Goal: Information Seeking & Learning: Learn about a topic

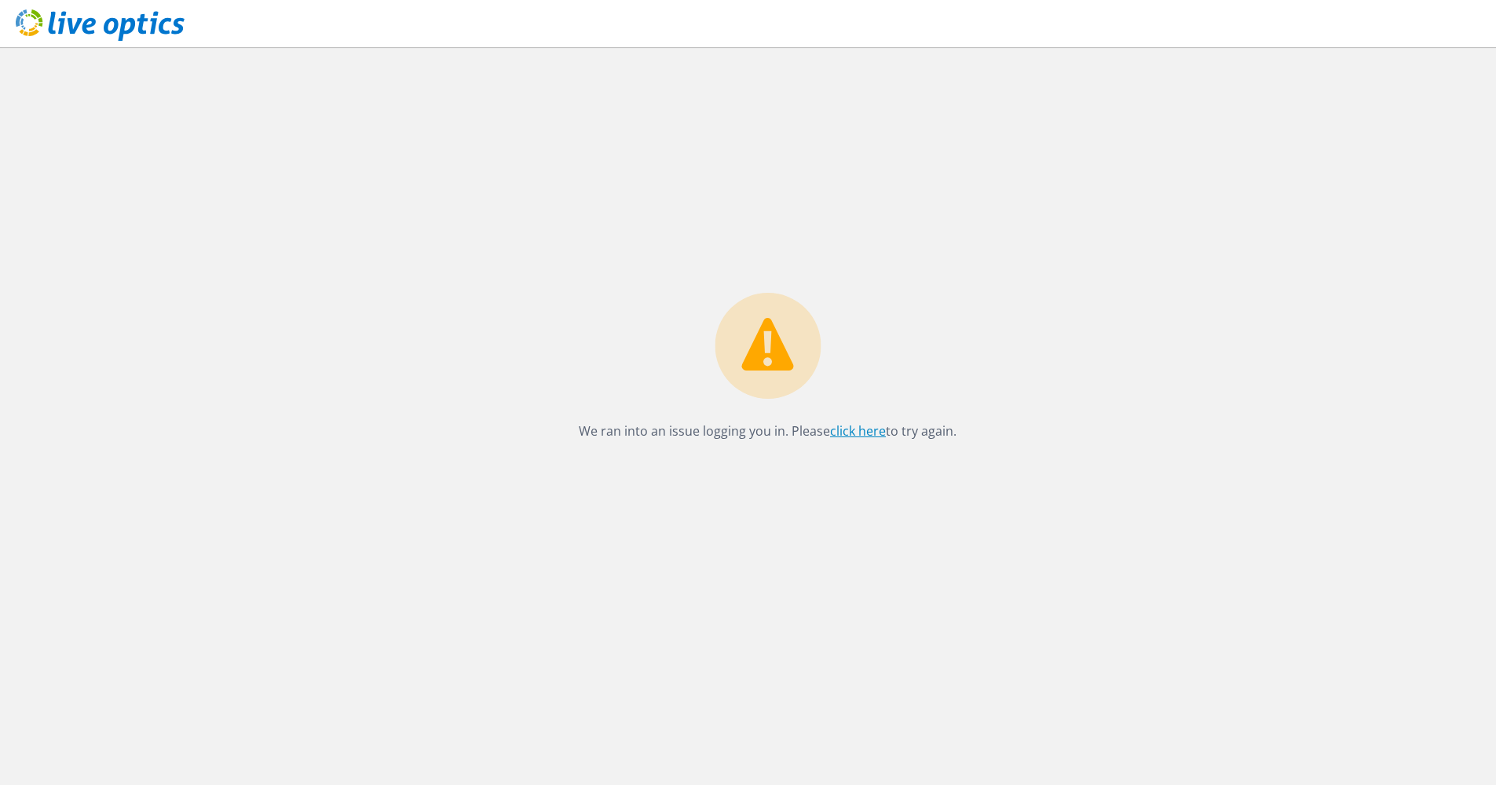
click at [856, 430] on link "click here" at bounding box center [858, 430] width 56 height 17
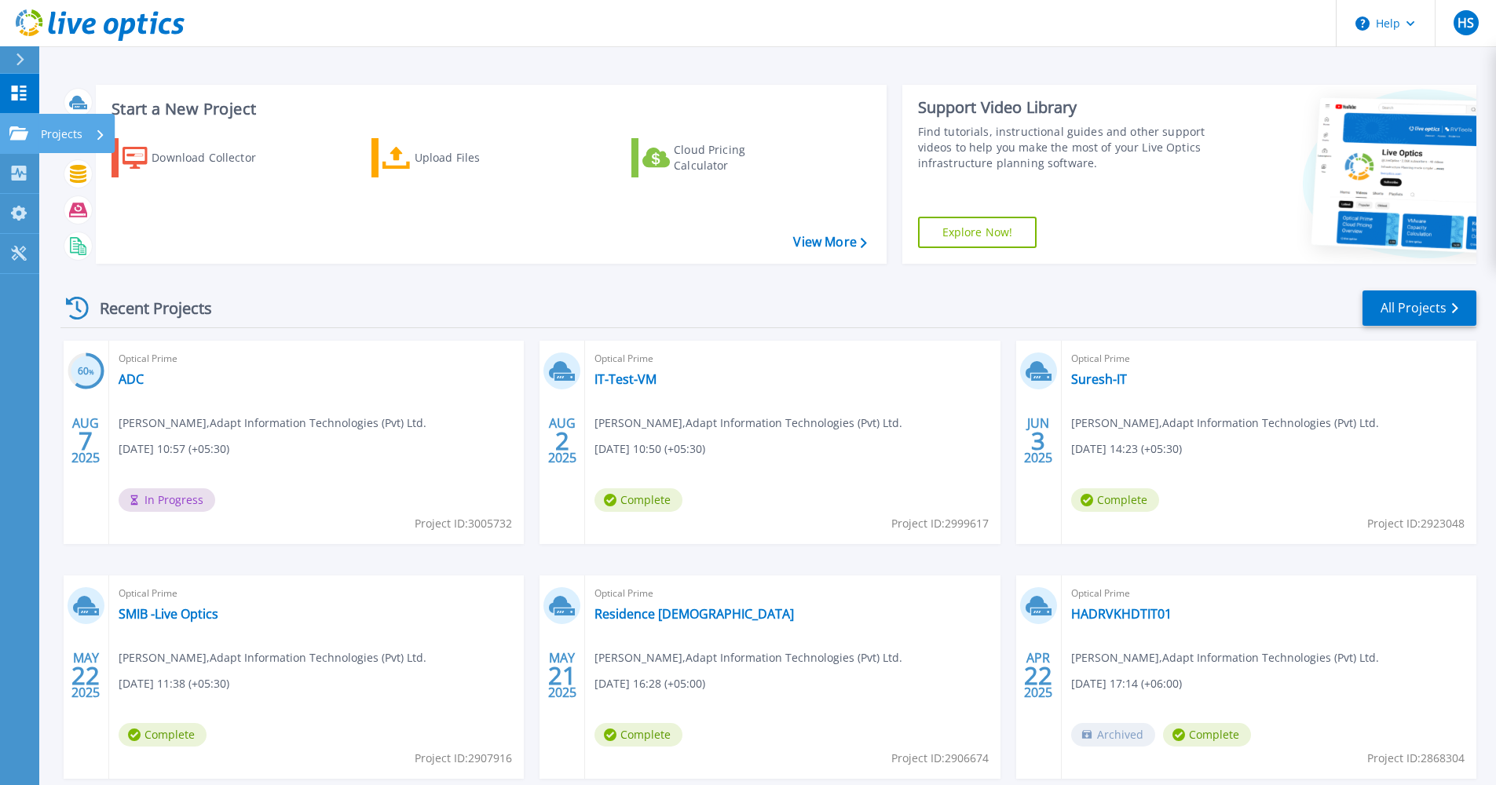
click at [22, 135] on icon at bounding box center [18, 132] width 19 height 13
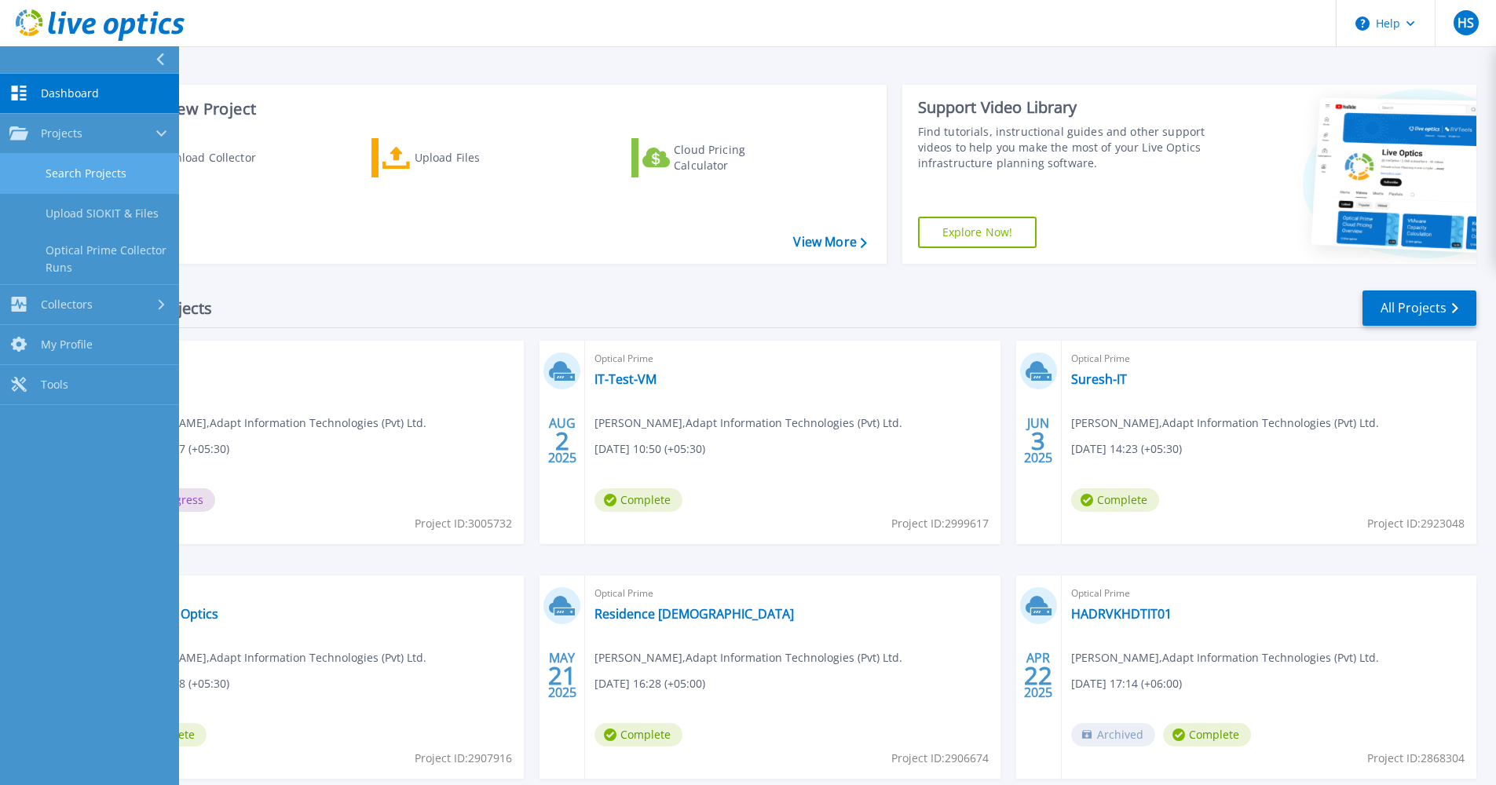
click at [99, 167] on link "Search Projects" at bounding box center [89, 174] width 179 height 40
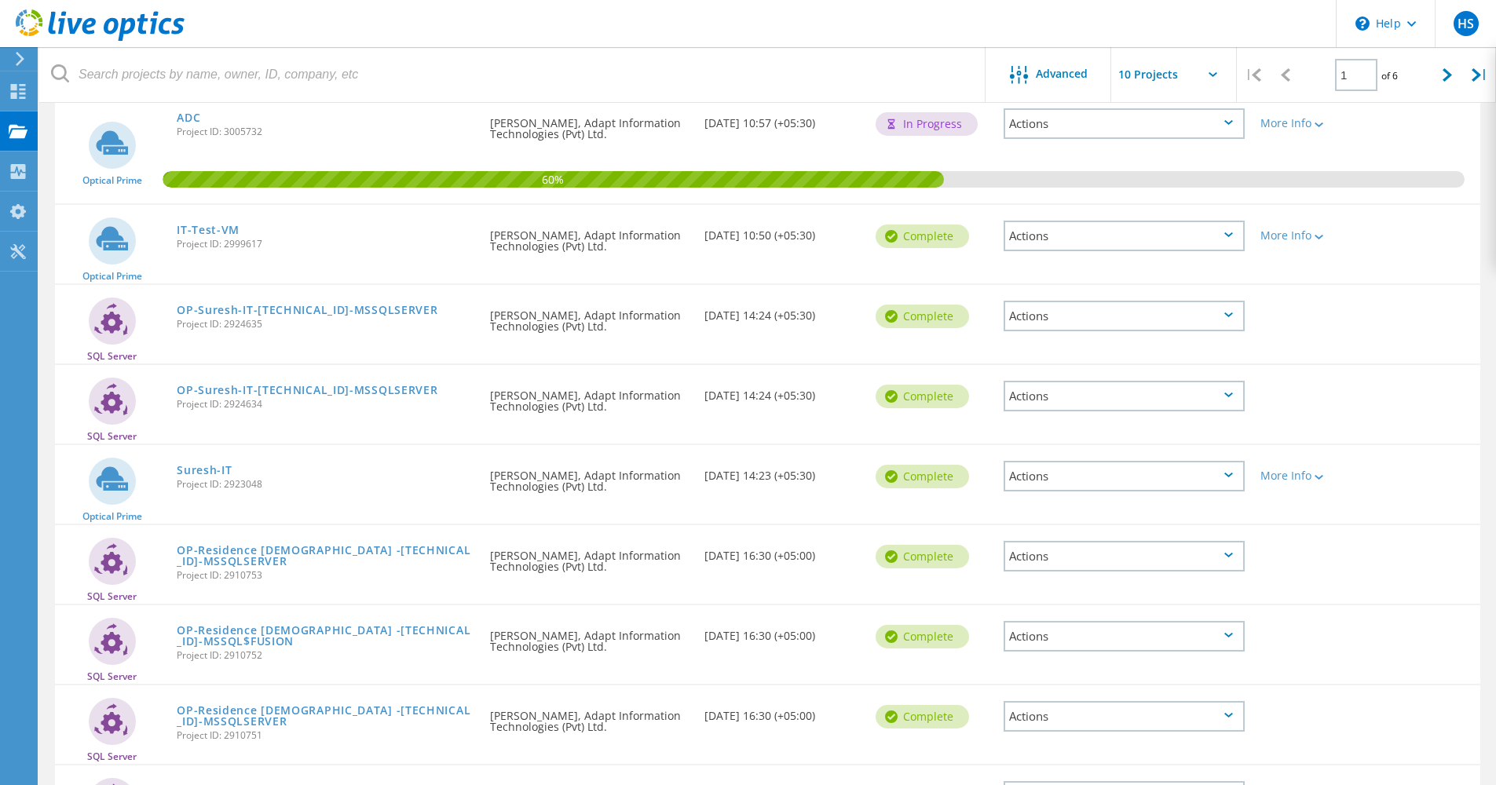
scroll to position [85, 0]
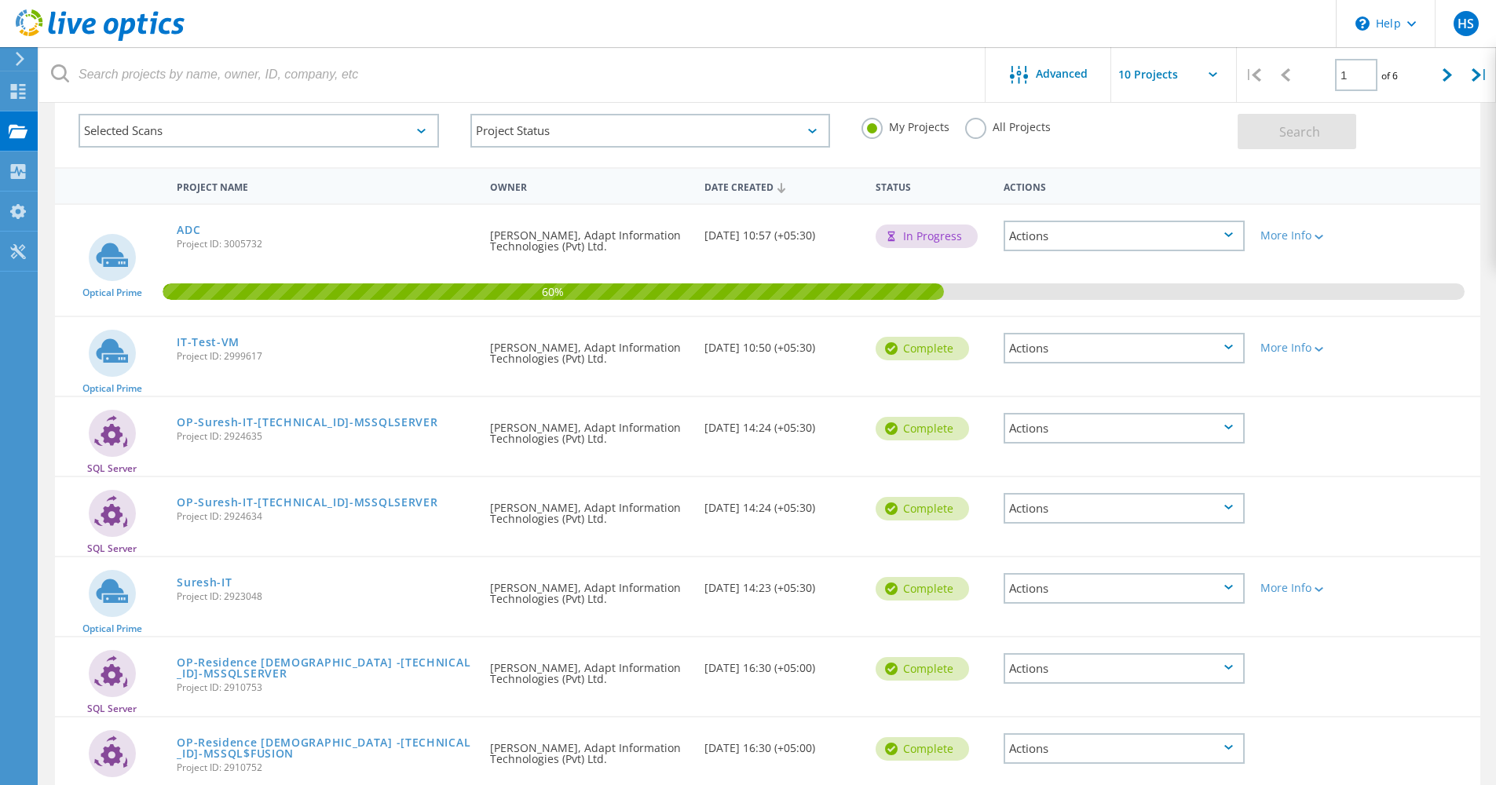
click at [986, 128] on label "All Projects" at bounding box center [1008, 125] width 86 height 15
click at [0, 0] on input "All Projects" at bounding box center [0, 0] width 0 height 0
click at [1299, 137] on span "Search" at bounding box center [1299, 131] width 41 height 17
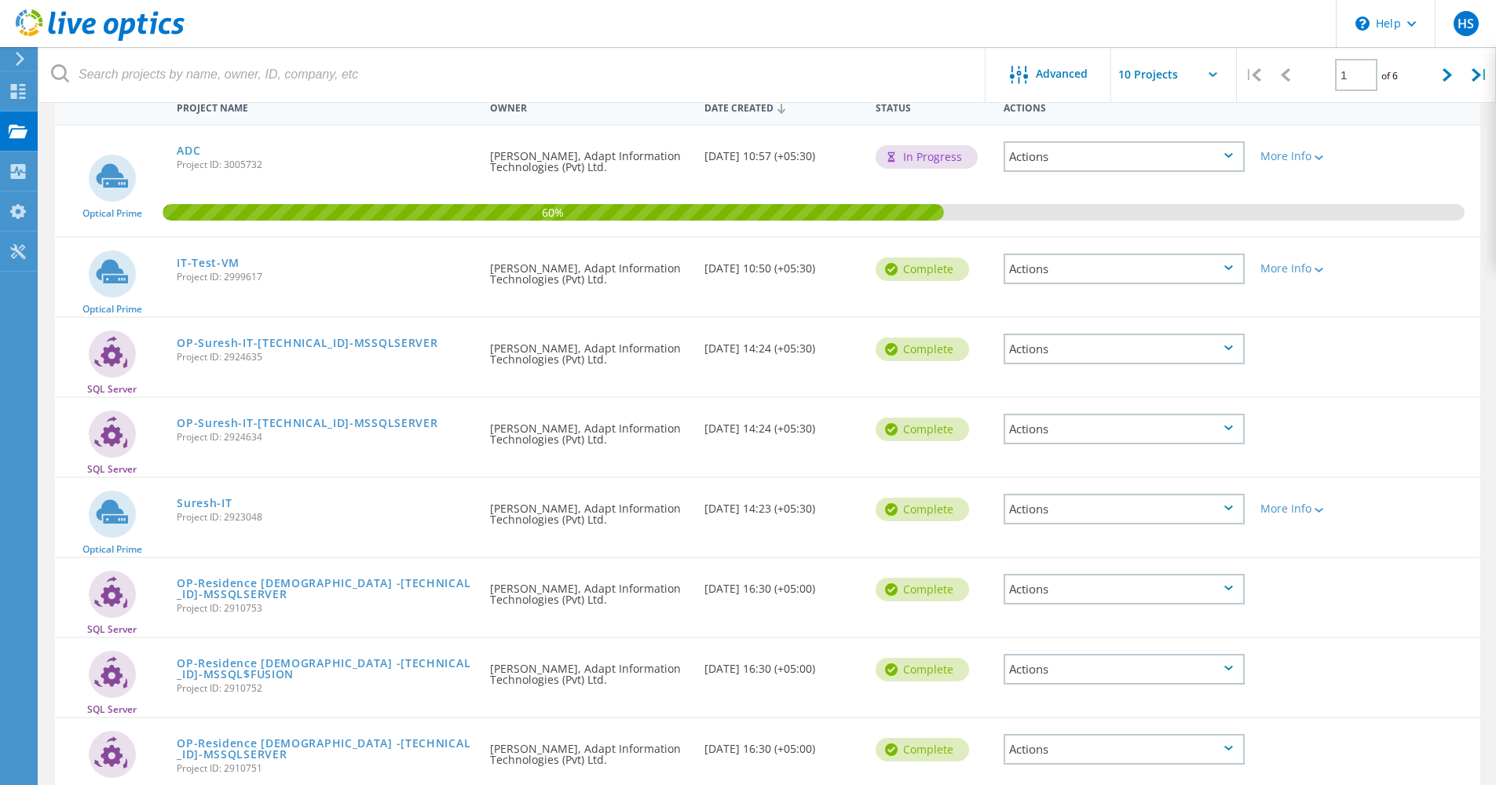
scroll to position [0, 0]
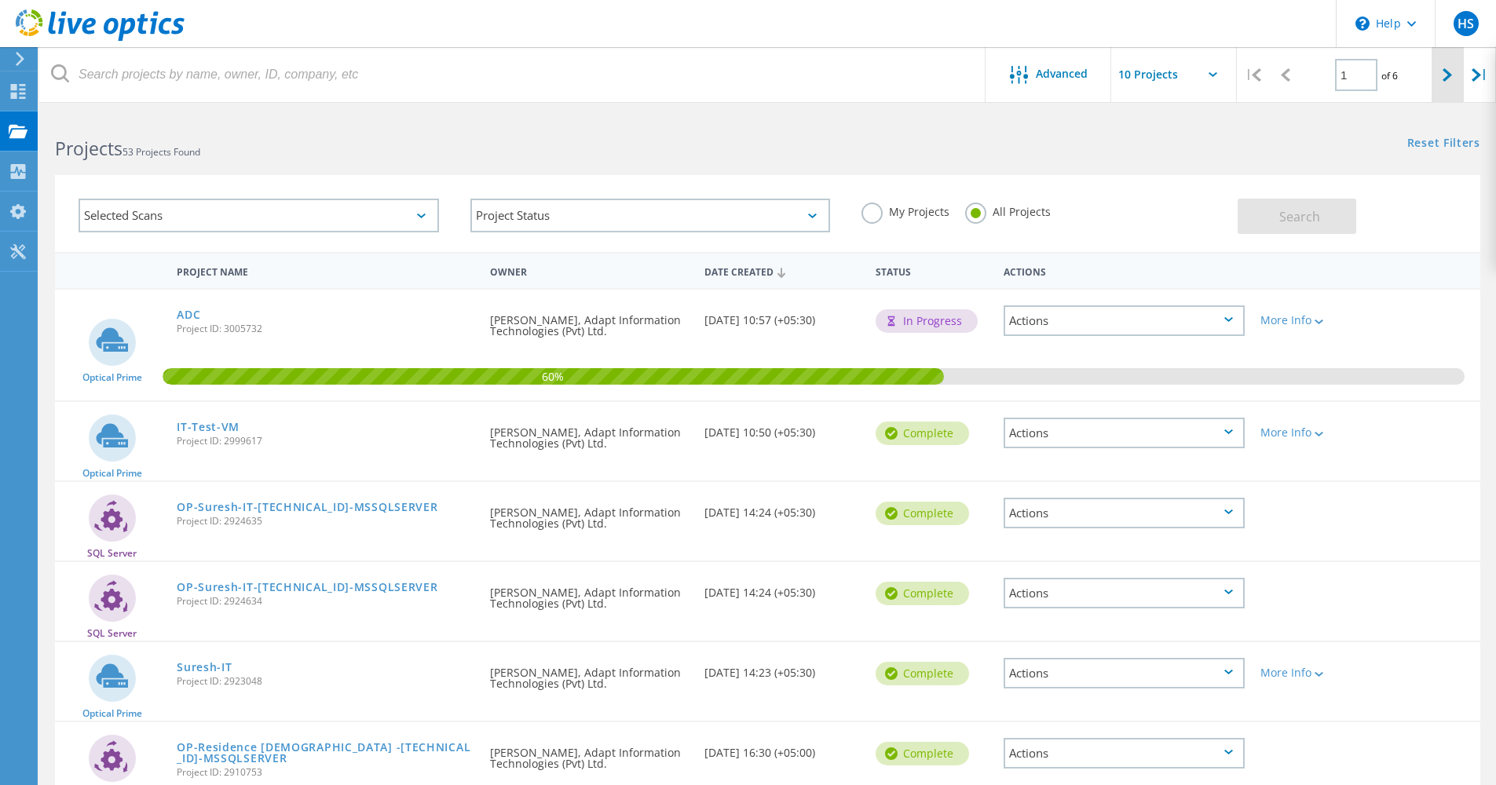
click at [1445, 75] on icon at bounding box center [1447, 74] width 9 height 13
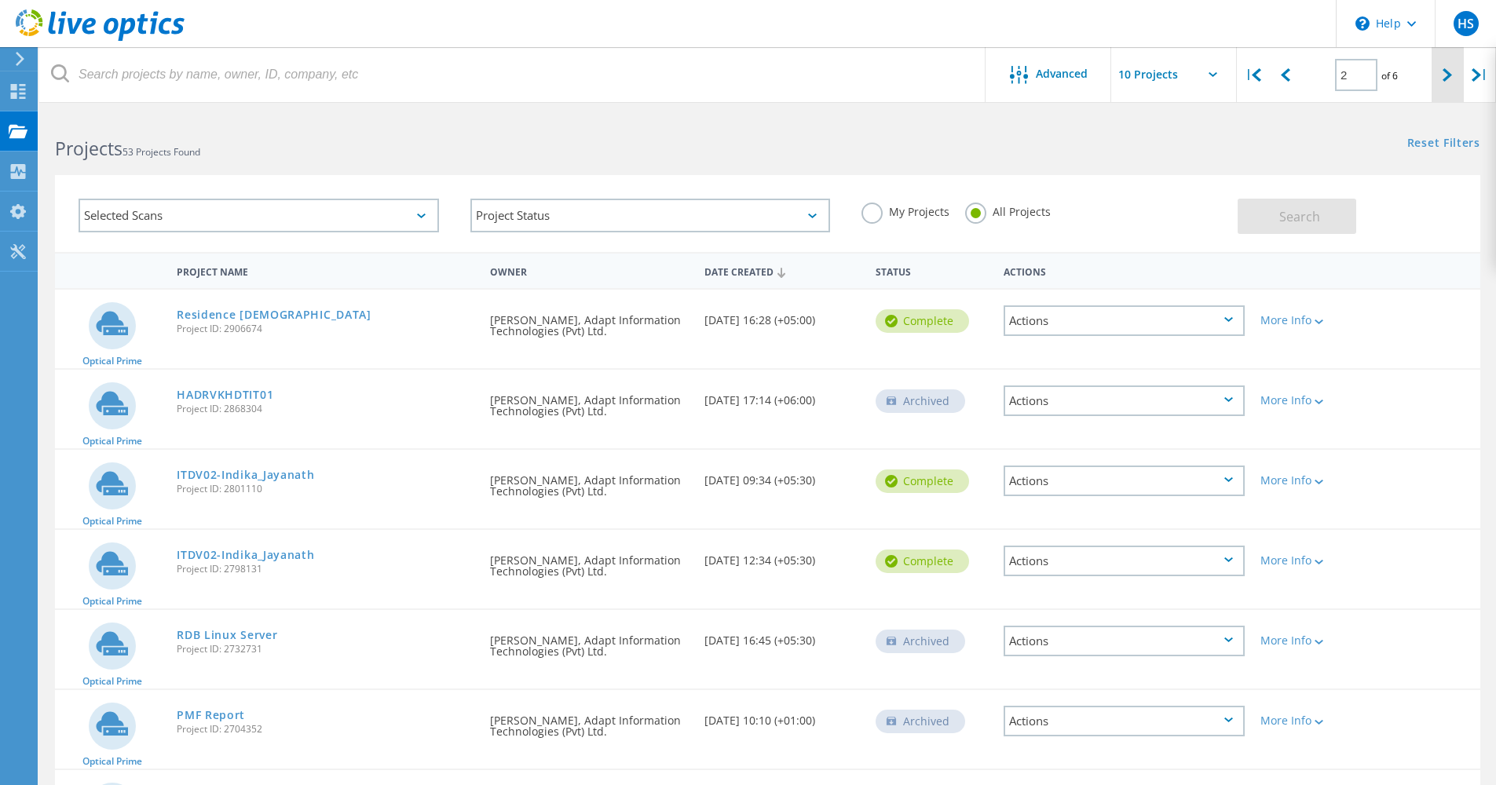
click at [1437, 80] on div at bounding box center [1448, 75] width 32 height 56
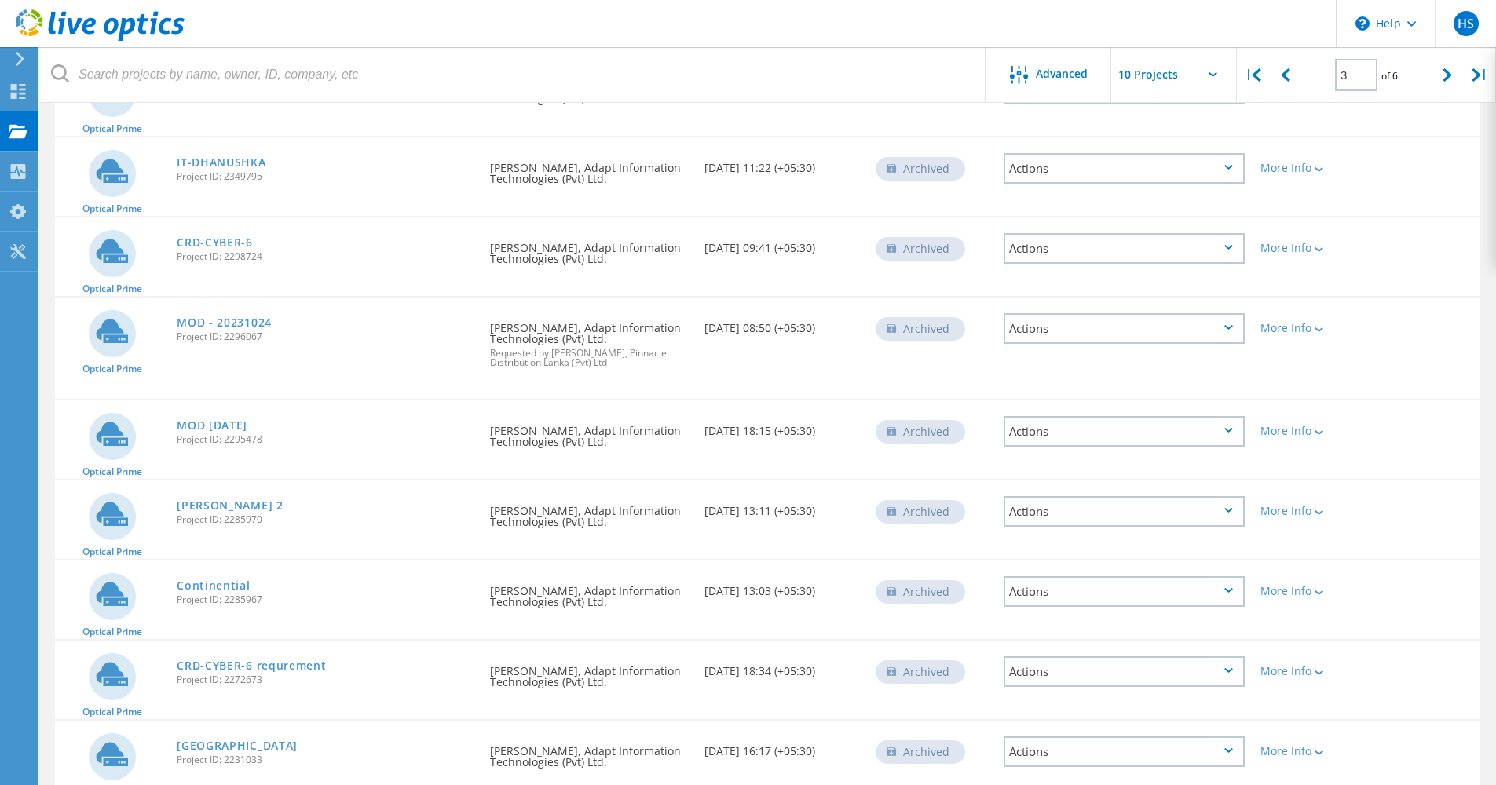
scroll to position [389, 0]
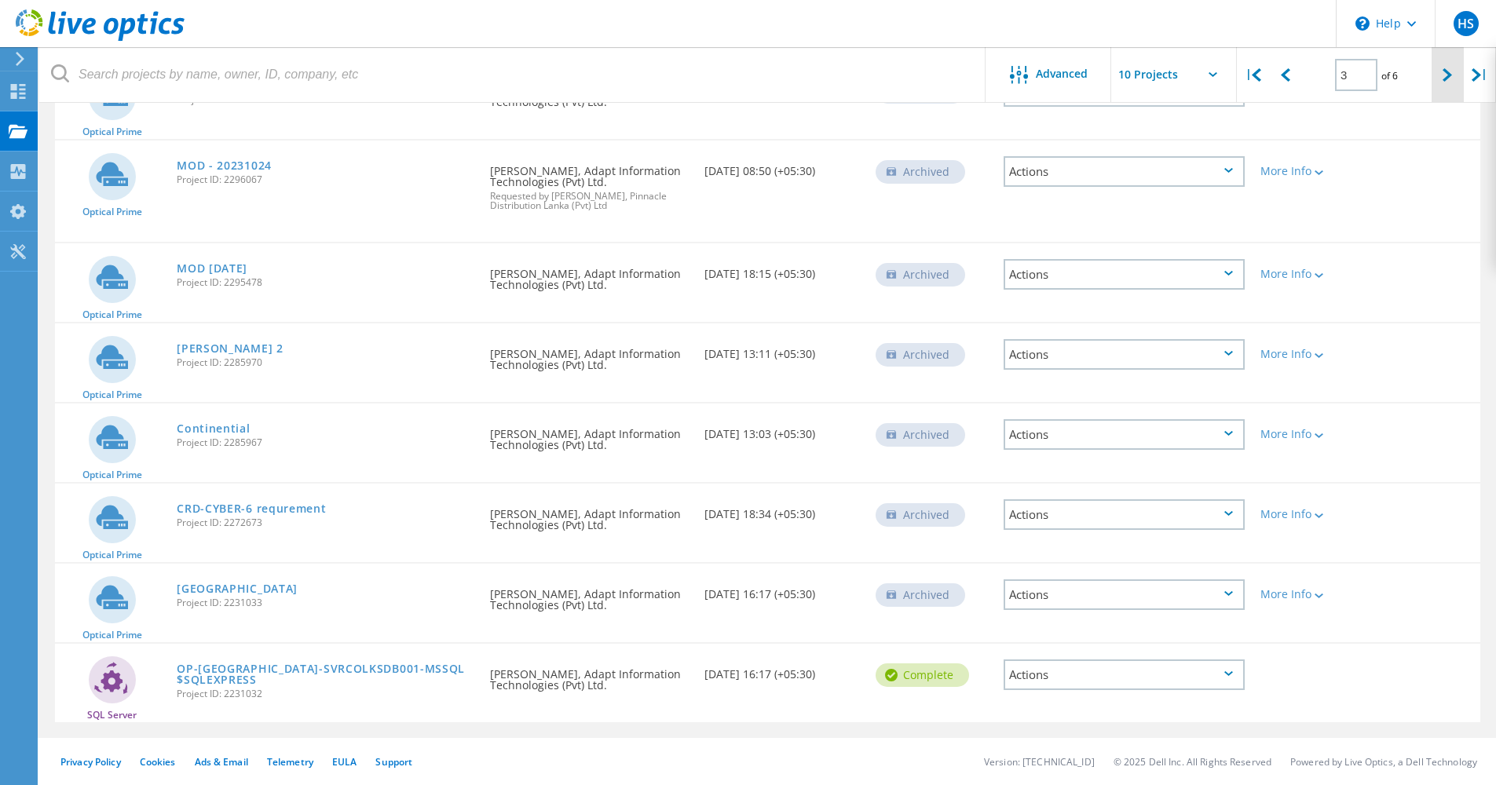
click at [1435, 71] on div at bounding box center [1448, 75] width 32 height 56
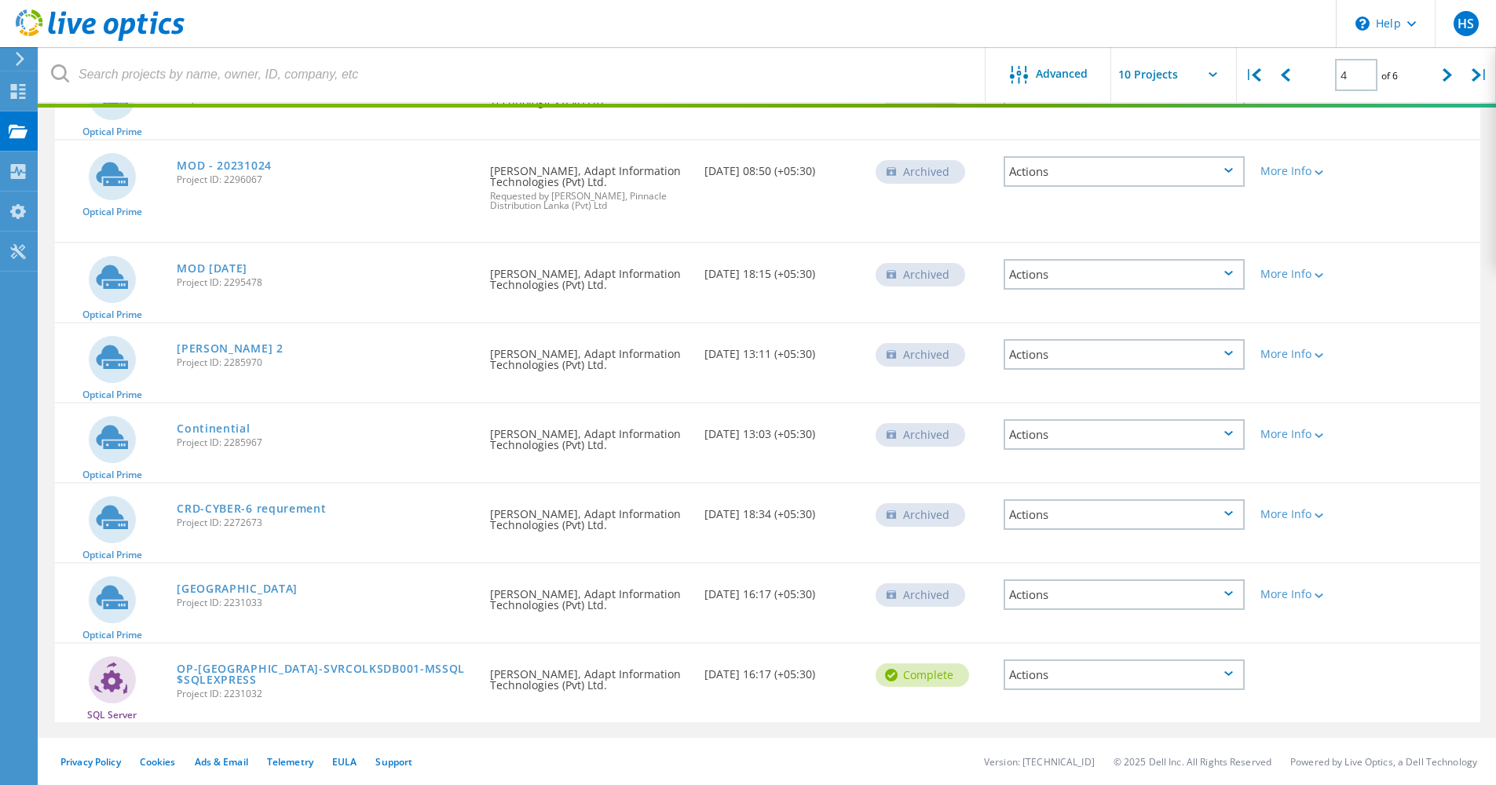
scroll to position [367, 0]
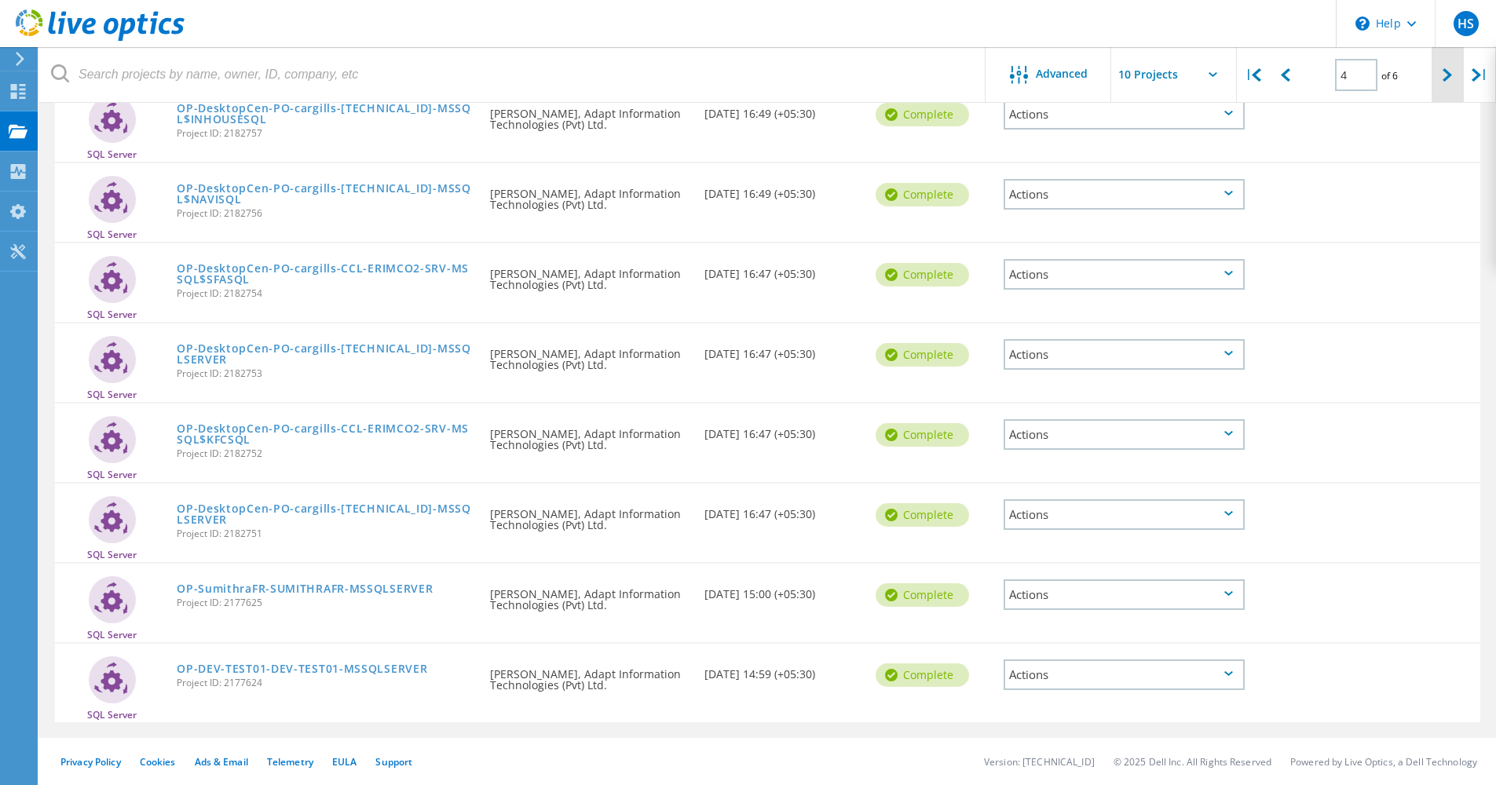
click at [1444, 81] on icon at bounding box center [1447, 74] width 9 height 13
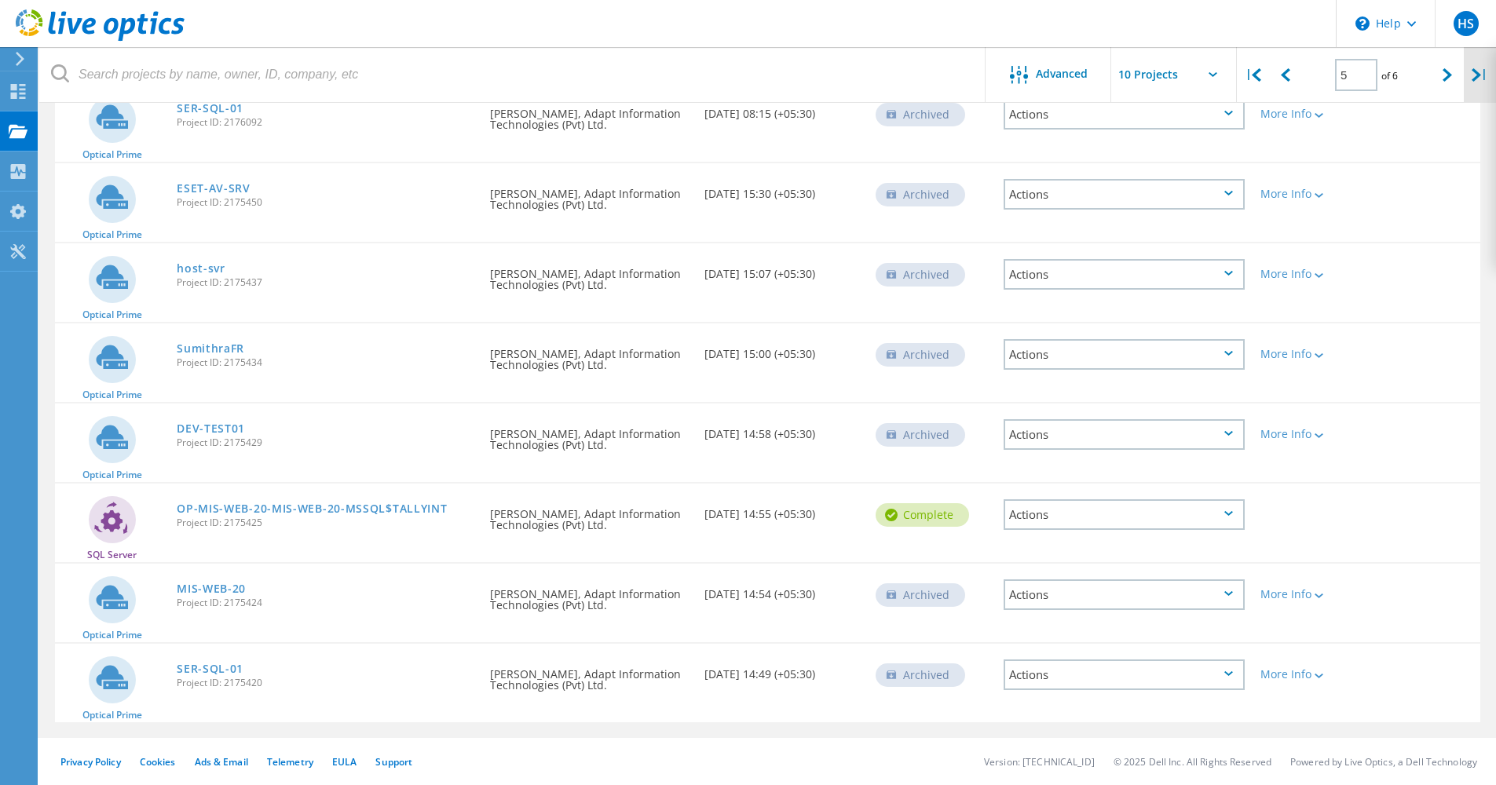
click at [1465, 78] on div "|" at bounding box center [1480, 75] width 32 height 56
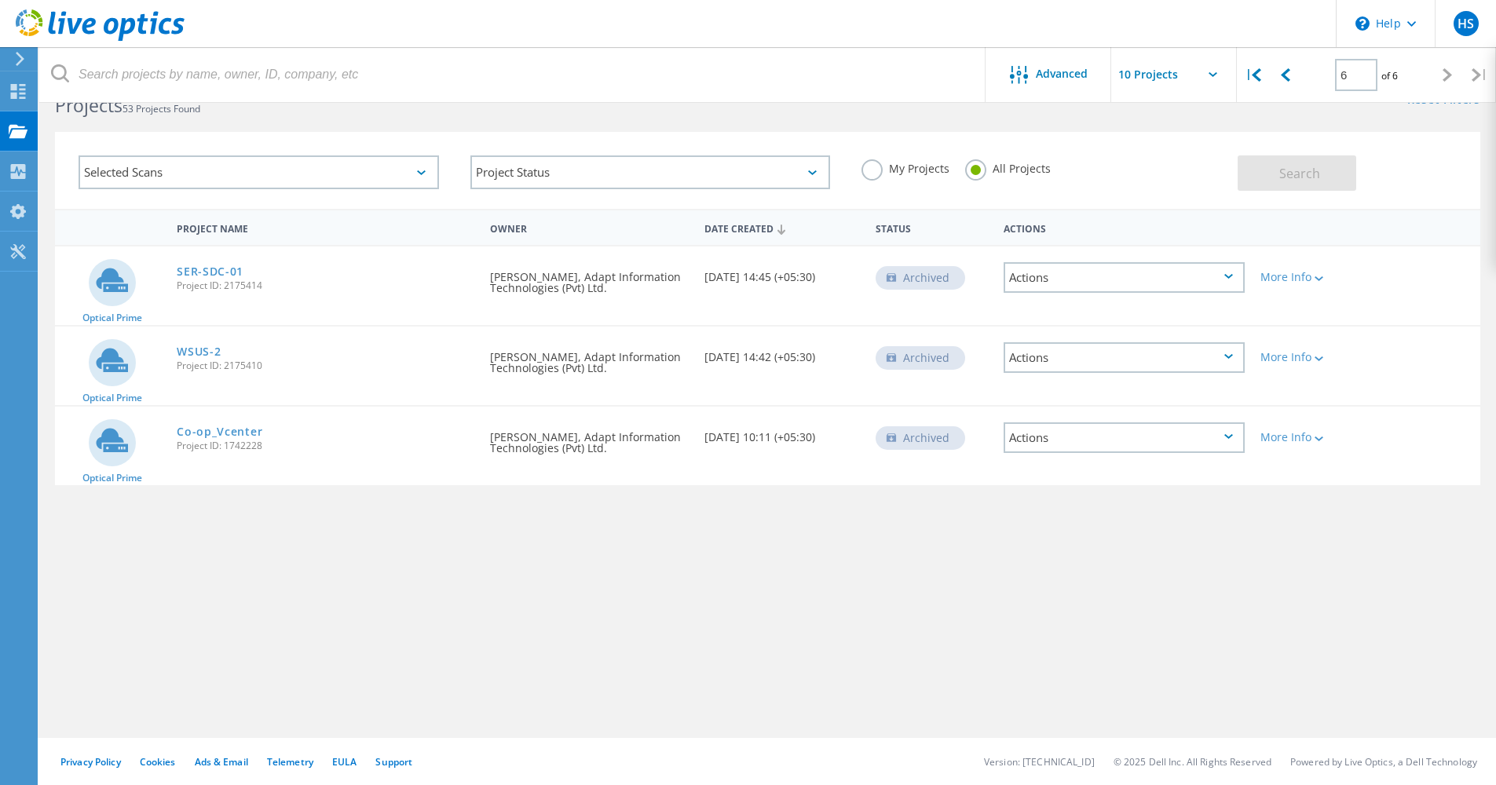
scroll to position [43, 0]
click at [1285, 81] on icon at bounding box center [1285, 74] width 9 height 13
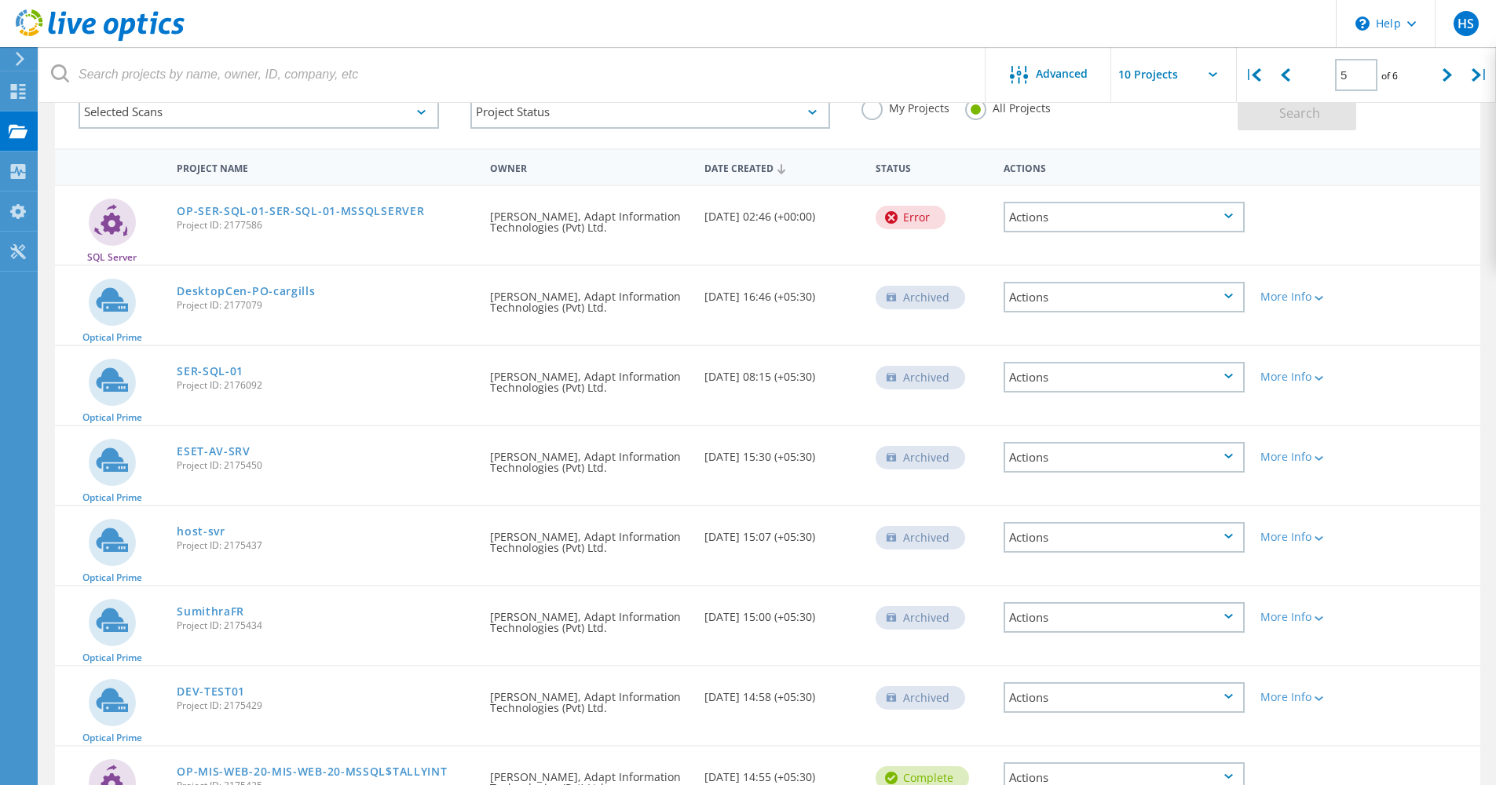
scroll to position [0, 0]
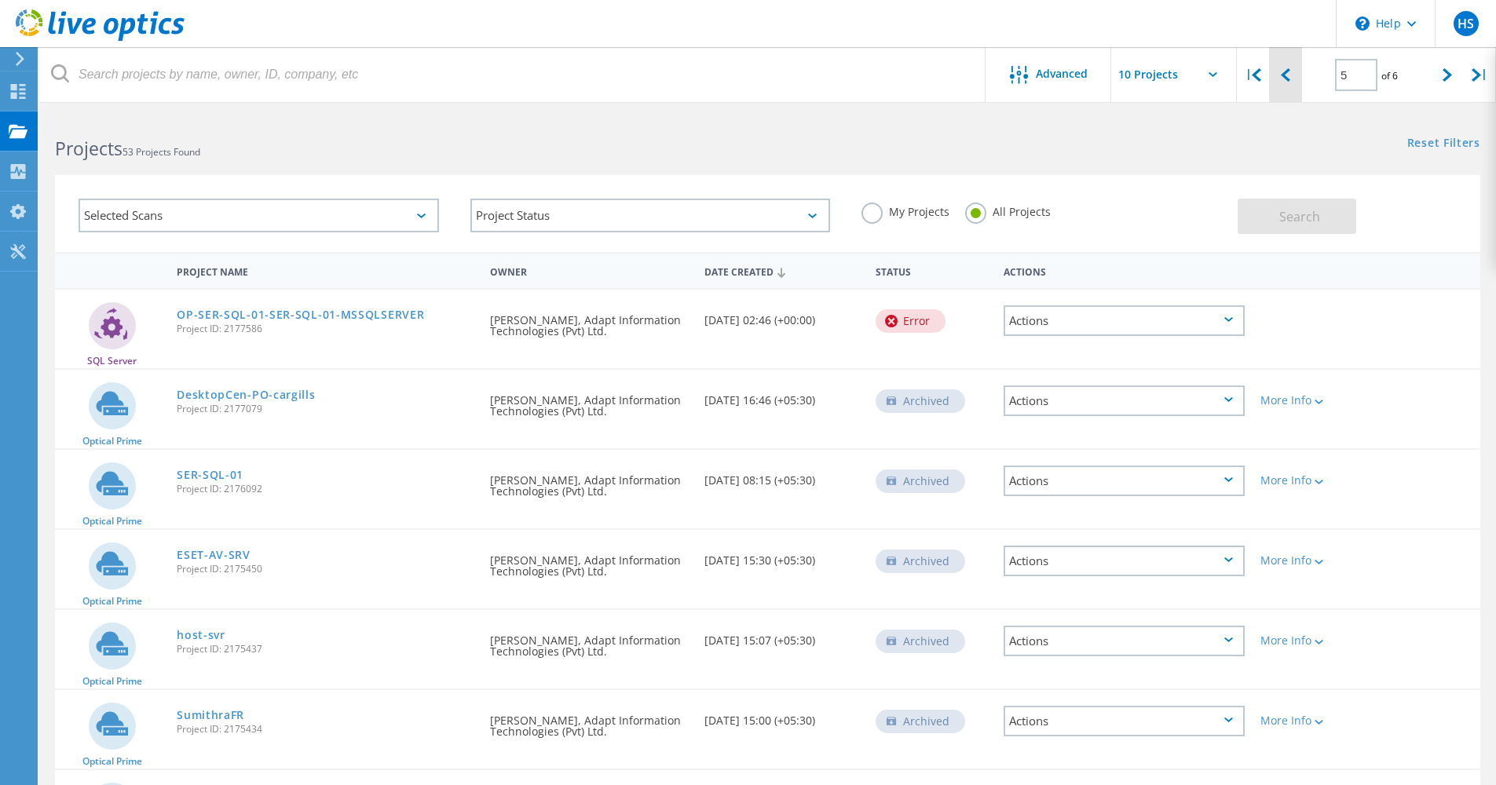
click at [1273, 78] on div at bounding box center [1285, 75] width 32 height 56
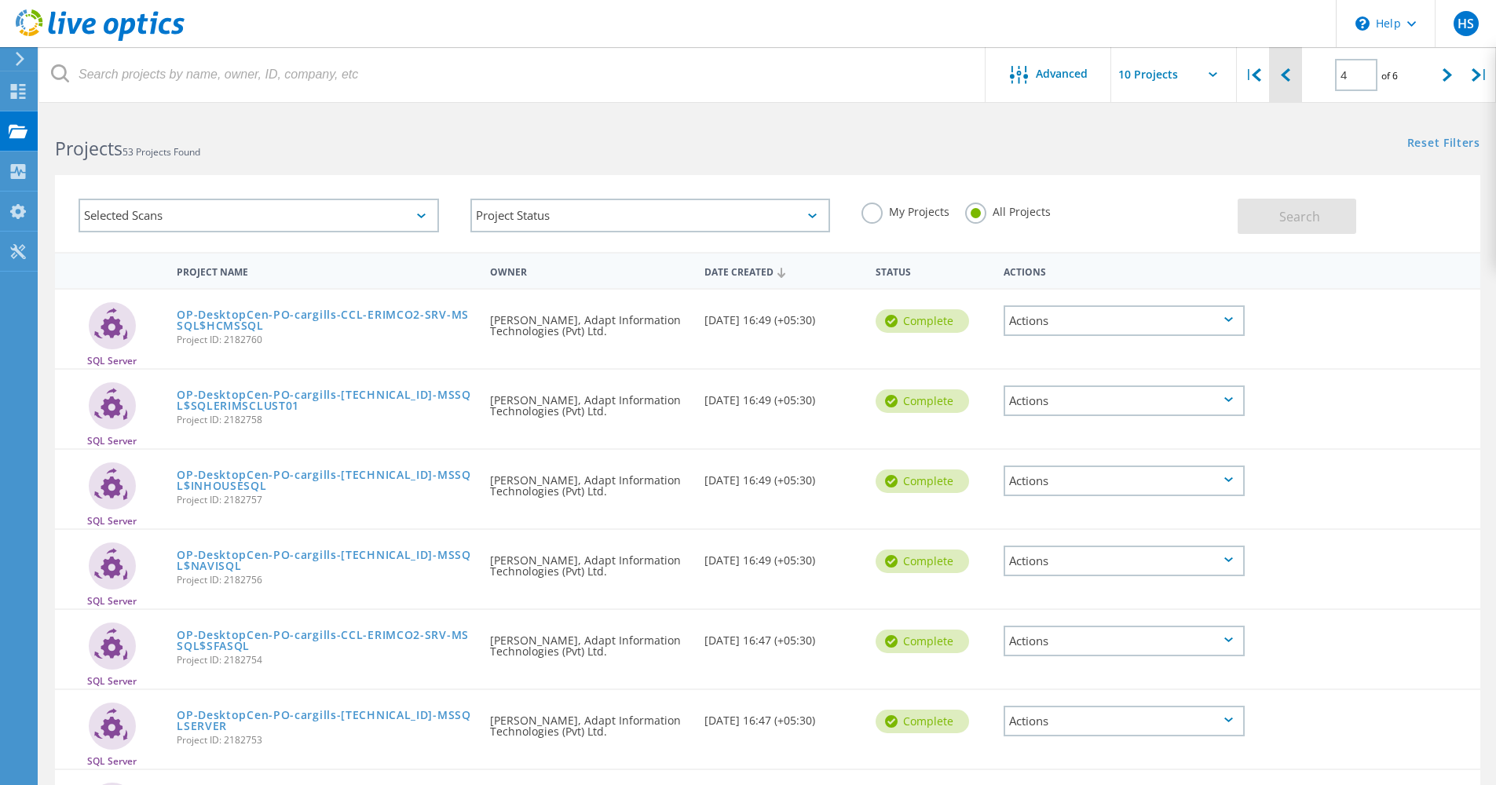
click at [1282, 79] on icon at bounding box center [1285, 74] width 9 height 13
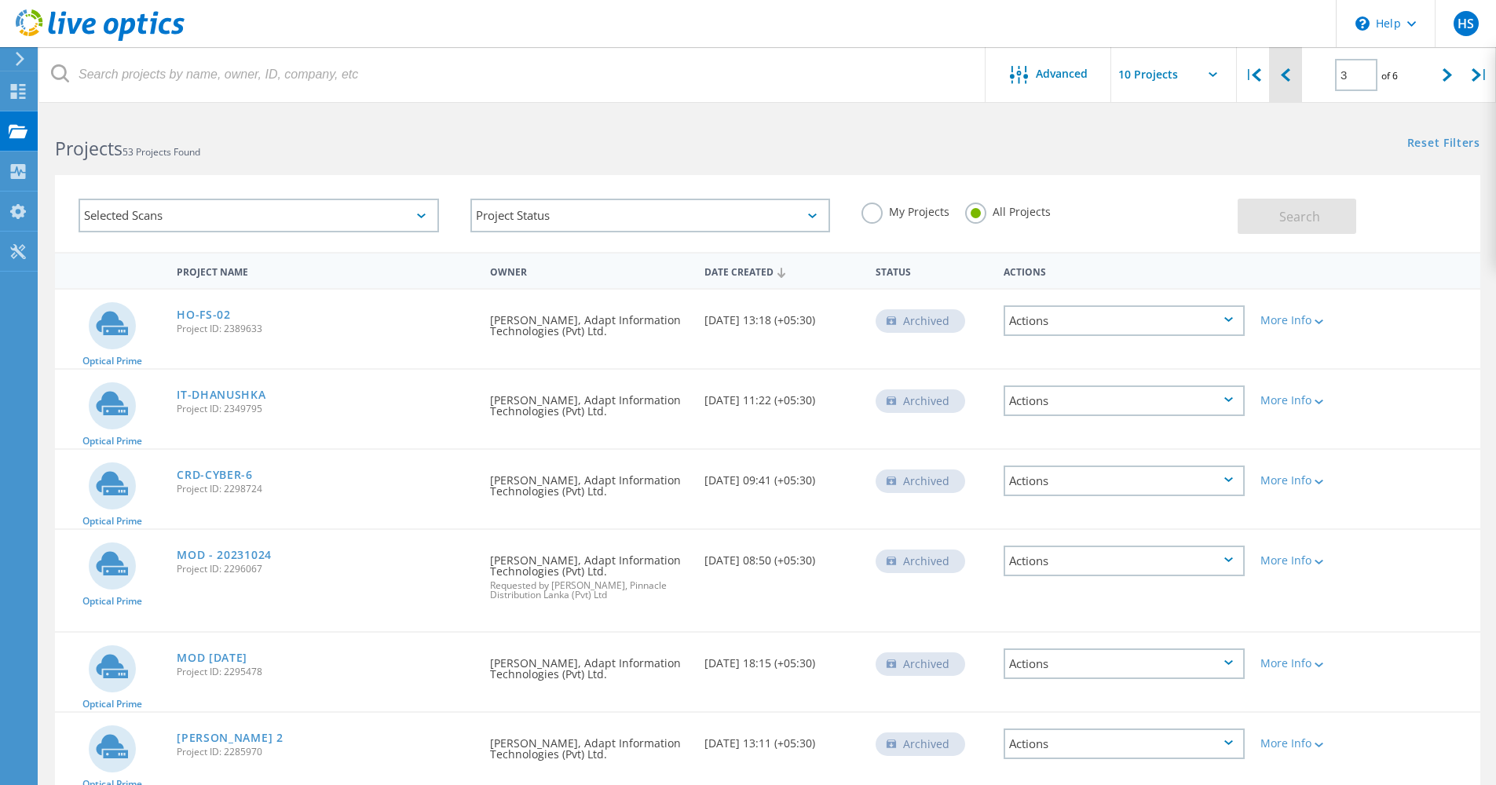
click at [1289, 85] on div at bounding box center [1285, 75] width 32 height 56
type input "2"
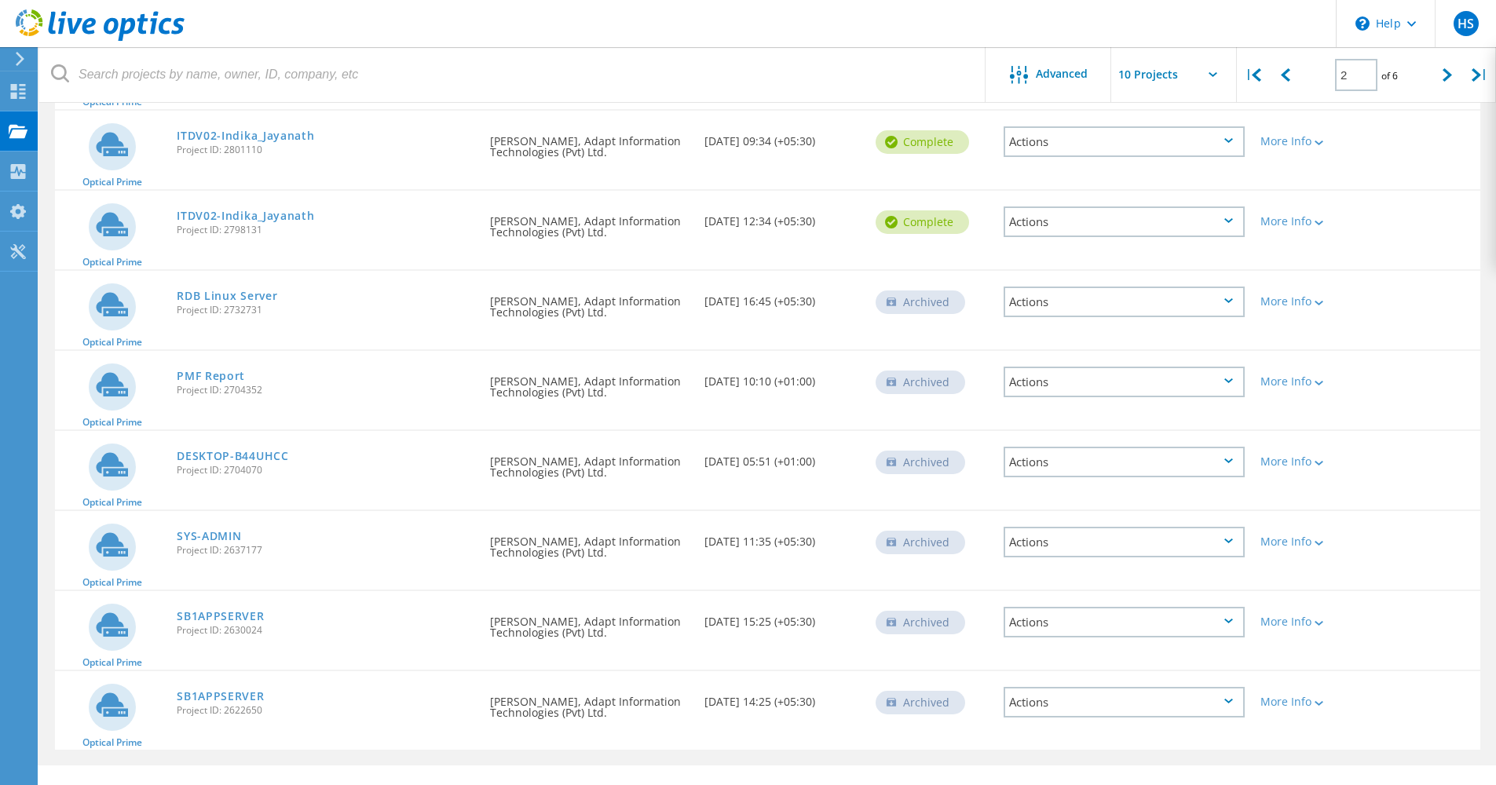
scroll to position [367, 0]
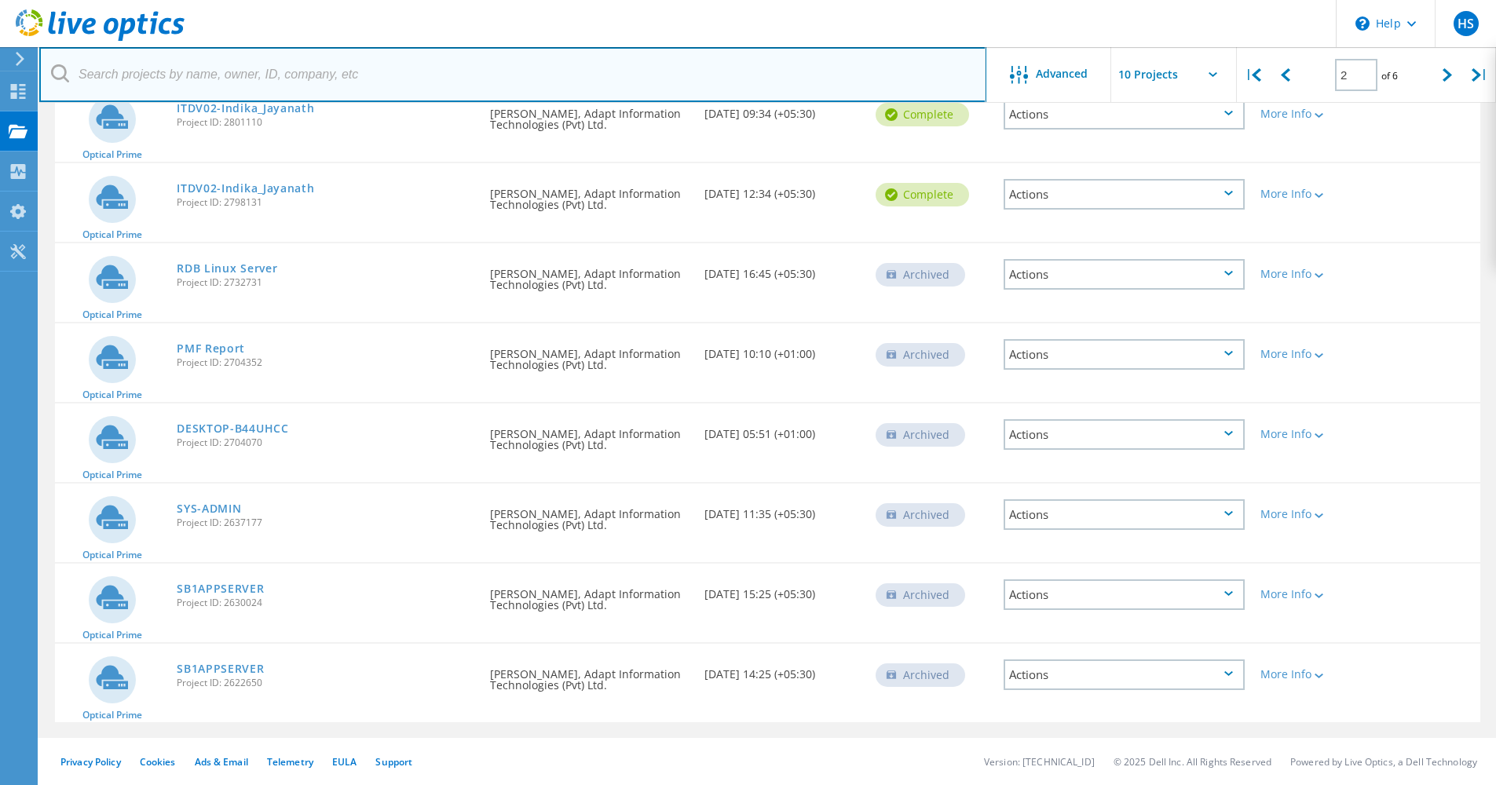
click at [469, 79] on input "text" at bounding box center [512, 74] width 947 height 55
type input "sarvodaya"
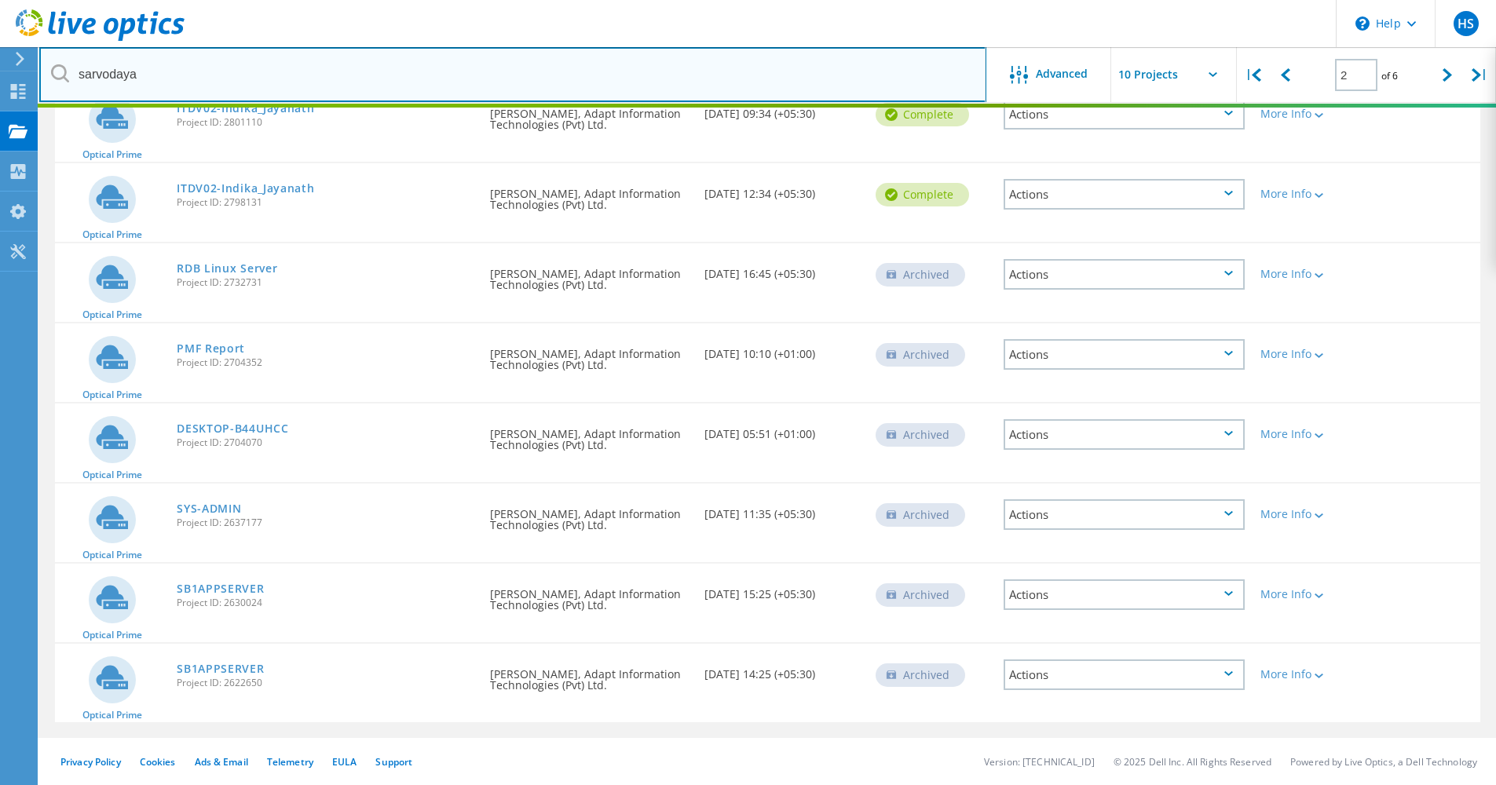
type input "1"
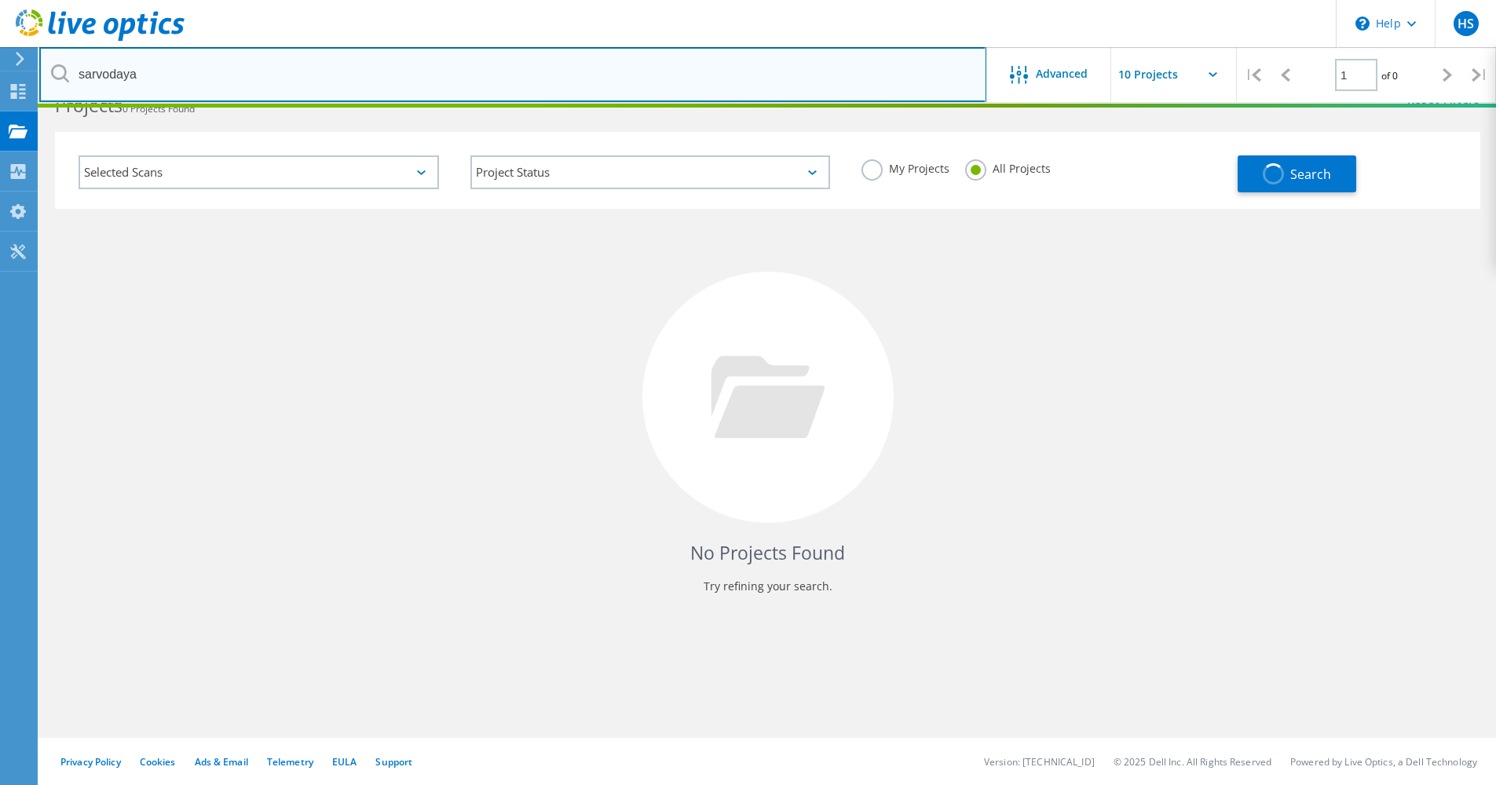
scroll to position [43, 0]
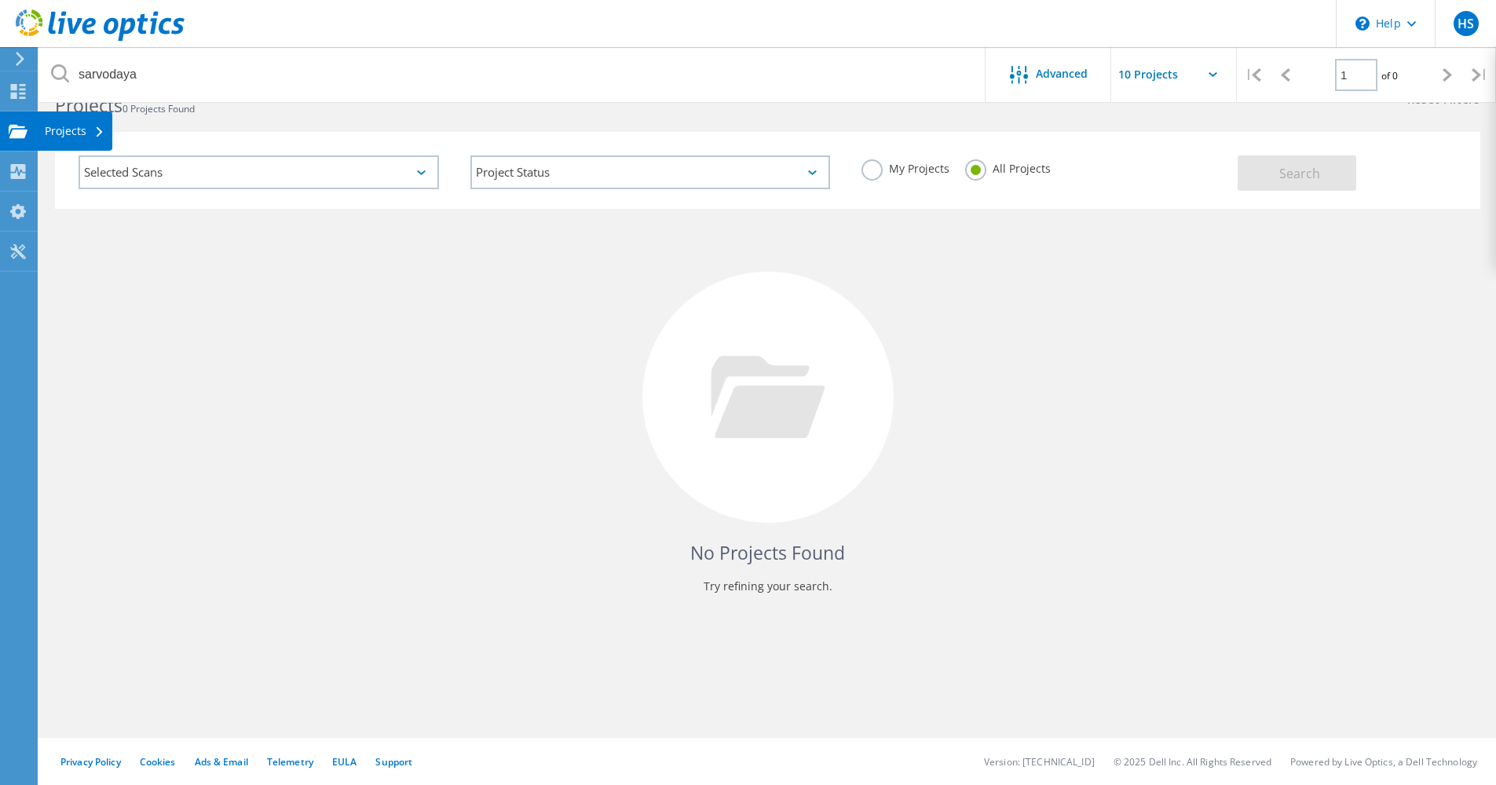
type input "Sarvodaya"
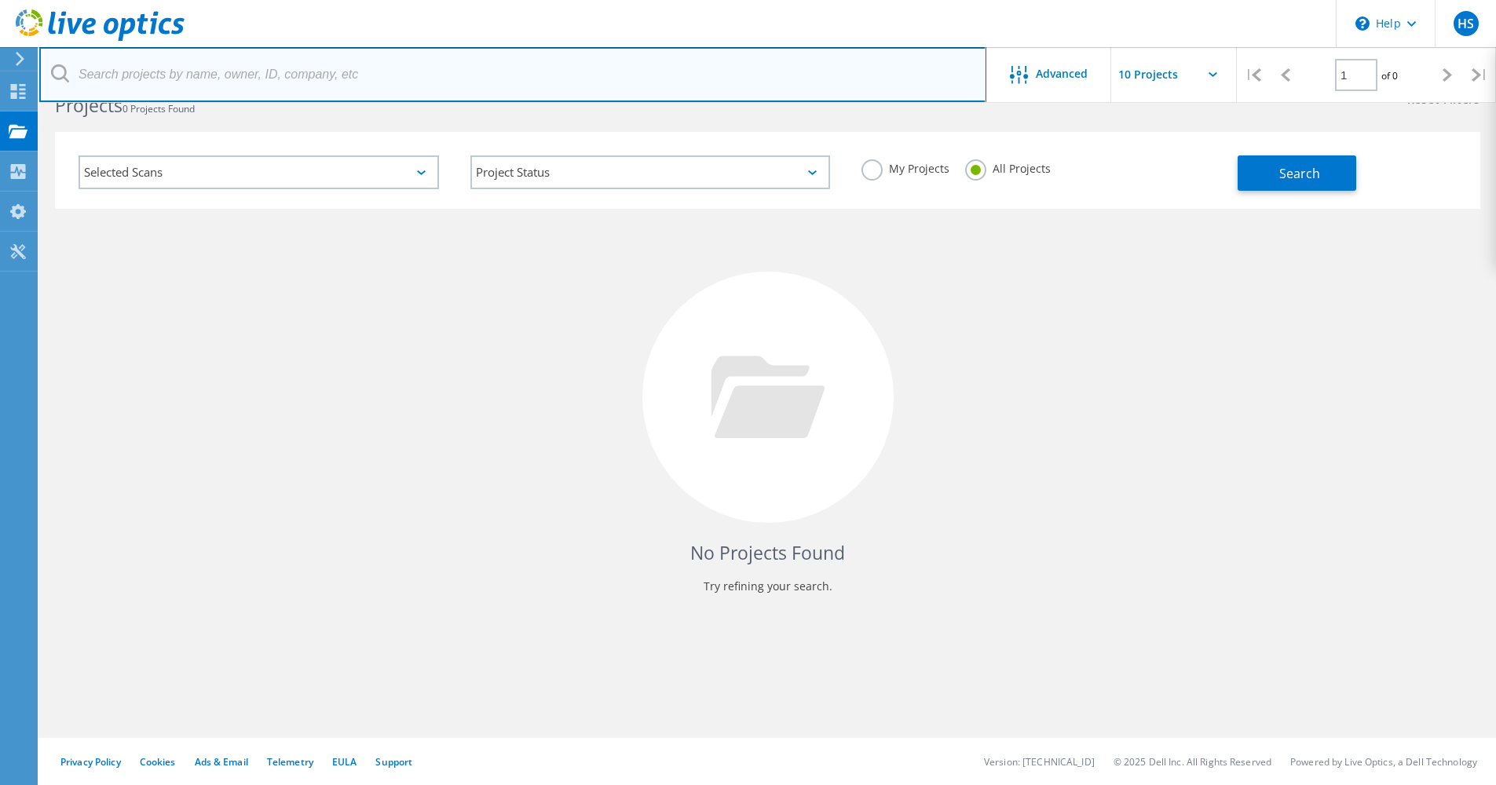
drag, startPoint x: 630, startPoint y: 64, endPoint x: -232, endPoint y: 119, distance: 864.0
click at [0, 119] on html "\n Help Explore Helpful Articles Contact Support HS End User Hasitha Sandaruwan…" at bounding box center [748, 371] width 1496 height 828
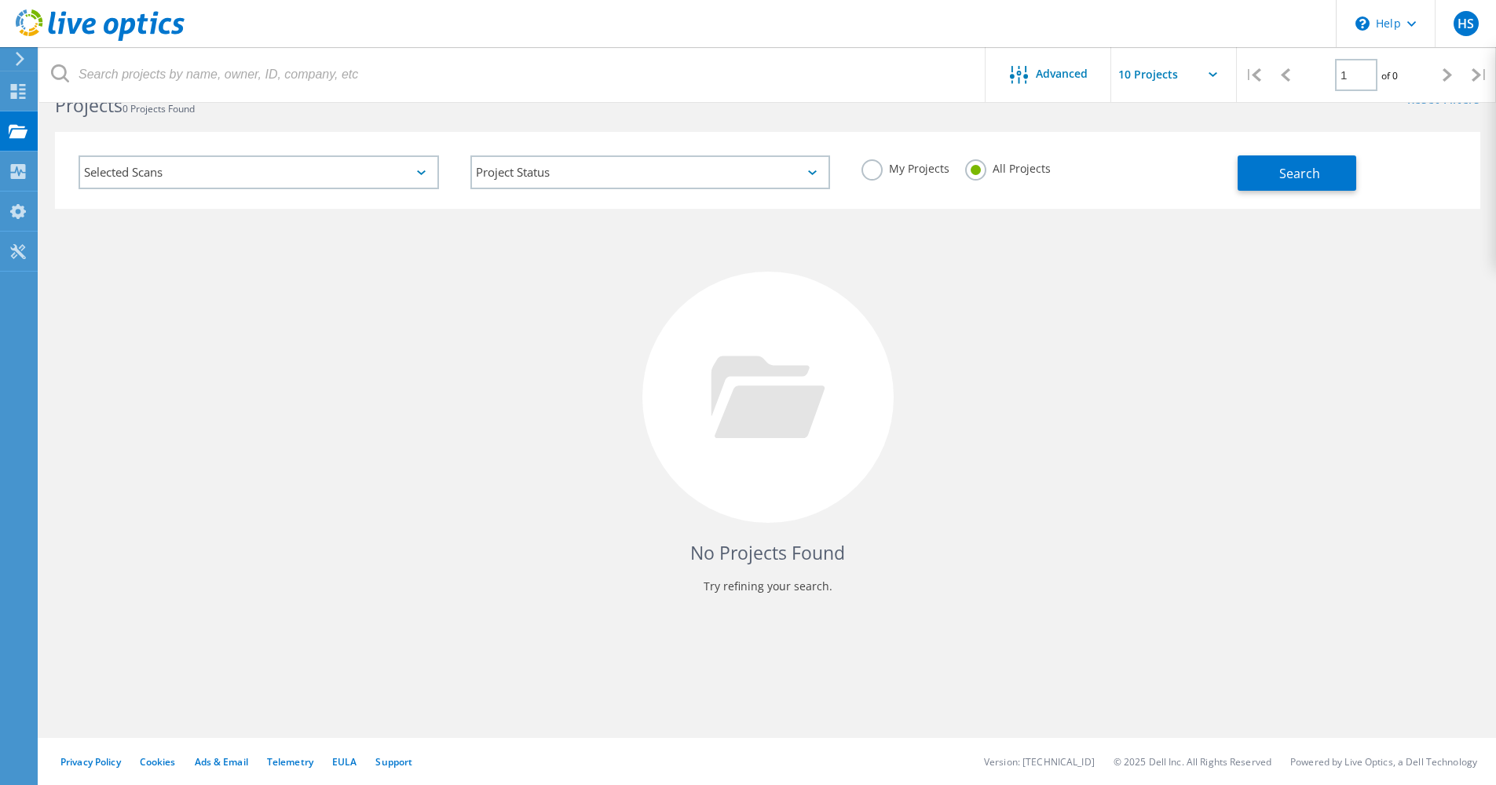
click at [1202, 75] on input "text" at bounding box center [1189, 74] width 157 height 55
click at [1174, 189] on div "Show 40 Projects" at bounding box center [1189, 194] width 155 height 26
type input "Show 40 Projects"
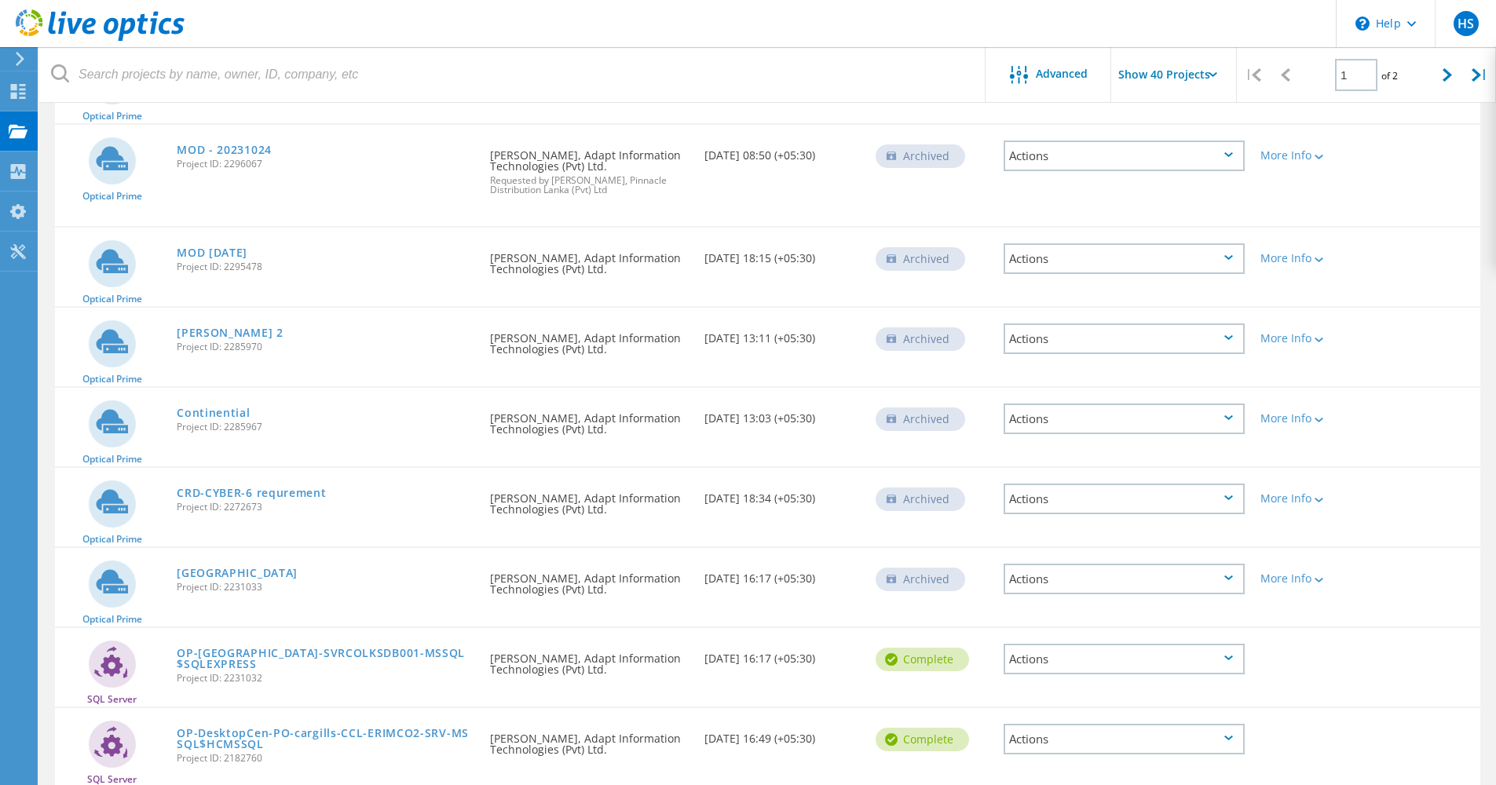
scroll to position [1961, 0]
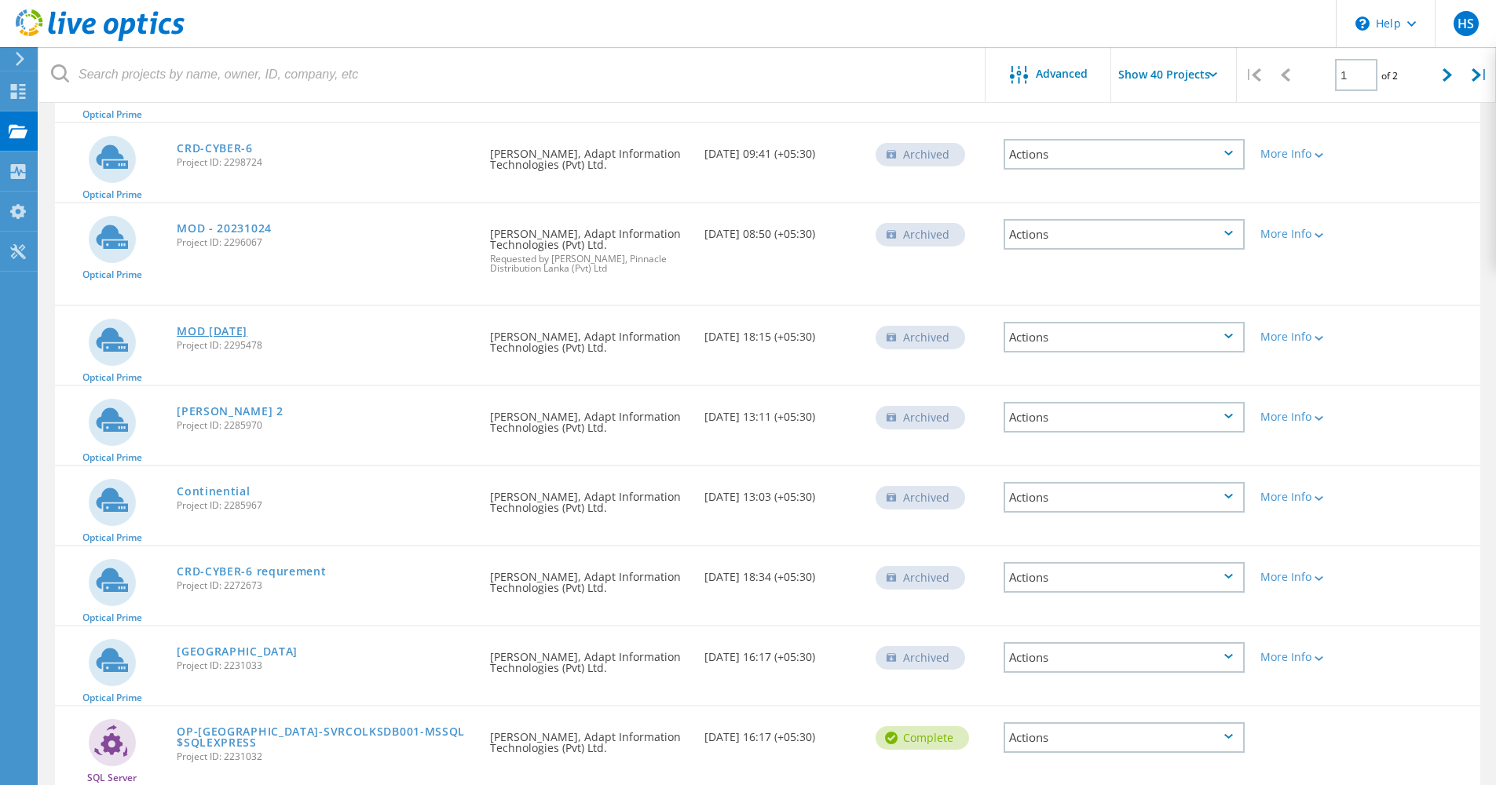
click at [226, 329] on link "MOD 23.10.2023" at bounding box center [212, 331] width 71 height 11
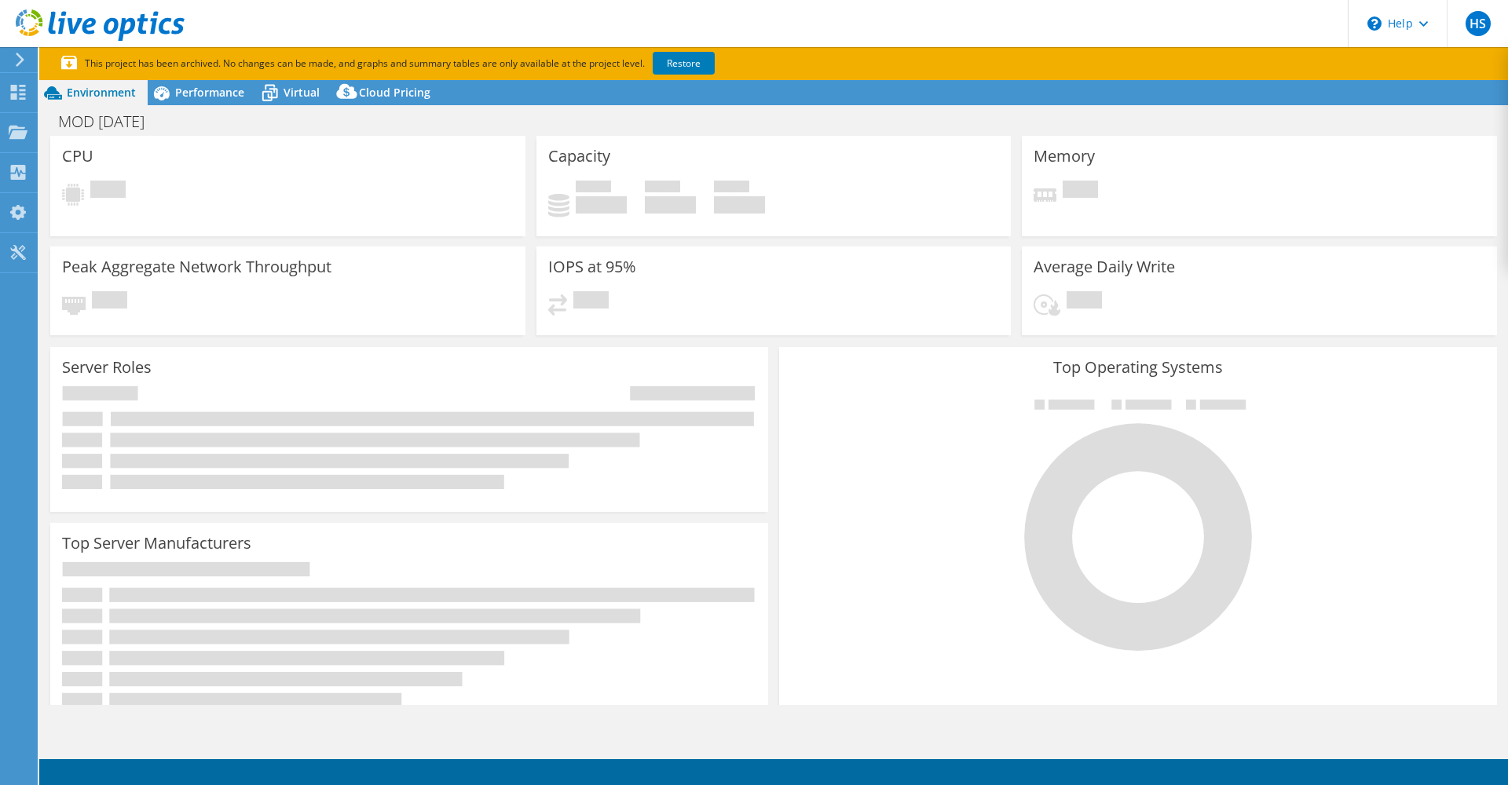
select select "USD"
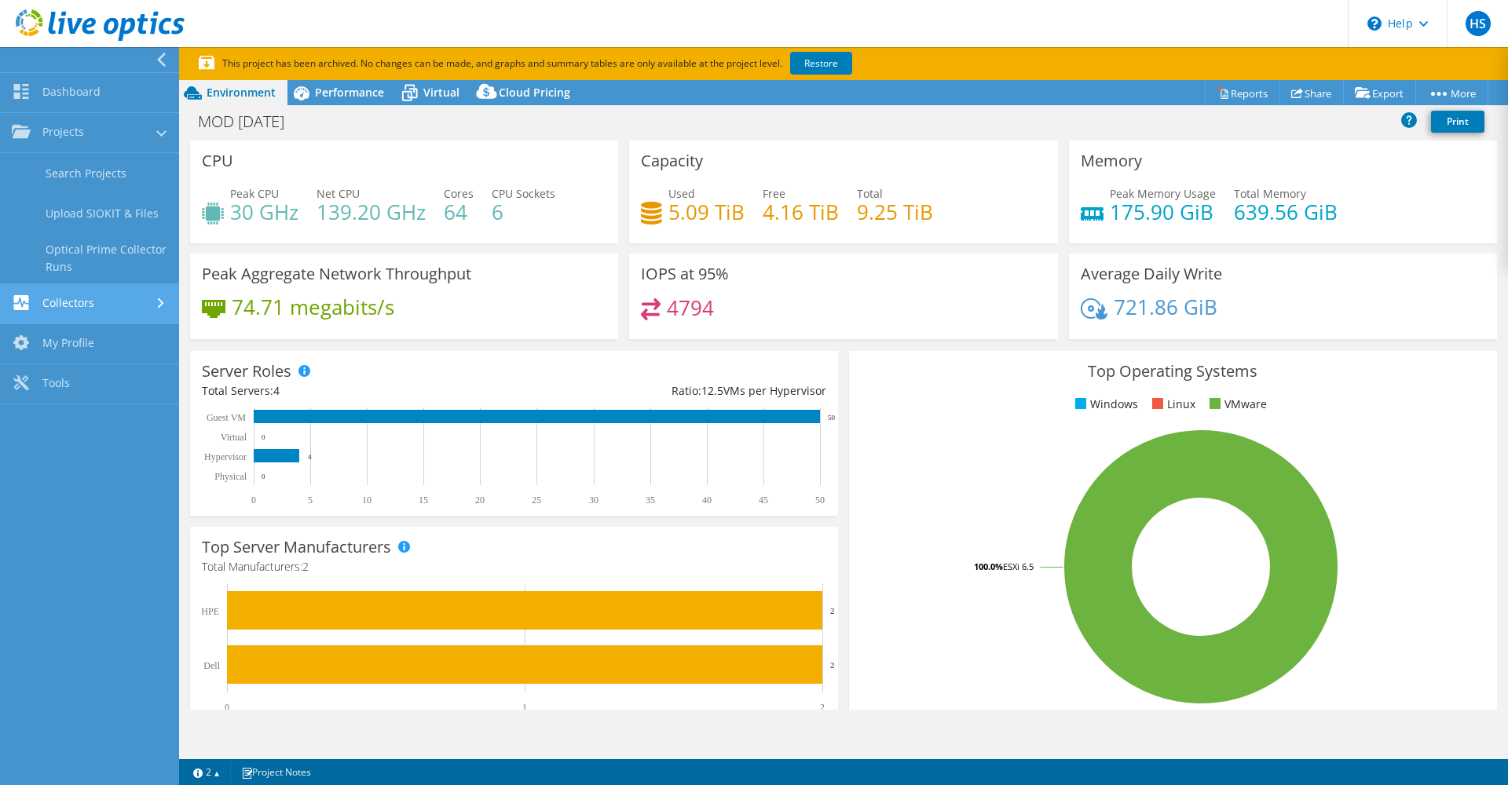
click at [129, 298] on link "Collectors" at bounding box center [89, 304] width 179 height 40
click at [109, 304] on link "My Profile" at bounding box center [89, 294] width 179 height 40
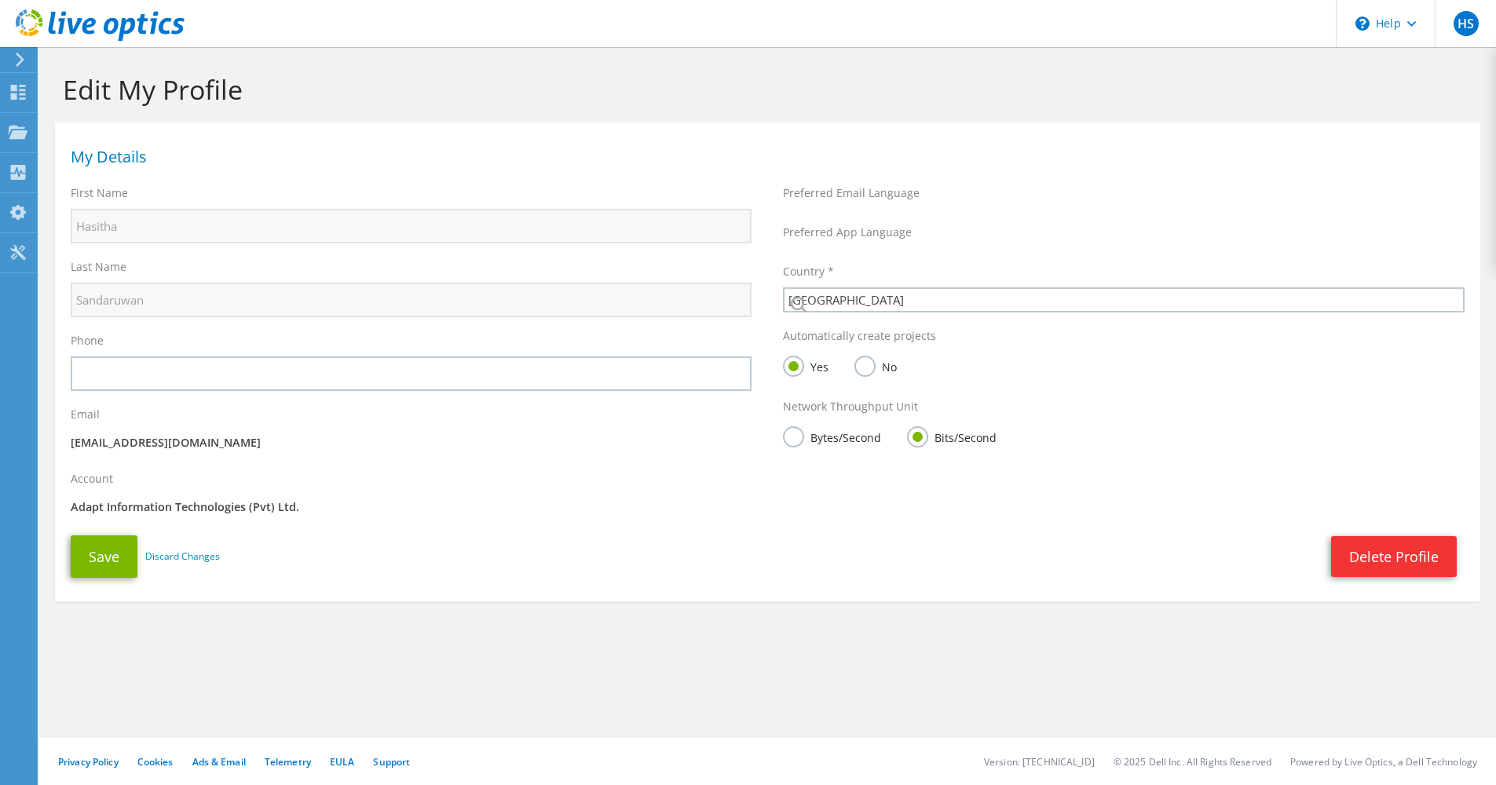
select select "126"
click at [25, 53] on icon at bounding box center [20, 60] width 12 height 14
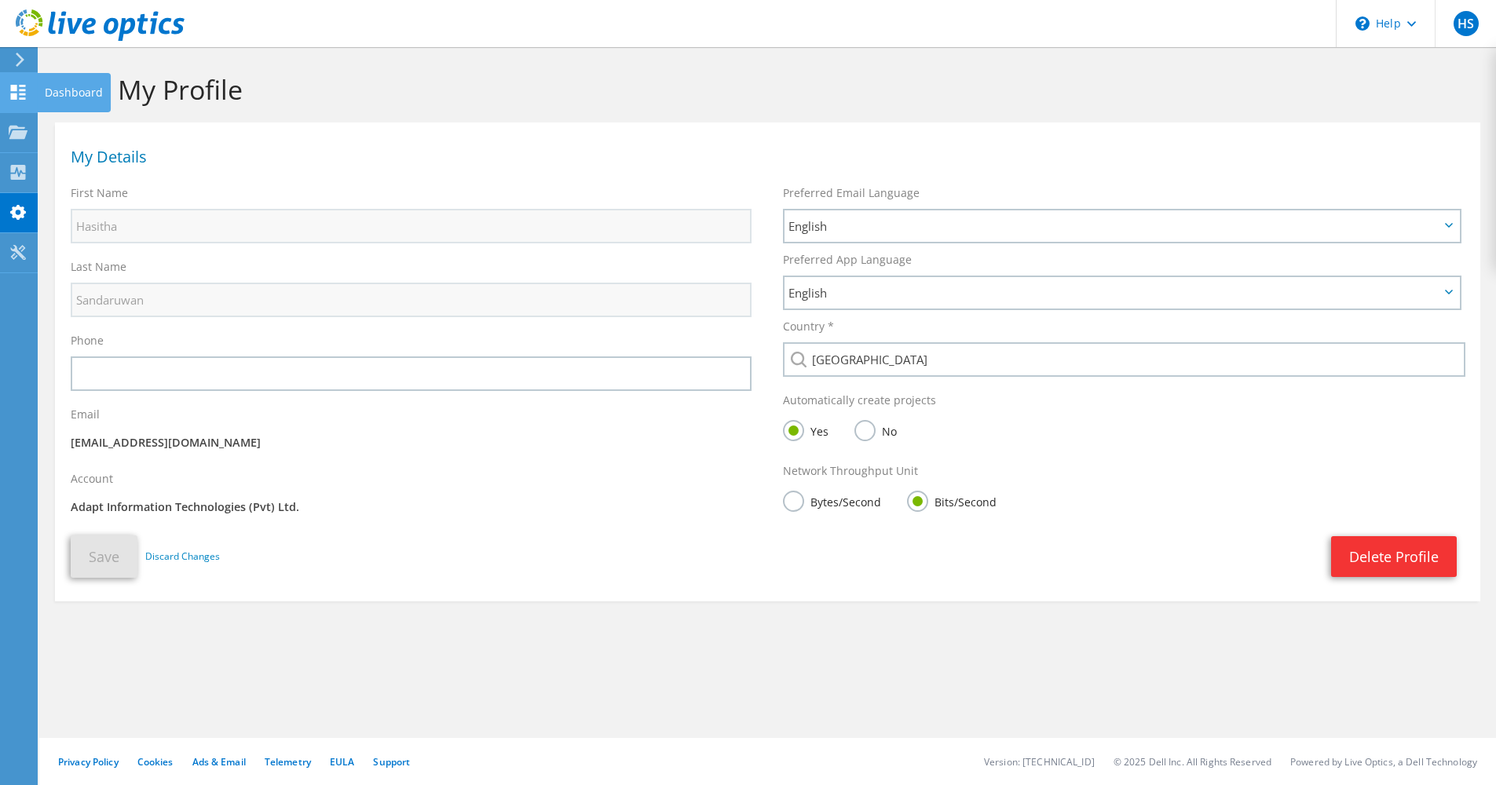
click at [14, 99] on use at bounding box center [18, 92] width 15 height 15
click at [11, 132] on icon at bounding box center [18, 132] width 19 height 15
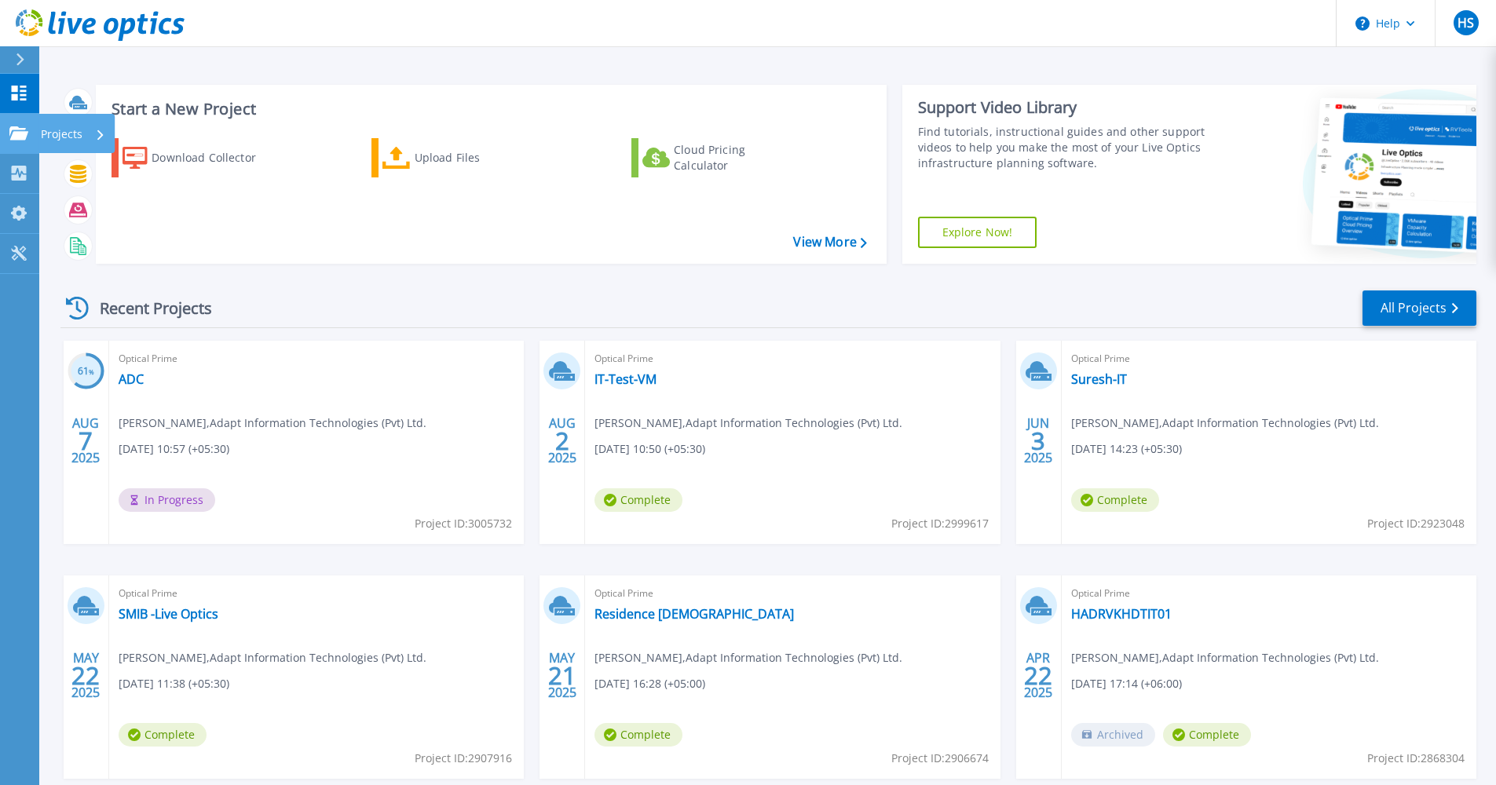
click at [16, 137] on icon at bounding box center [18, 132] width 19 height 13
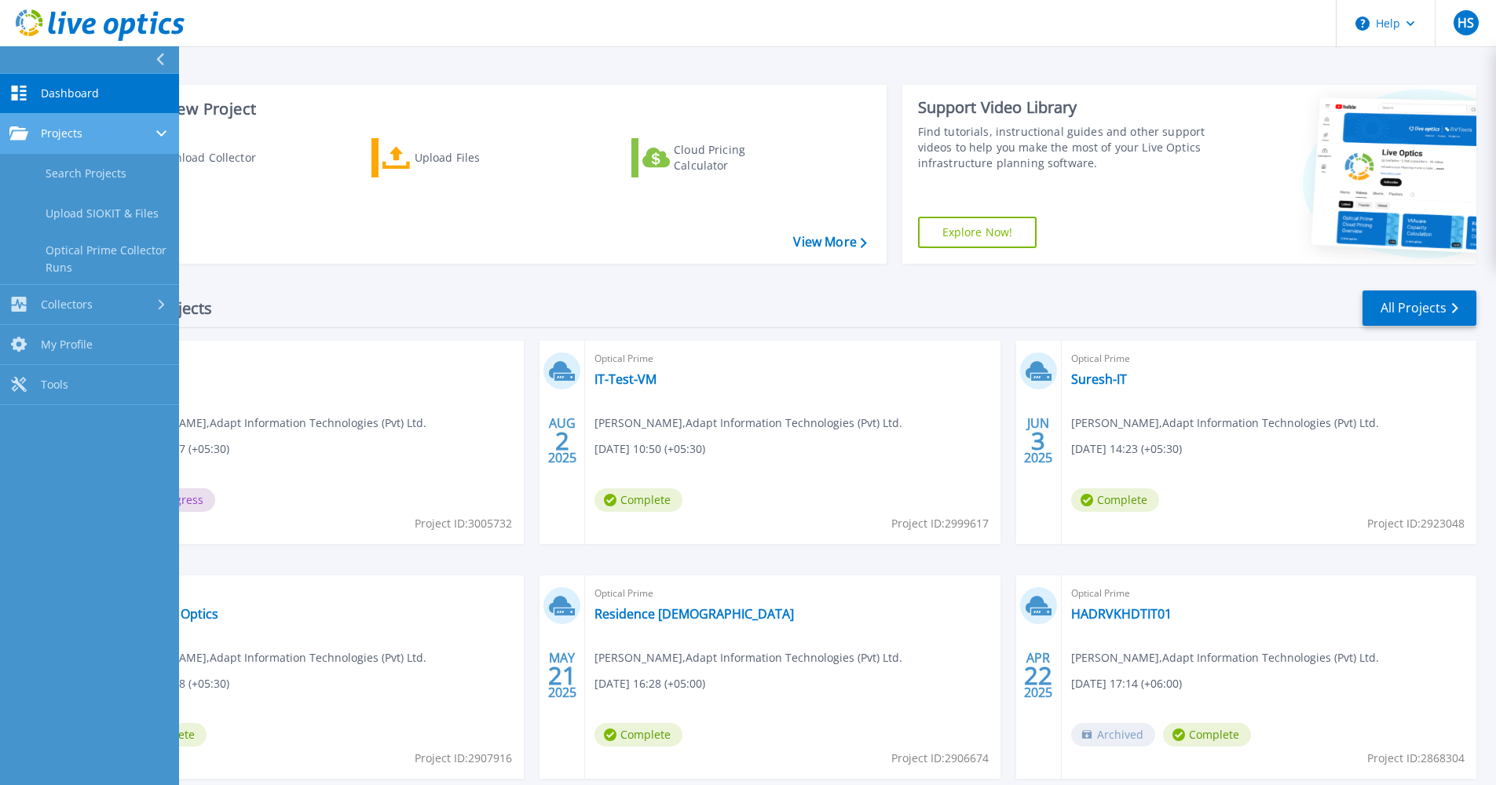
click at [165, 133] on icon at bounding box center [161, 133] width 10 height 6
click at [153, 130] on div "Projects" at bounding box center [89, 133] width 160 height 14
click at [116, 158] on link "Search Projects" at bounding box center [89, 174] width 179 height 40
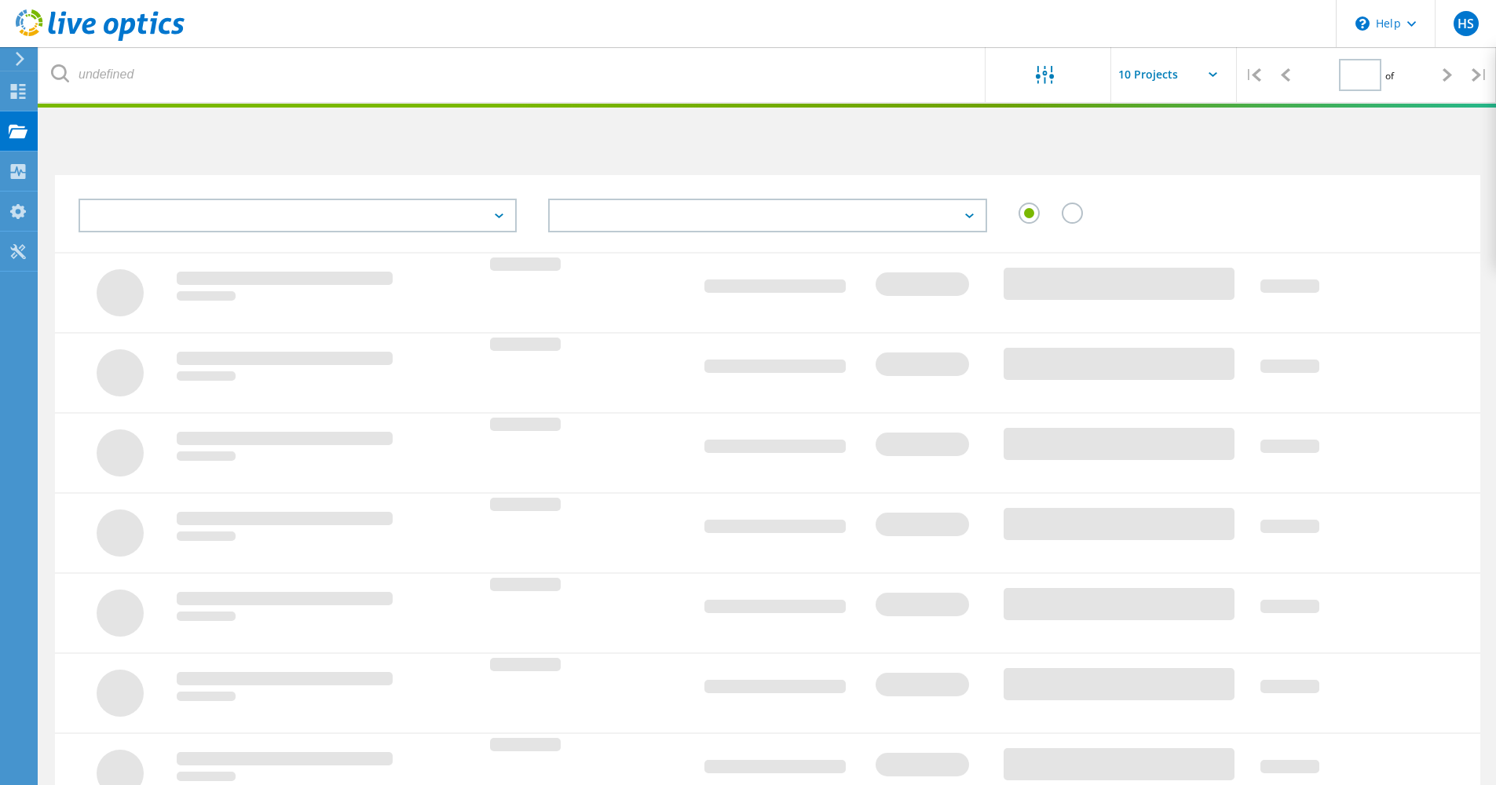
type input "1"
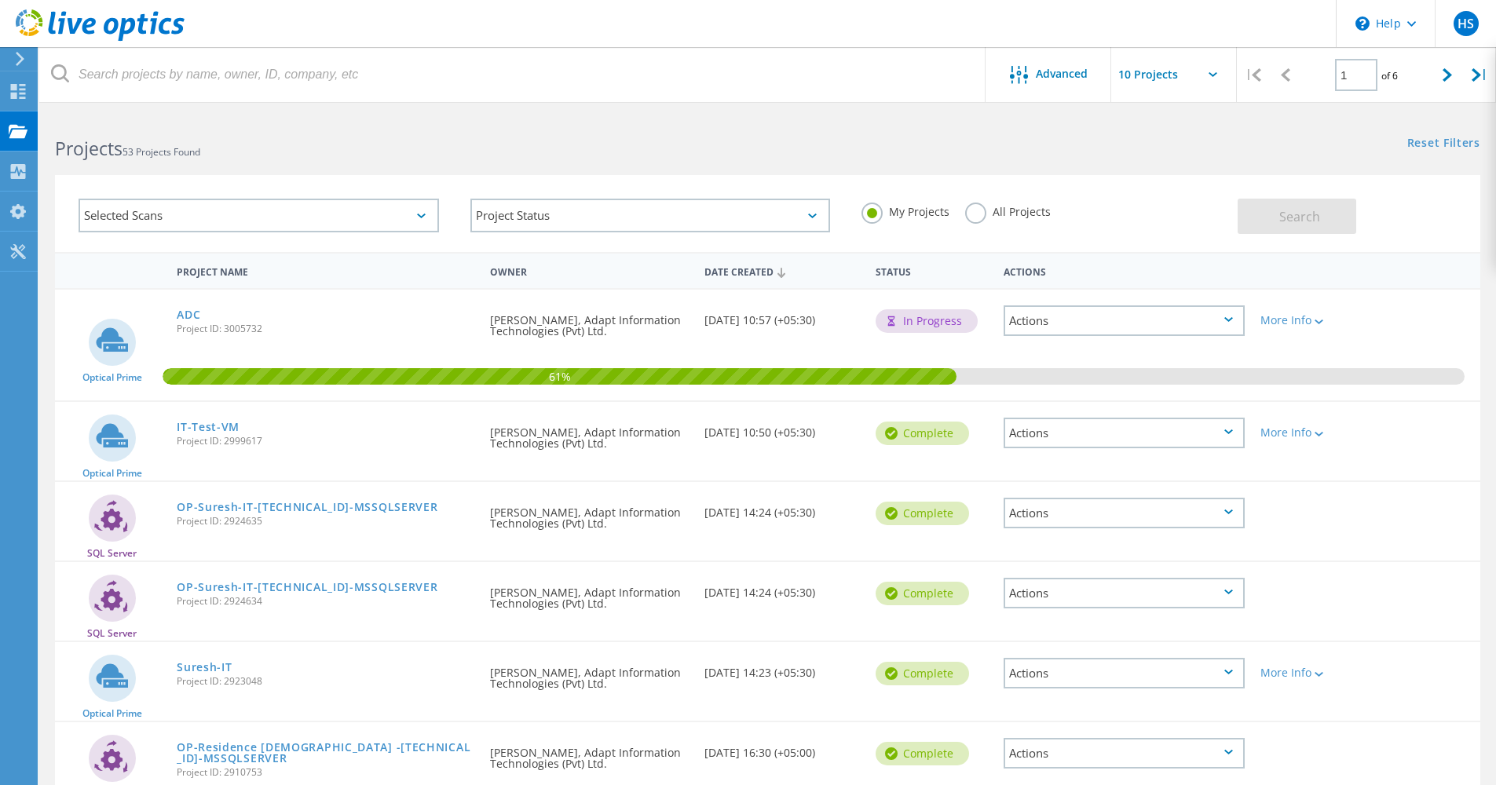
click at [418, 215] on icon at bounding box center [421, 216] width 9 height 5
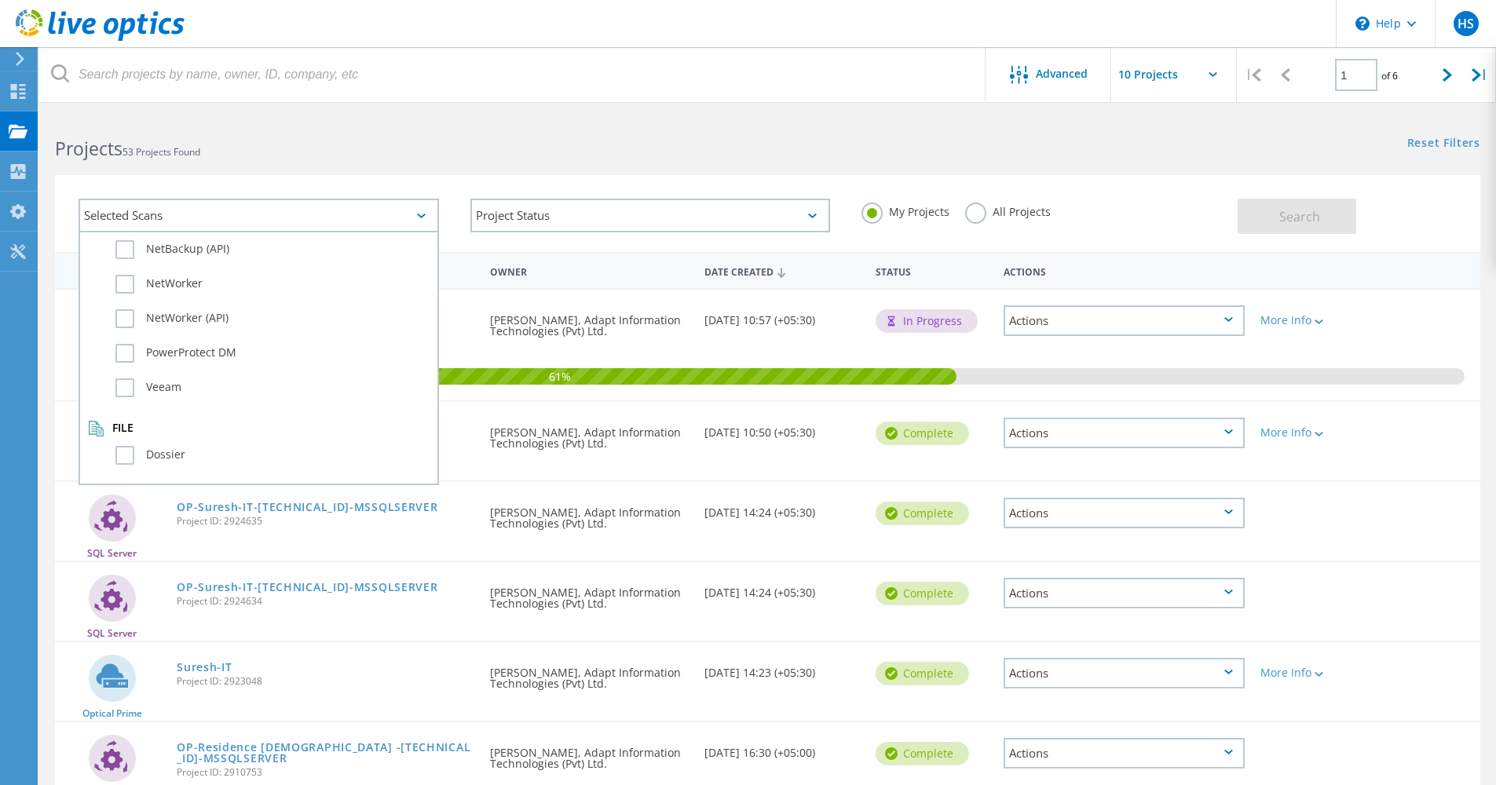
scroll to position [1104, 0]
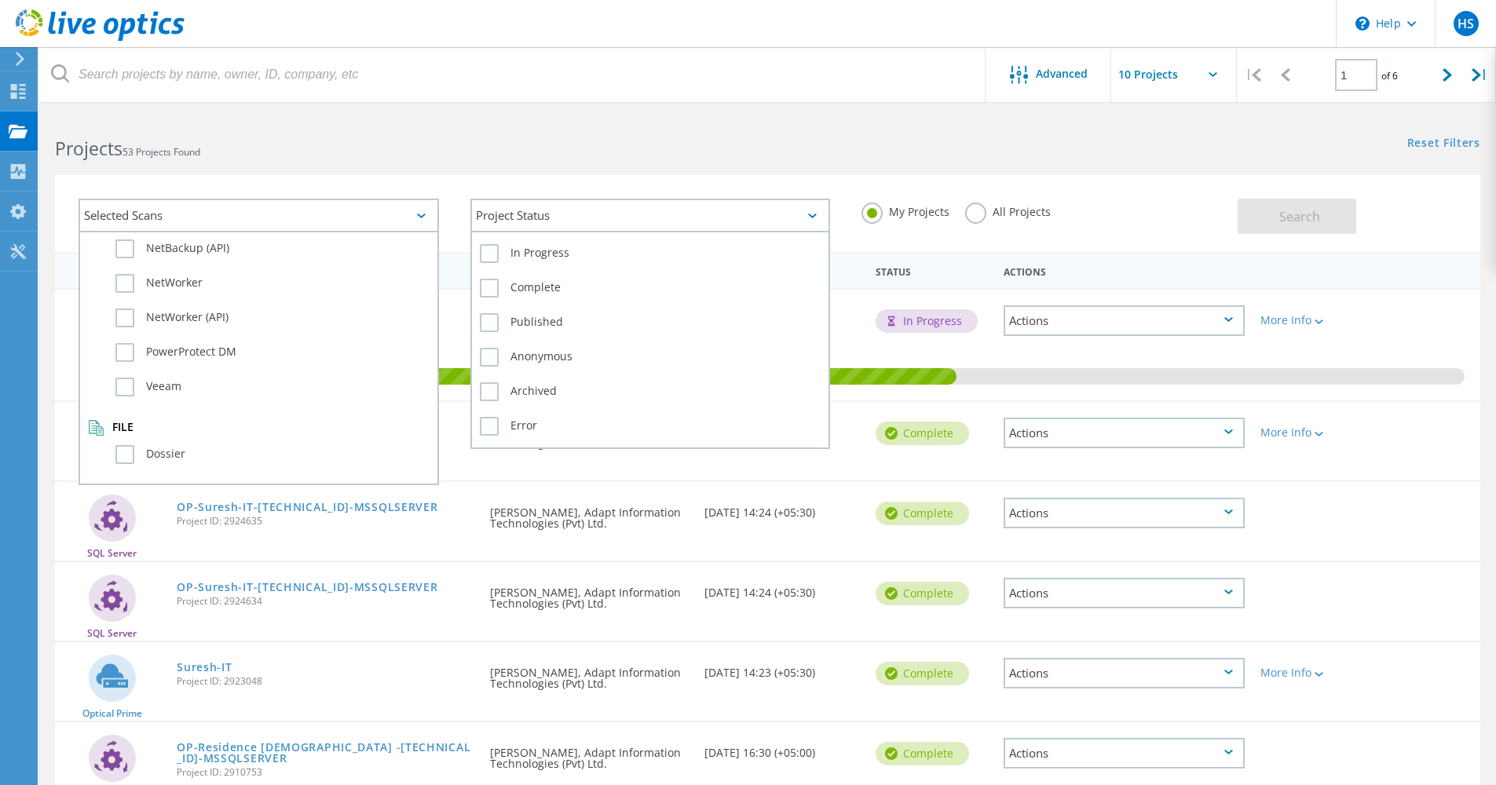
click at [559, 217] on div "Project Status" at bounding box center [650, 216] width 360 height 34
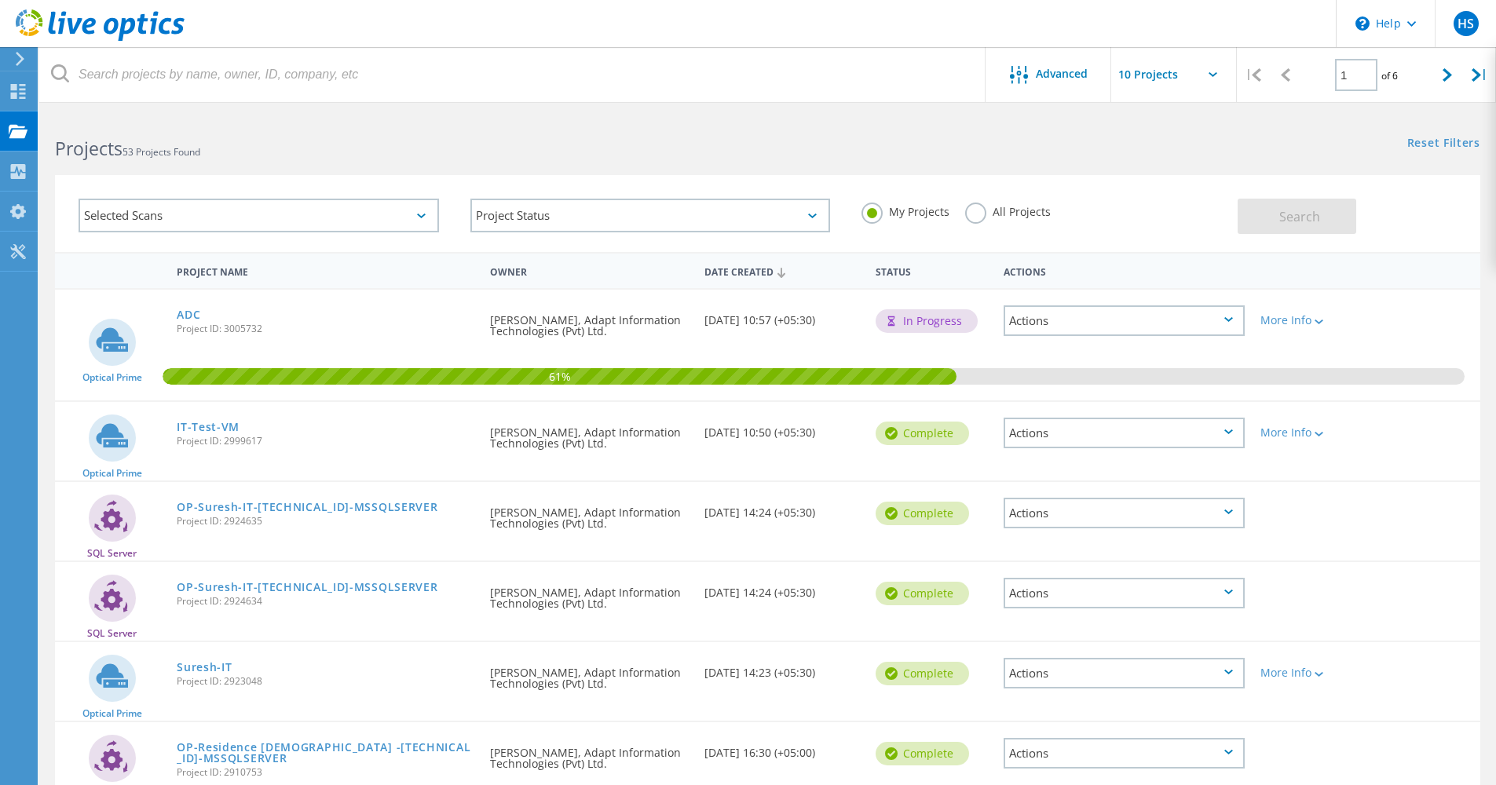
click at [620, 177] on div "Selected Scans Project Status In Progress Complete Published Anonymous Archived…" at bounding box center [767, 213] width 1425 height 77
click at [965, 217] on label "All Projects" at bounding box center [1008, 210] width 86 height 15
click at [0, 0] on input "All Projects" at bounding box center [0, 0] width 0 height 0
click at [1209, 68] on input "text" at bounding box center [1189, 74] width 157 height 55
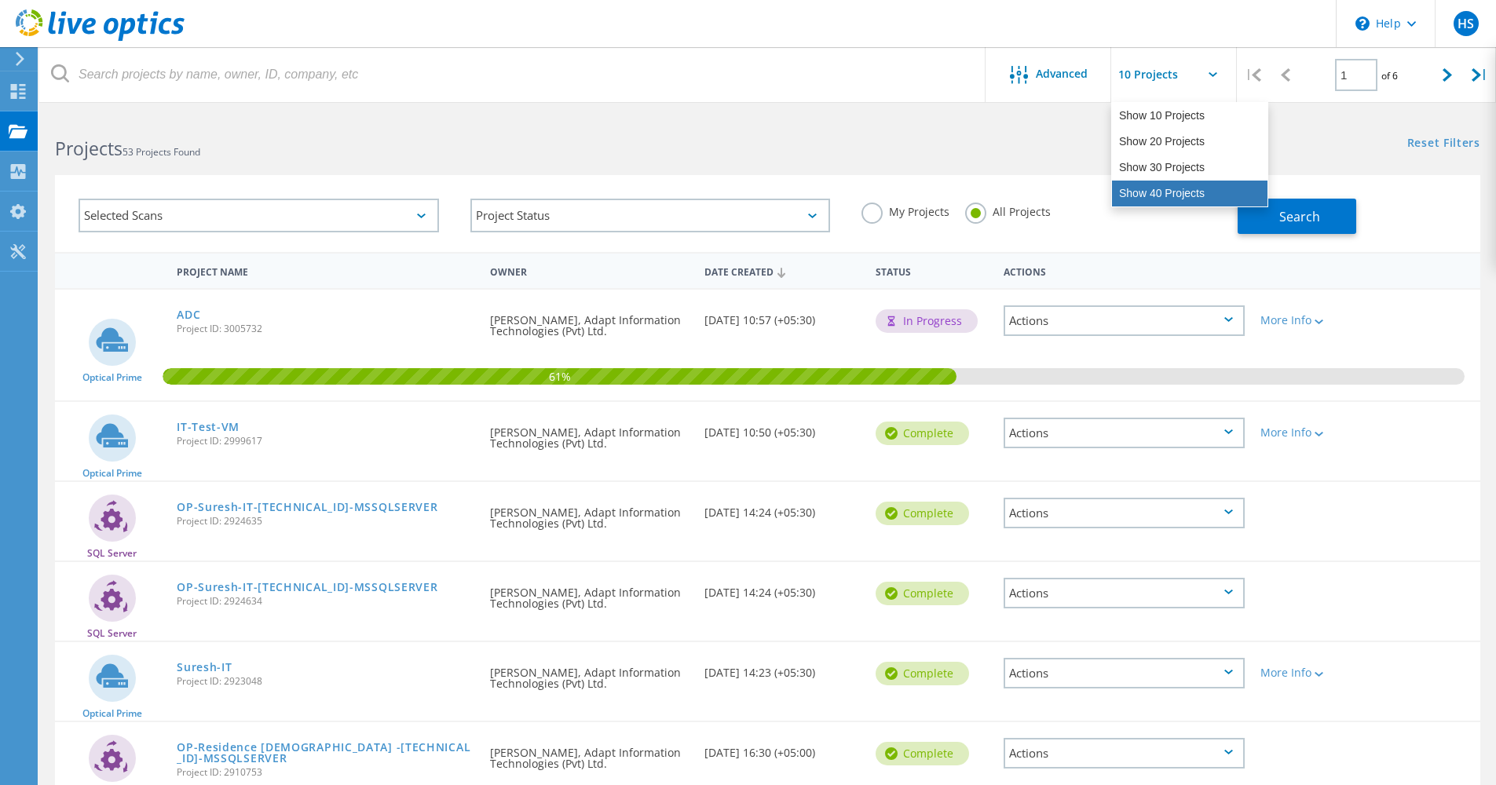
click at [1166, 203] on div "Show 40 Projects" at bounding box center [1189, 194] width 155 height 26
type input "Show 40 Projects"
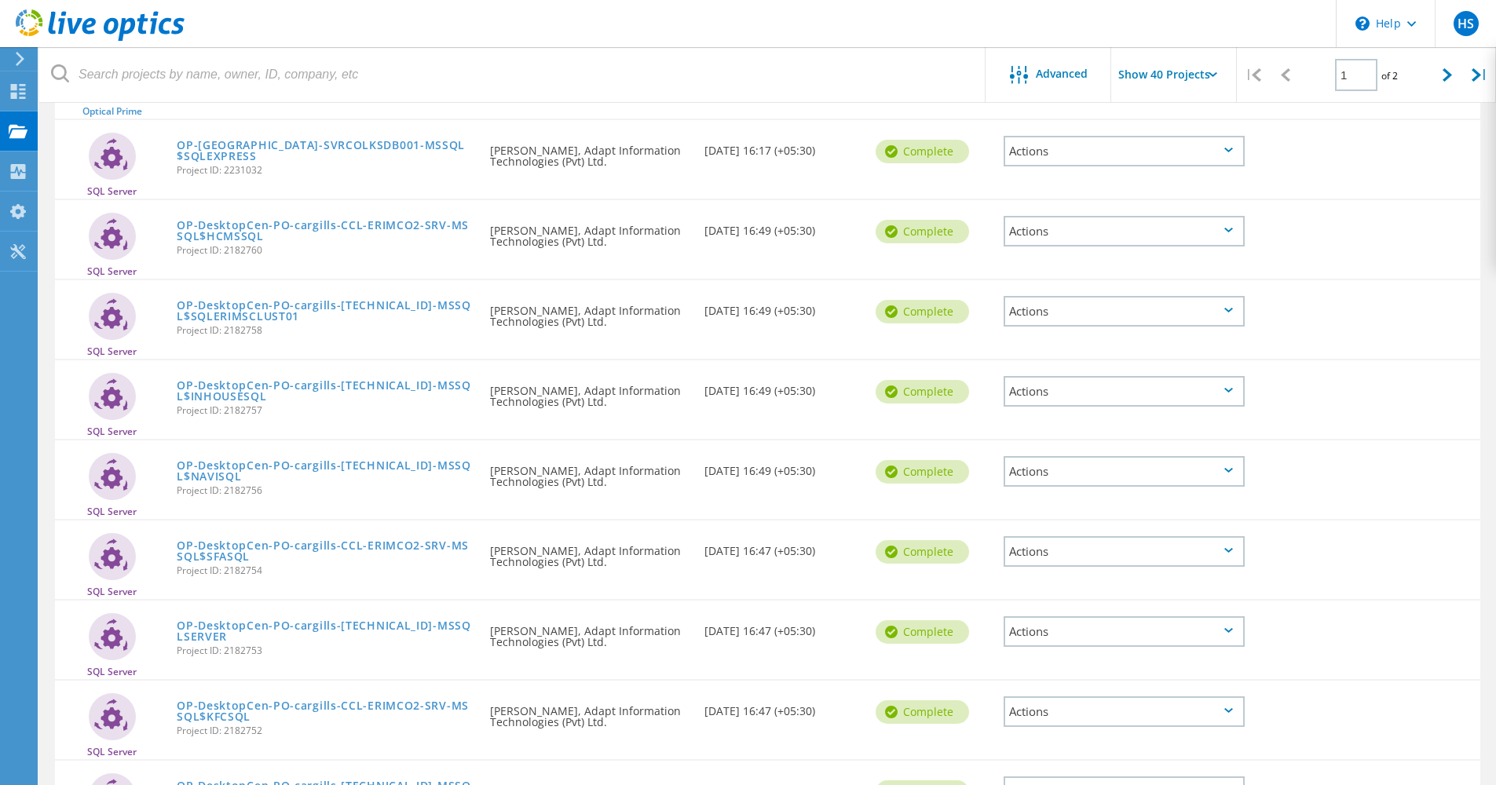
scroll to position [2825, 0]
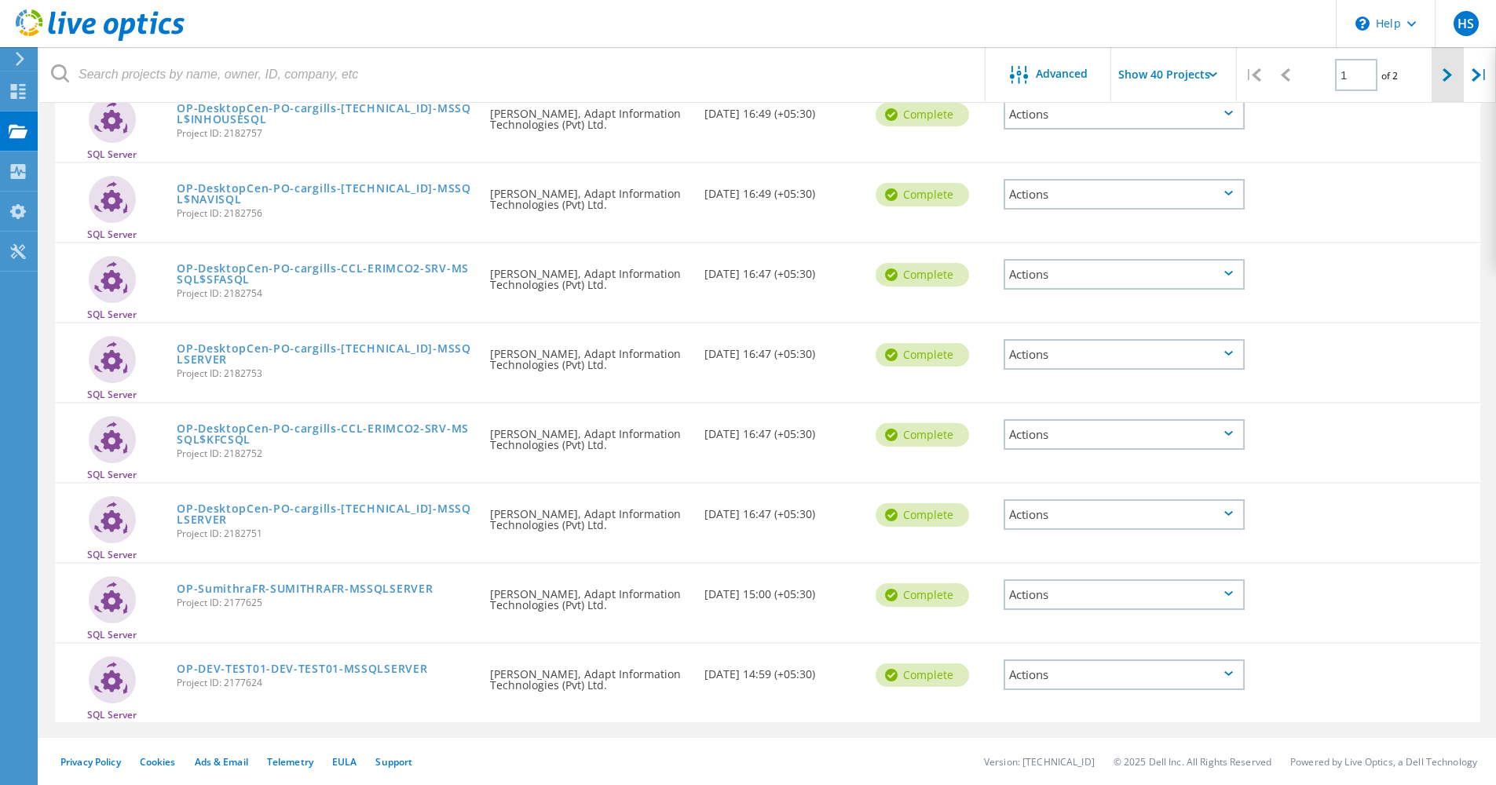
click at [1445, 82] on icon at bounding box center [1447, 74] width 9 height 13
type input "2"
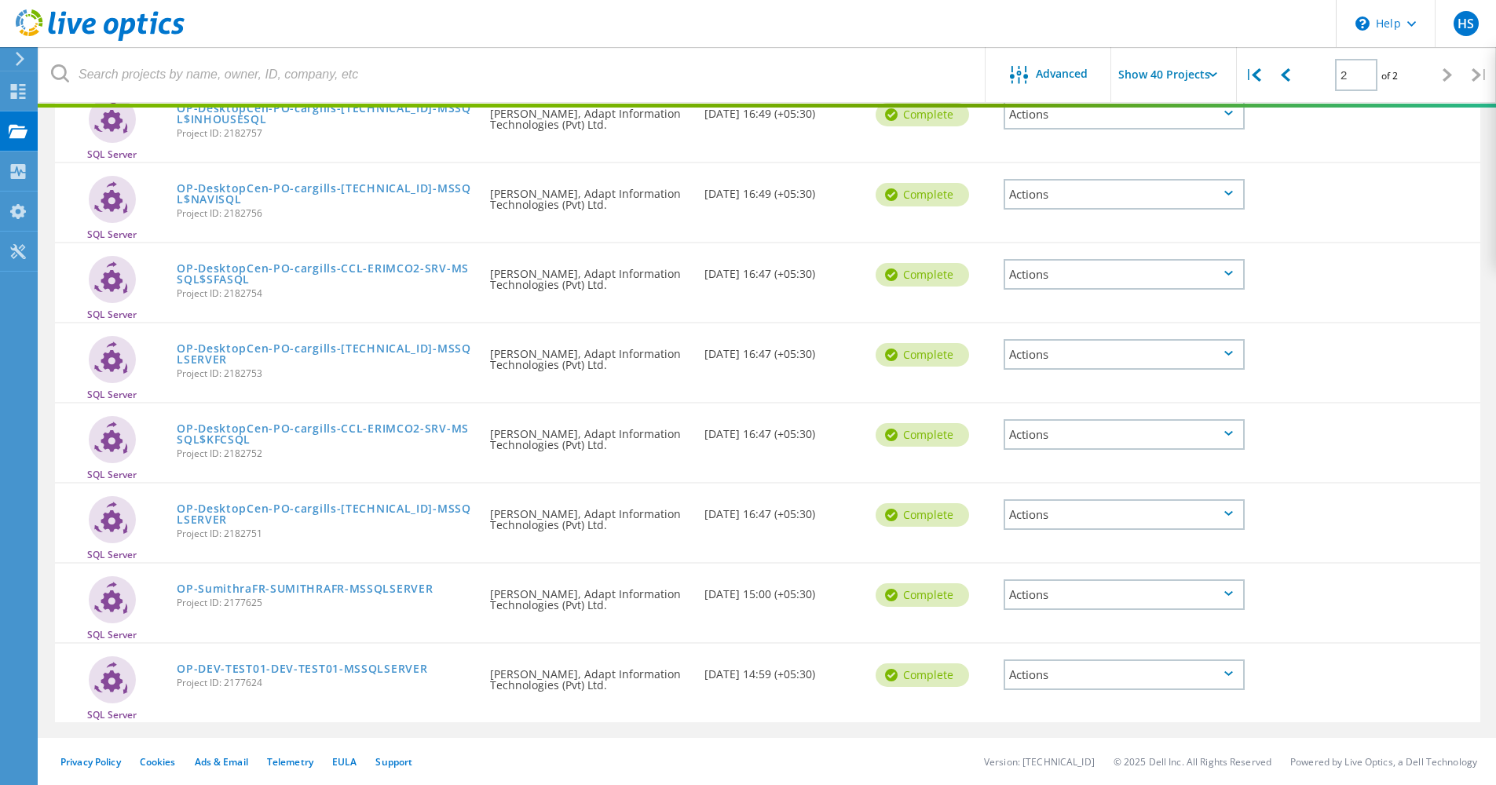
scroll to position [607, 0]
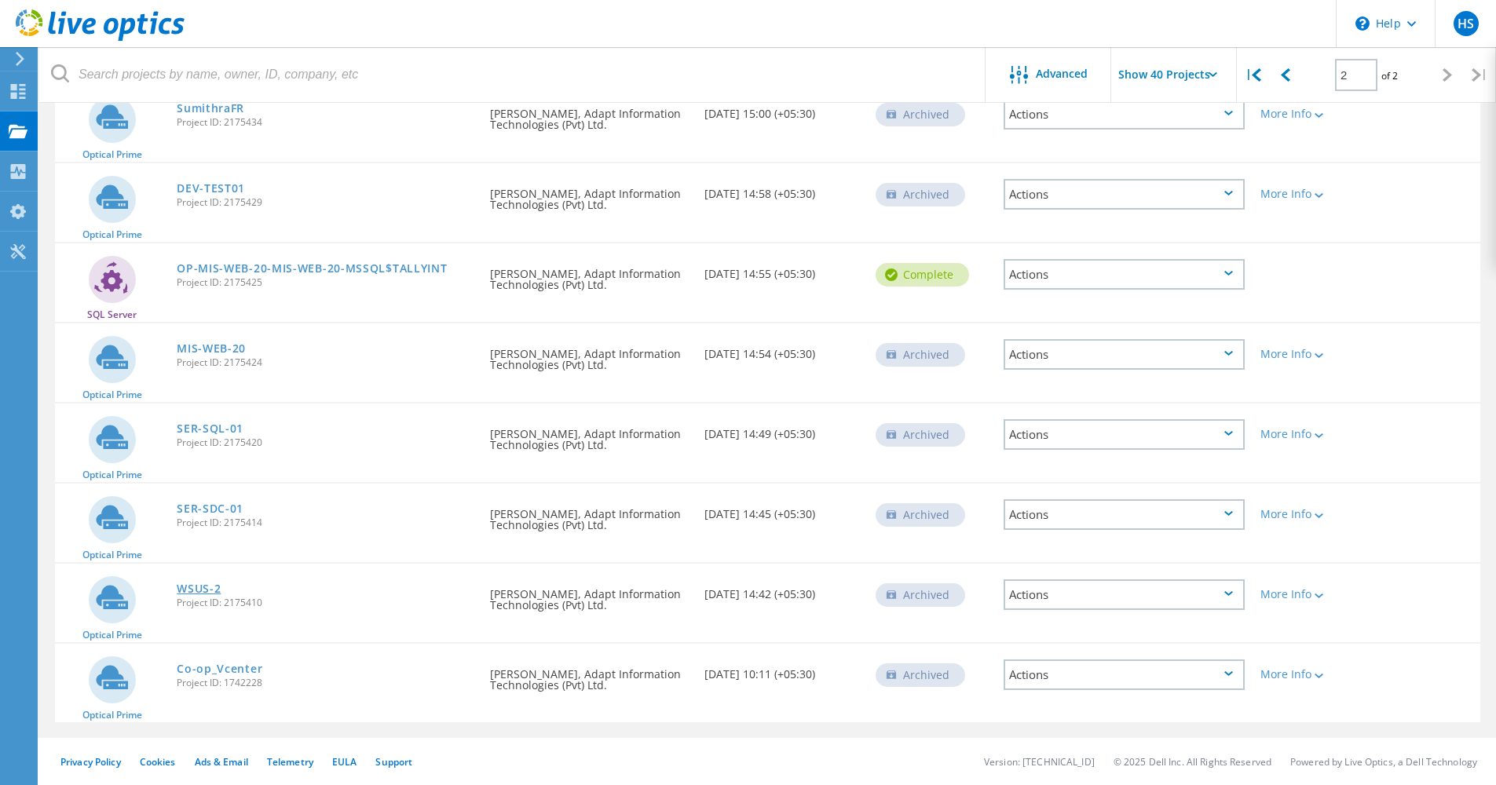
click at [201, 592] on link "WSUS-2" at bounding box center [199, 588] width 44 height 11
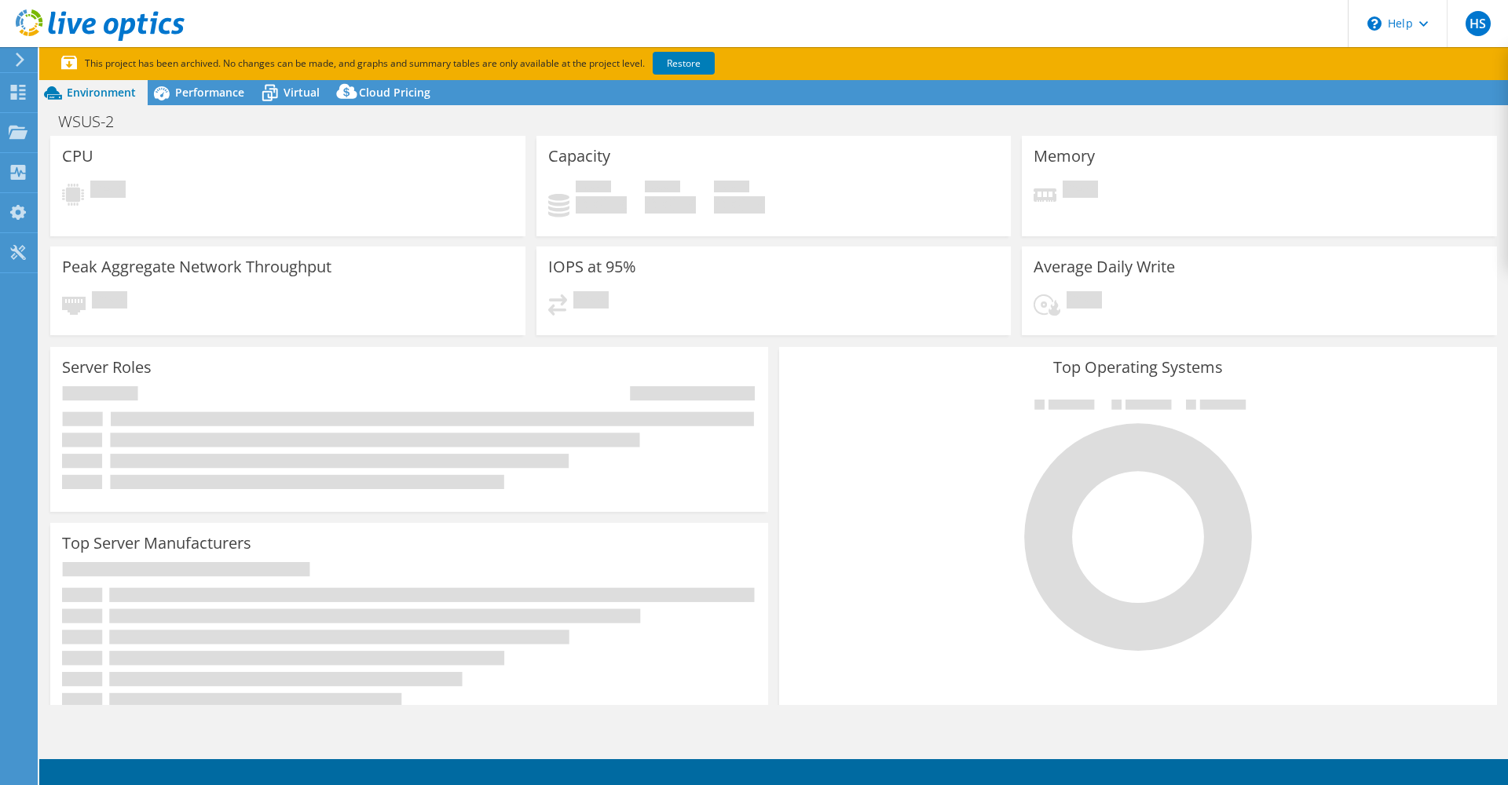
select select "USD"
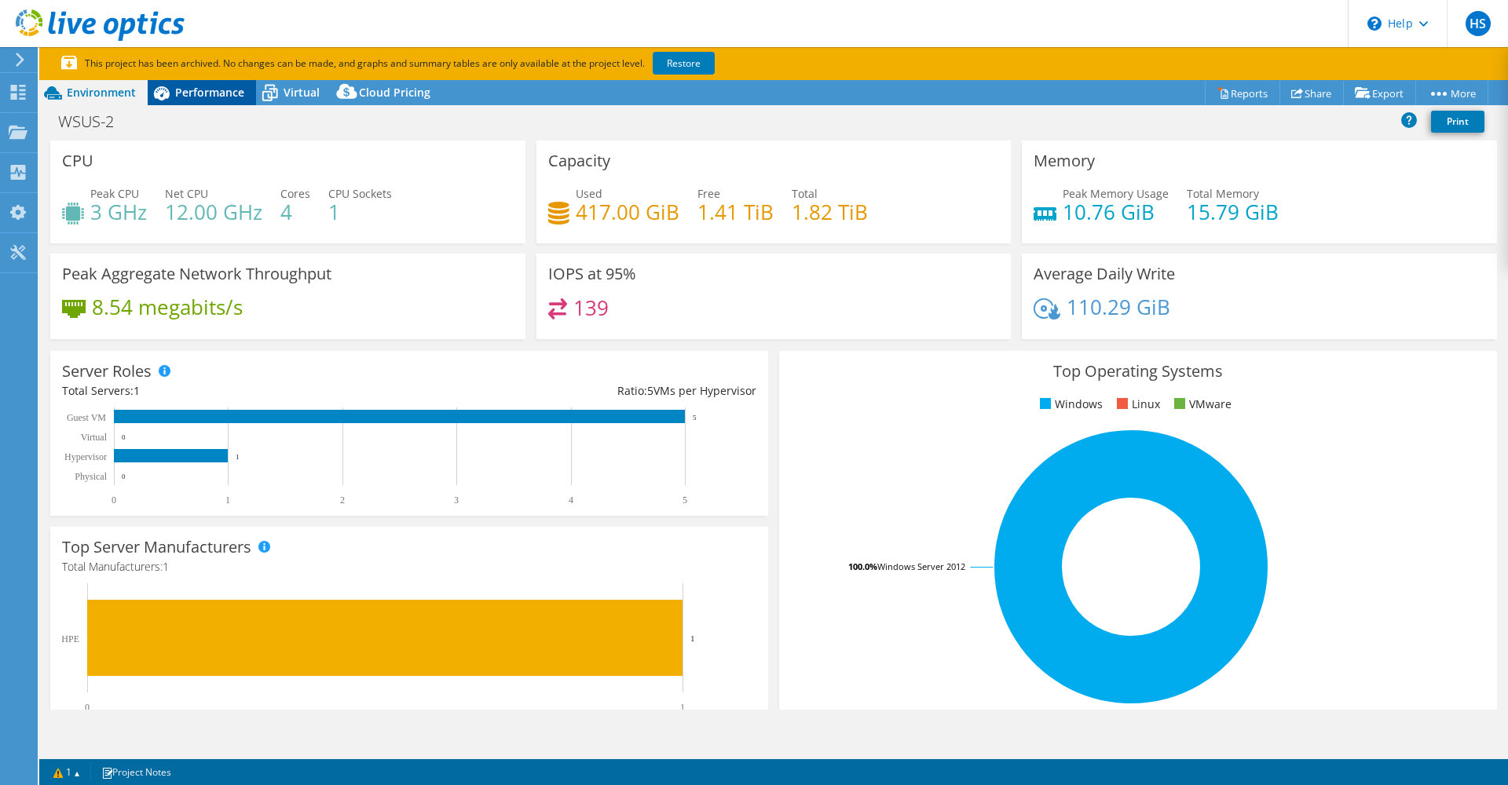
click at [188, 97] on span "Performance" at bounding box center [209, 92] width 69 height 15
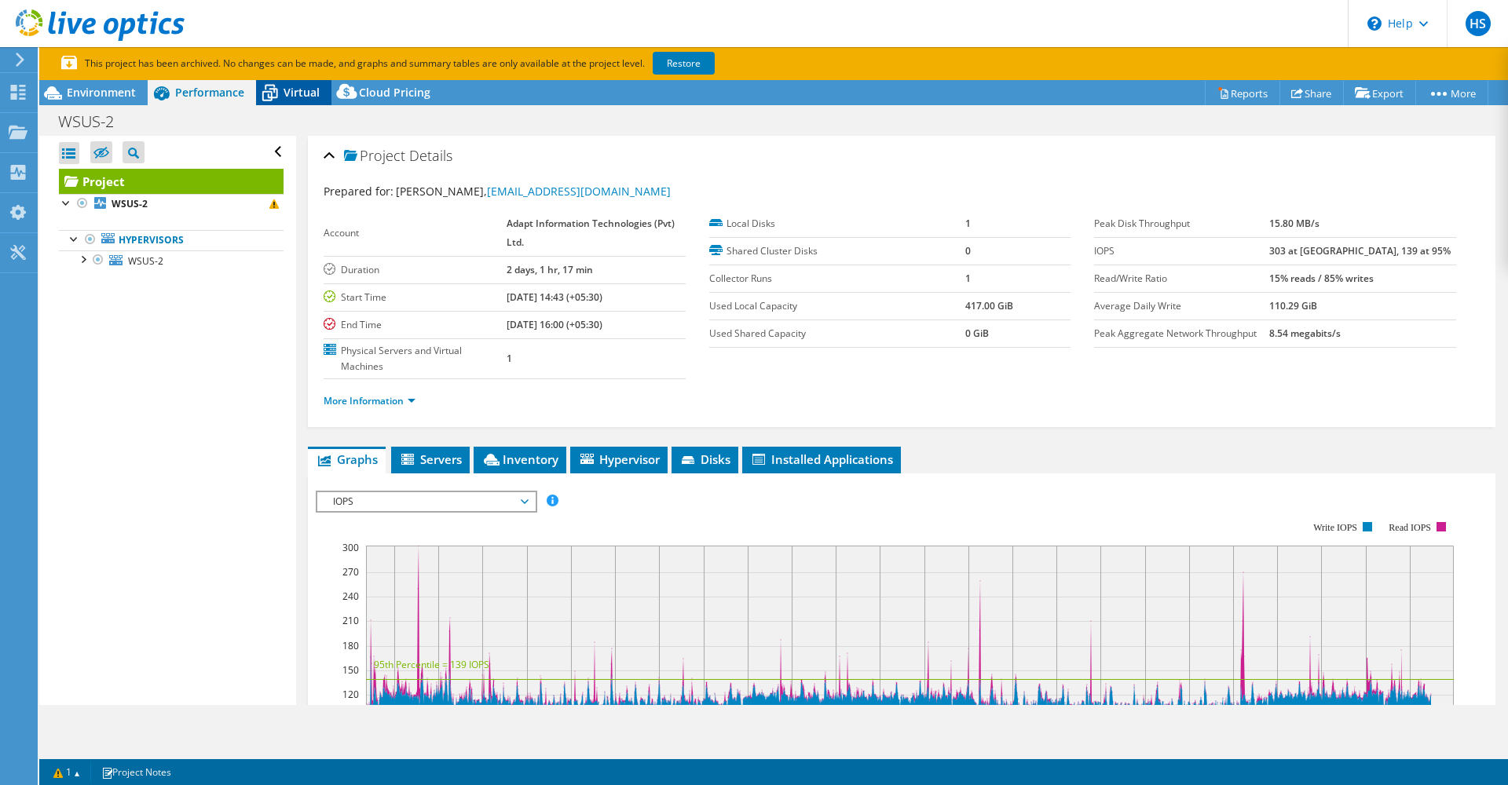
click at [268, 86] on icon at bounding box center [269, 92] width 27 height 27
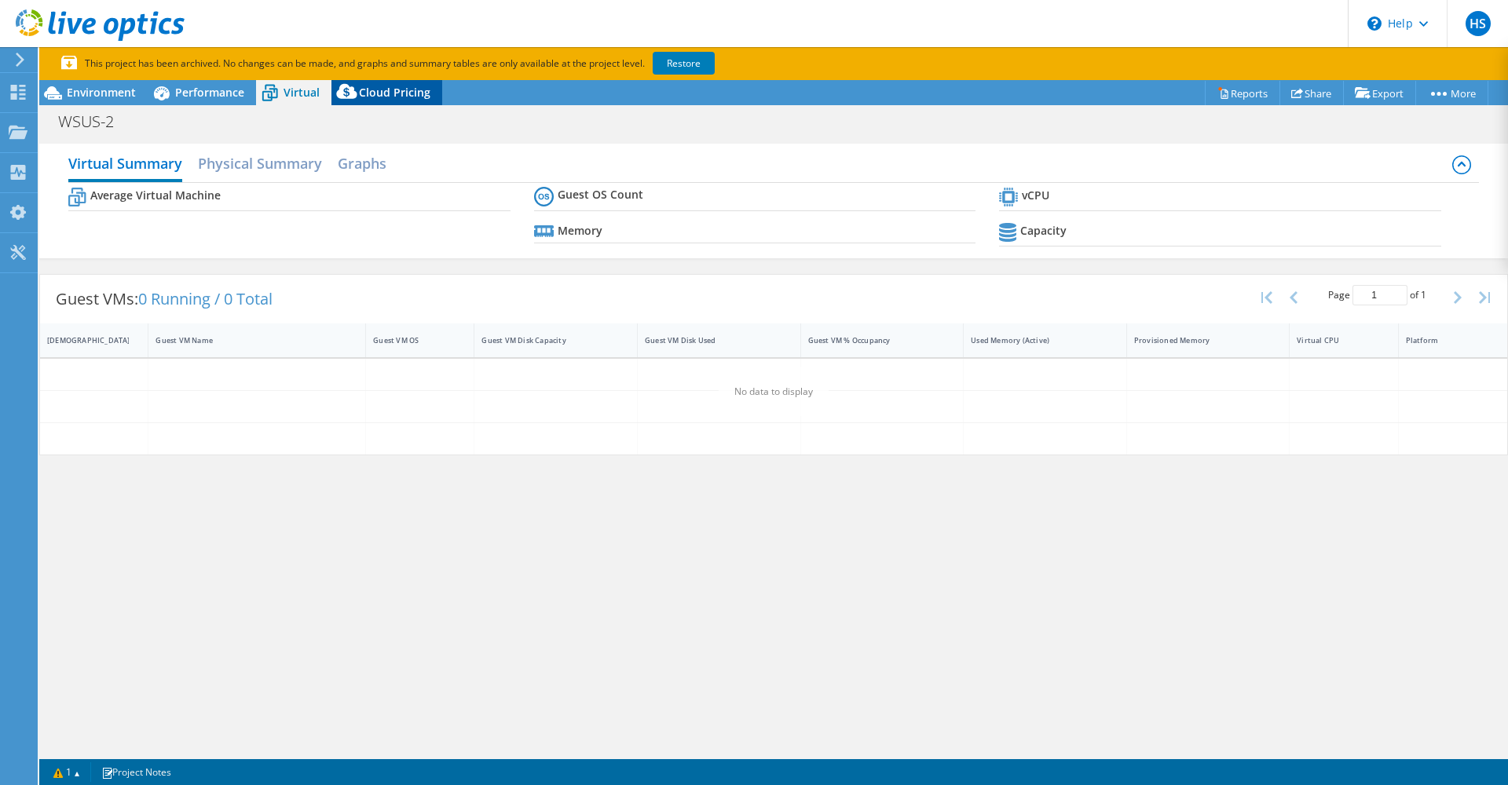
click at [360, 86] on icon at bounding box center [346, 94] width 31 height 31
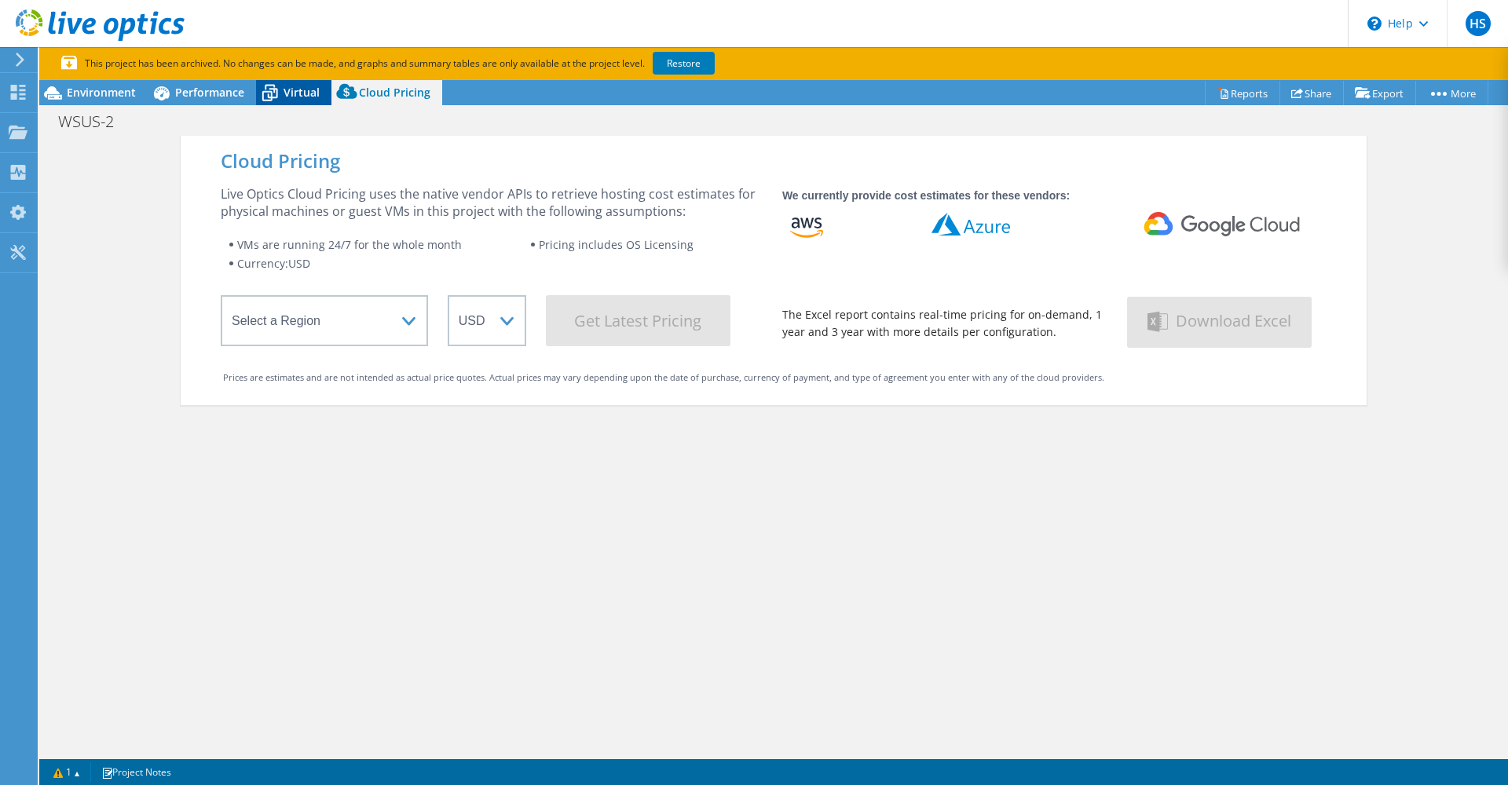
click at [298, 98] on span "Virtual" at bounding box center [301, 92] width 36 height 15
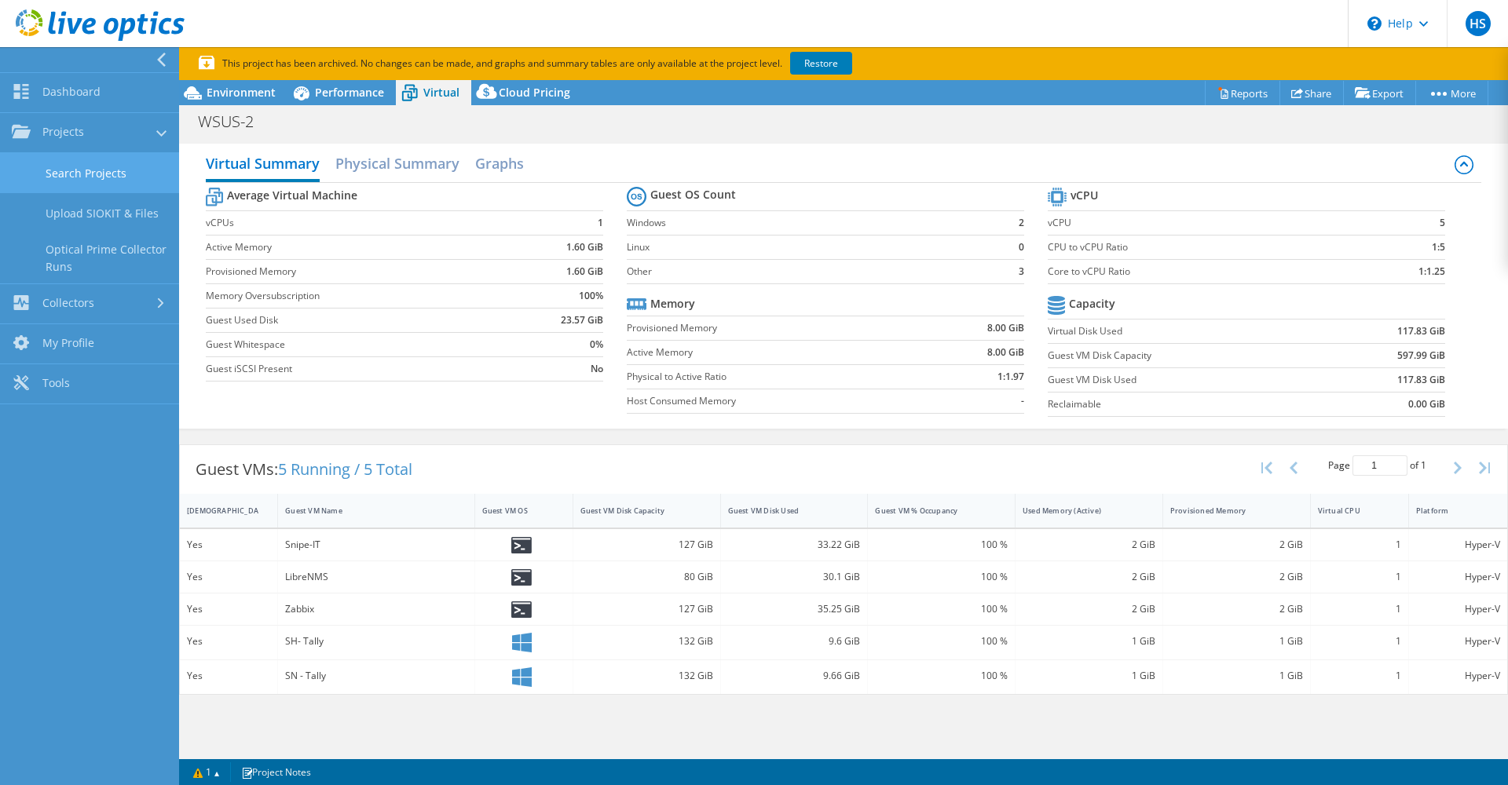
click at [120, 169] on link "Search Projects" at bounding box center [89, 173] width 179 height 40
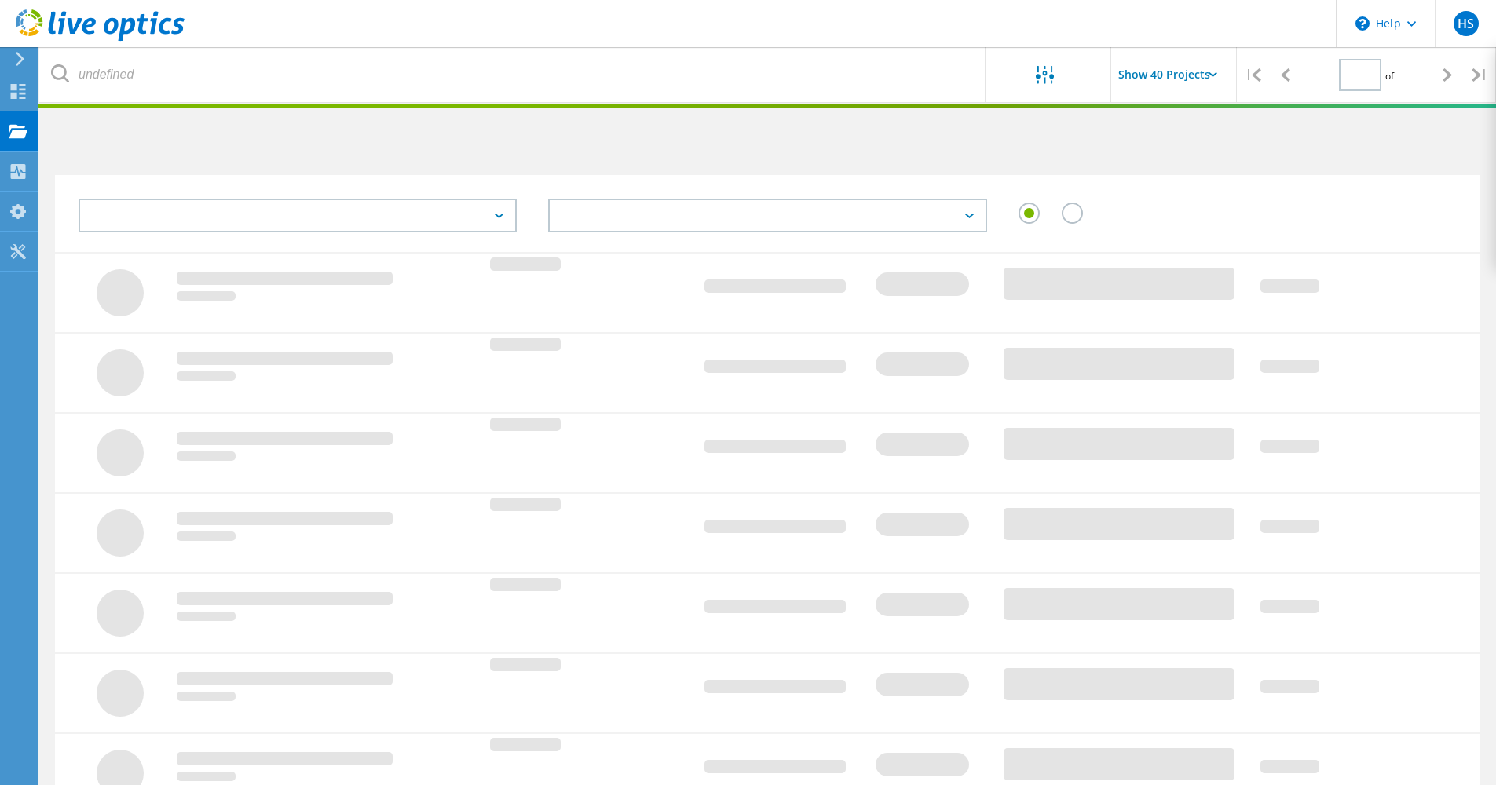
type input "2"
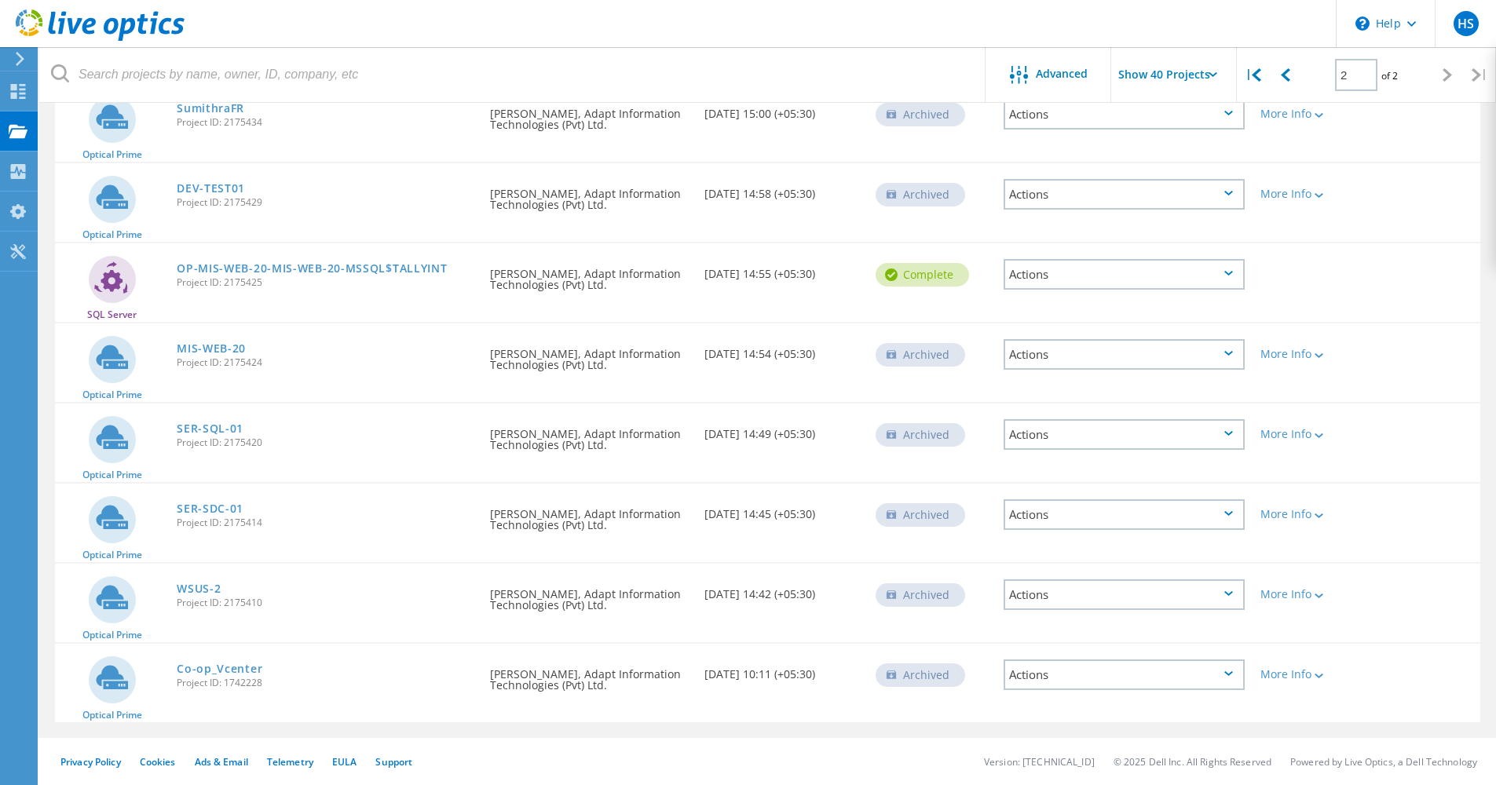
scroll to position [528, 0]
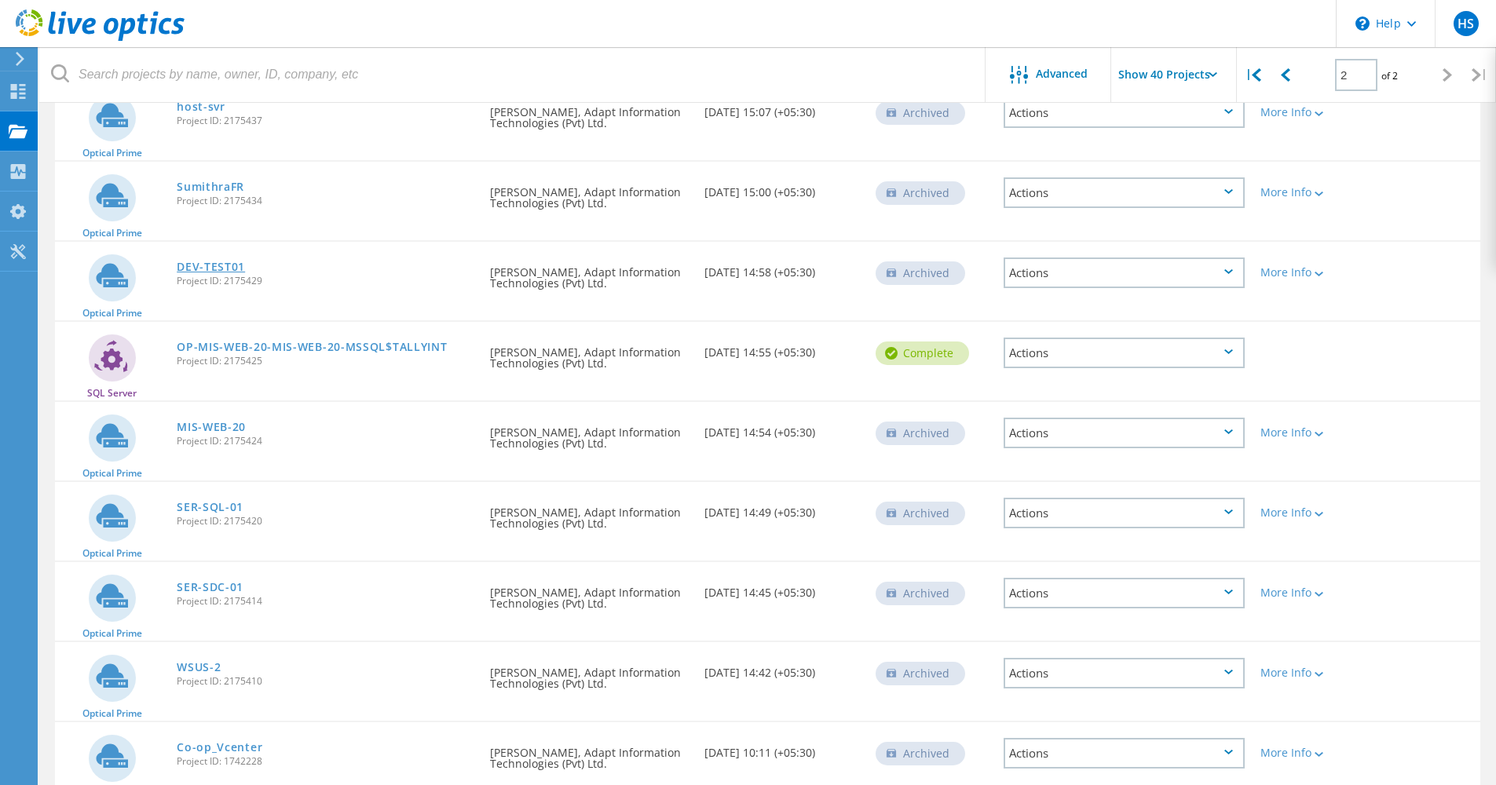
click at [222, 266] on link "DEV-TEST01" at bounding box center [211, 266] width 68 height 11
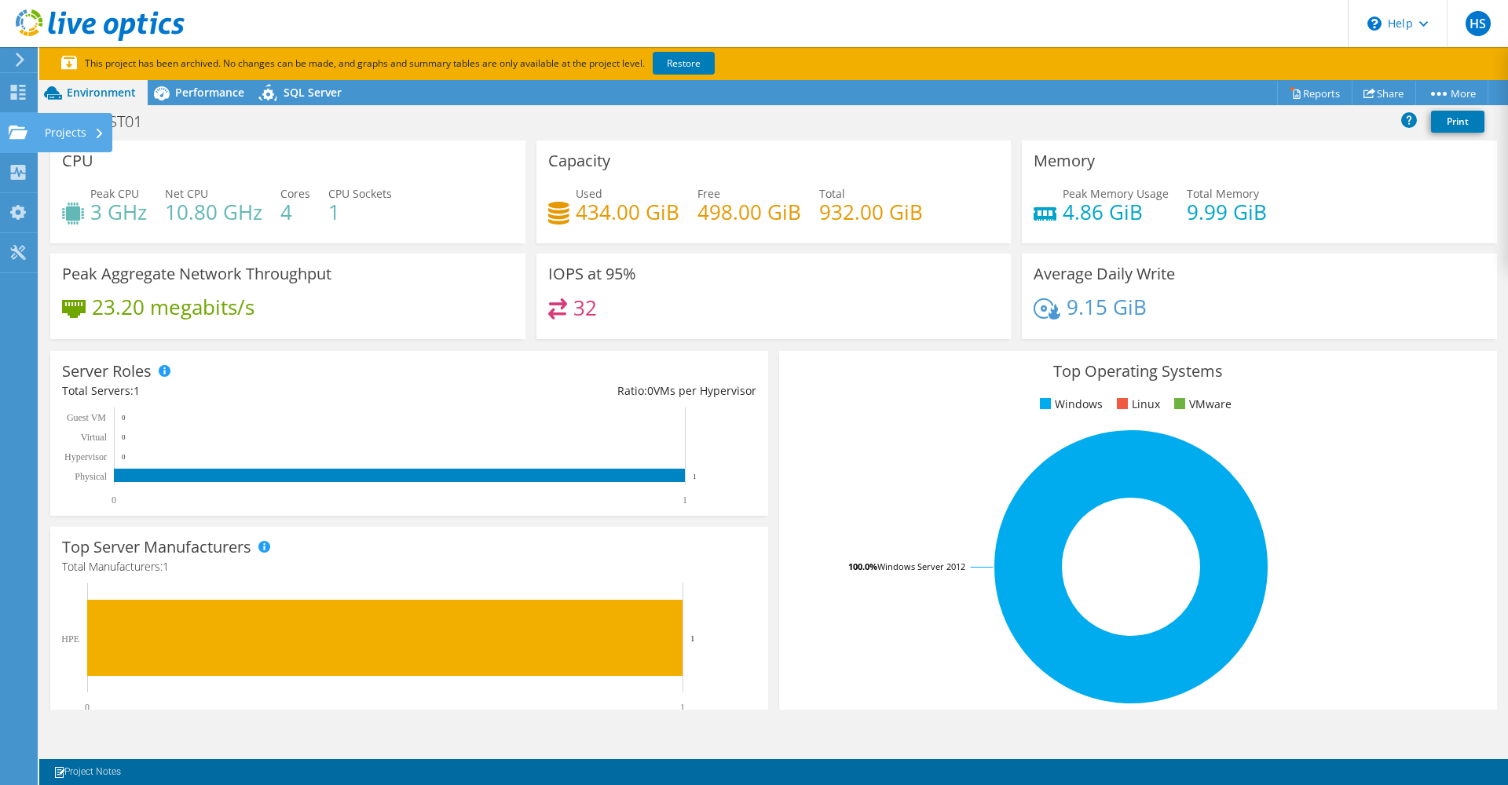
click at [87, 129] on div "Projects" at bounding box center [74, 132] width 75 height 39
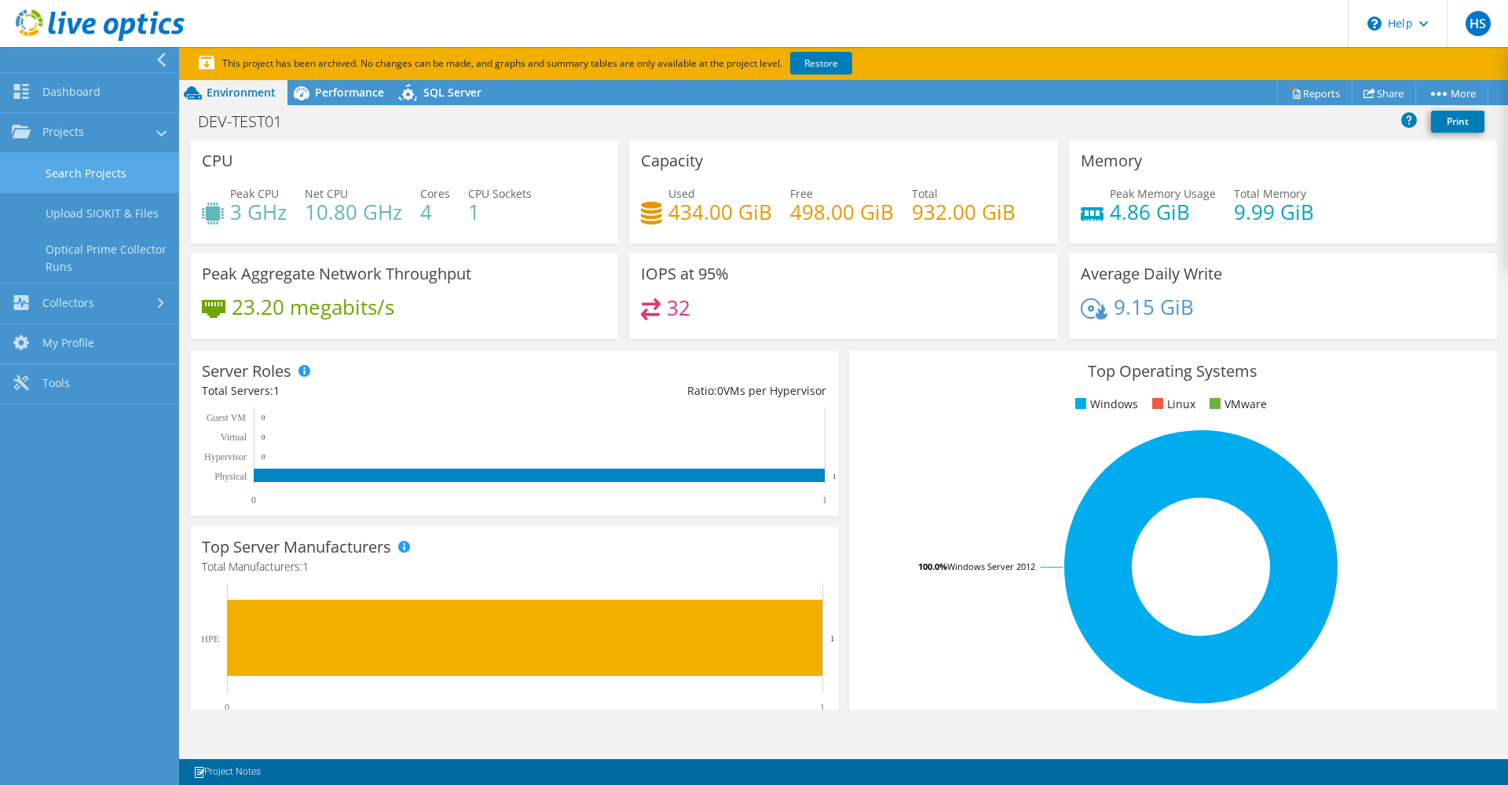
click at [78, 168] on link "Search Projects" at bounding box center [89, 173] width 179 height 40
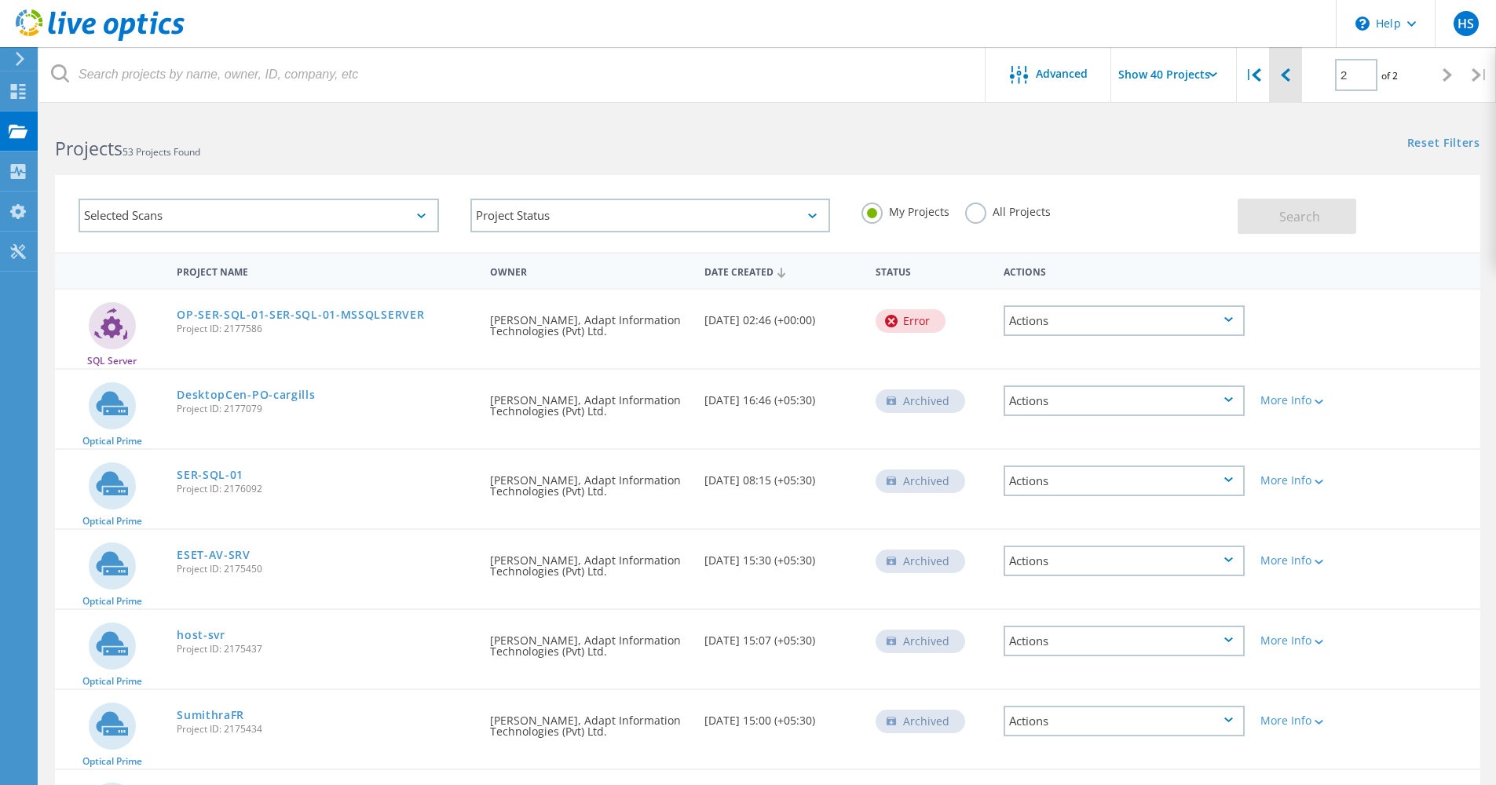
click at [1286, 76] on icon at bounding box center [1285, 74] width 9 height 13
type input "1"
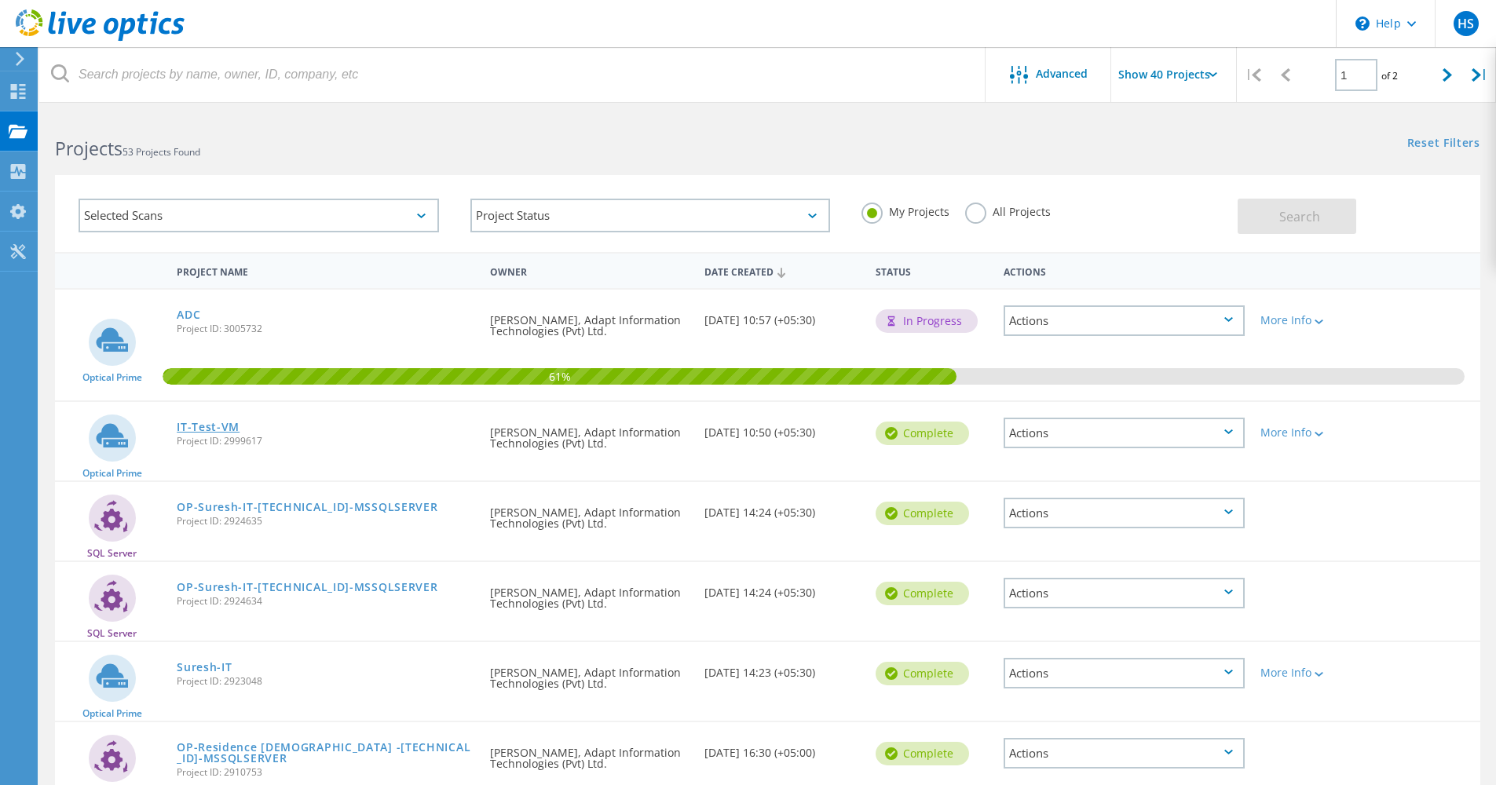
drag, startPoint x: 214, startPoint y: 426, endPoint x: 198, endPoint y: 425, distance: 16.6
click at [198, 425] on link "IT-Test-VM" at bounding box center [208, 427] width 63 height 11
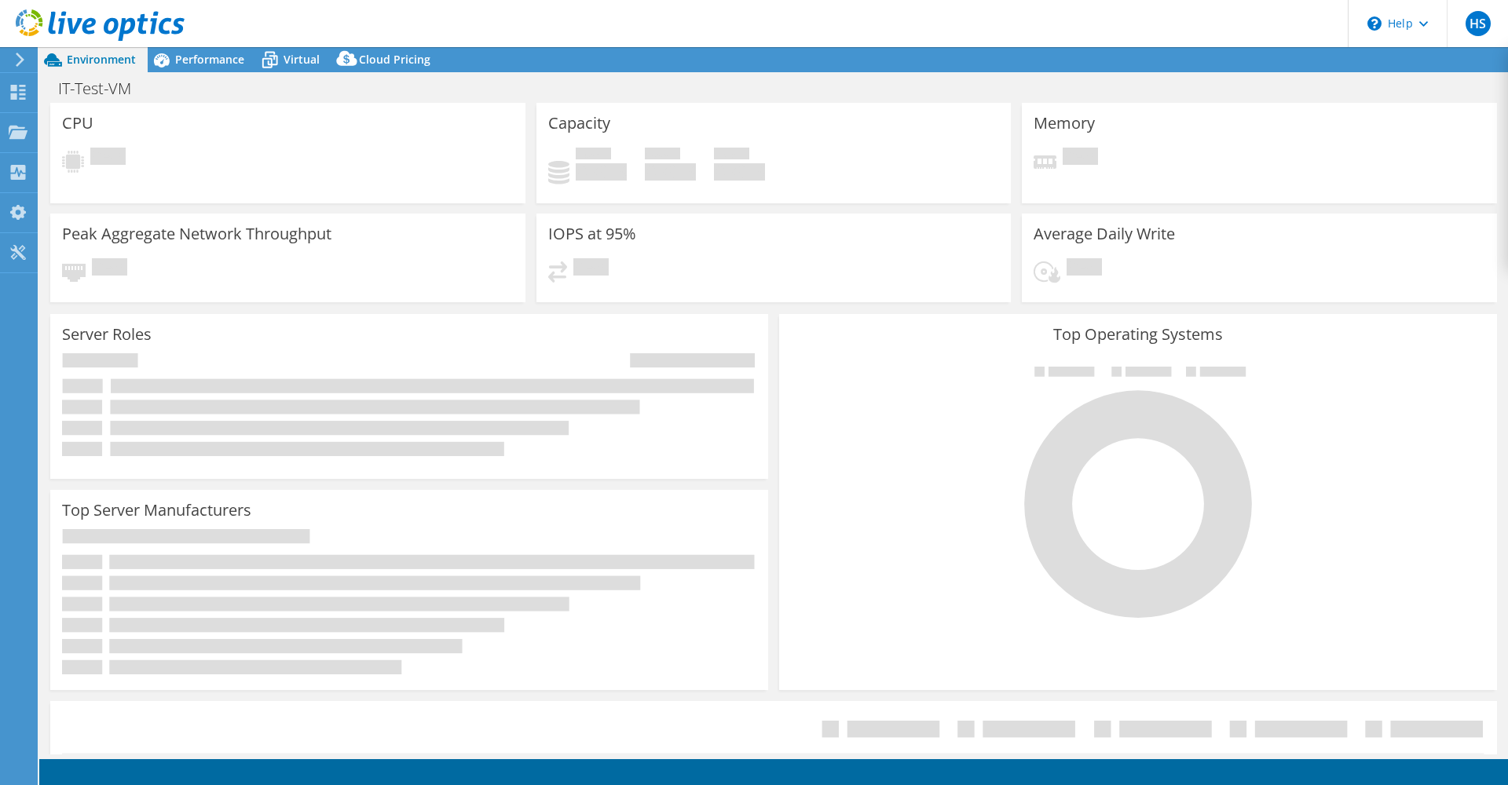
select select "[GEOGRAPHIC_DATA]"
select select "USD"
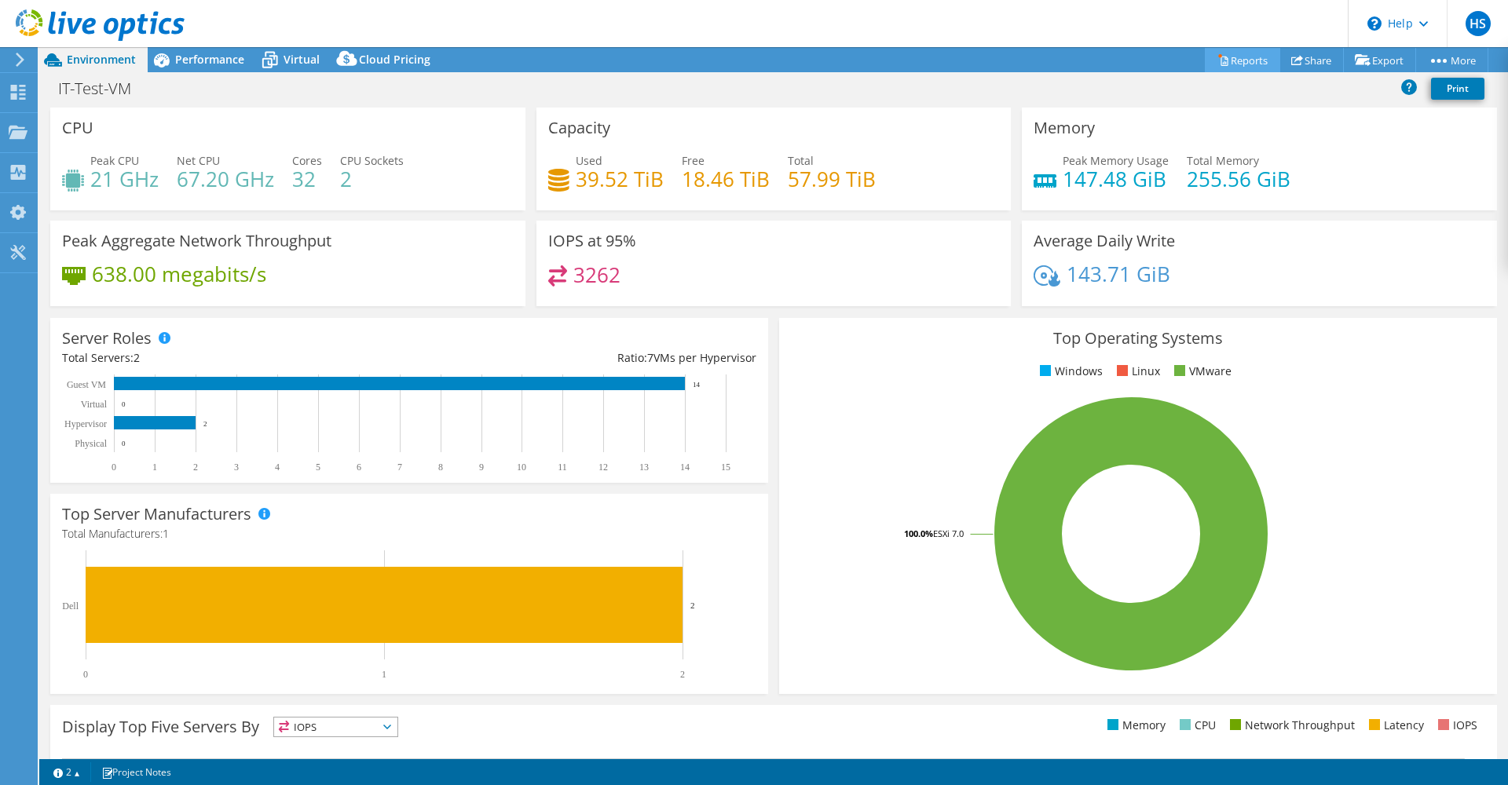
click at [1236, 68] on link "Reports" at bounding box center [1242, 60] width 75 height 24
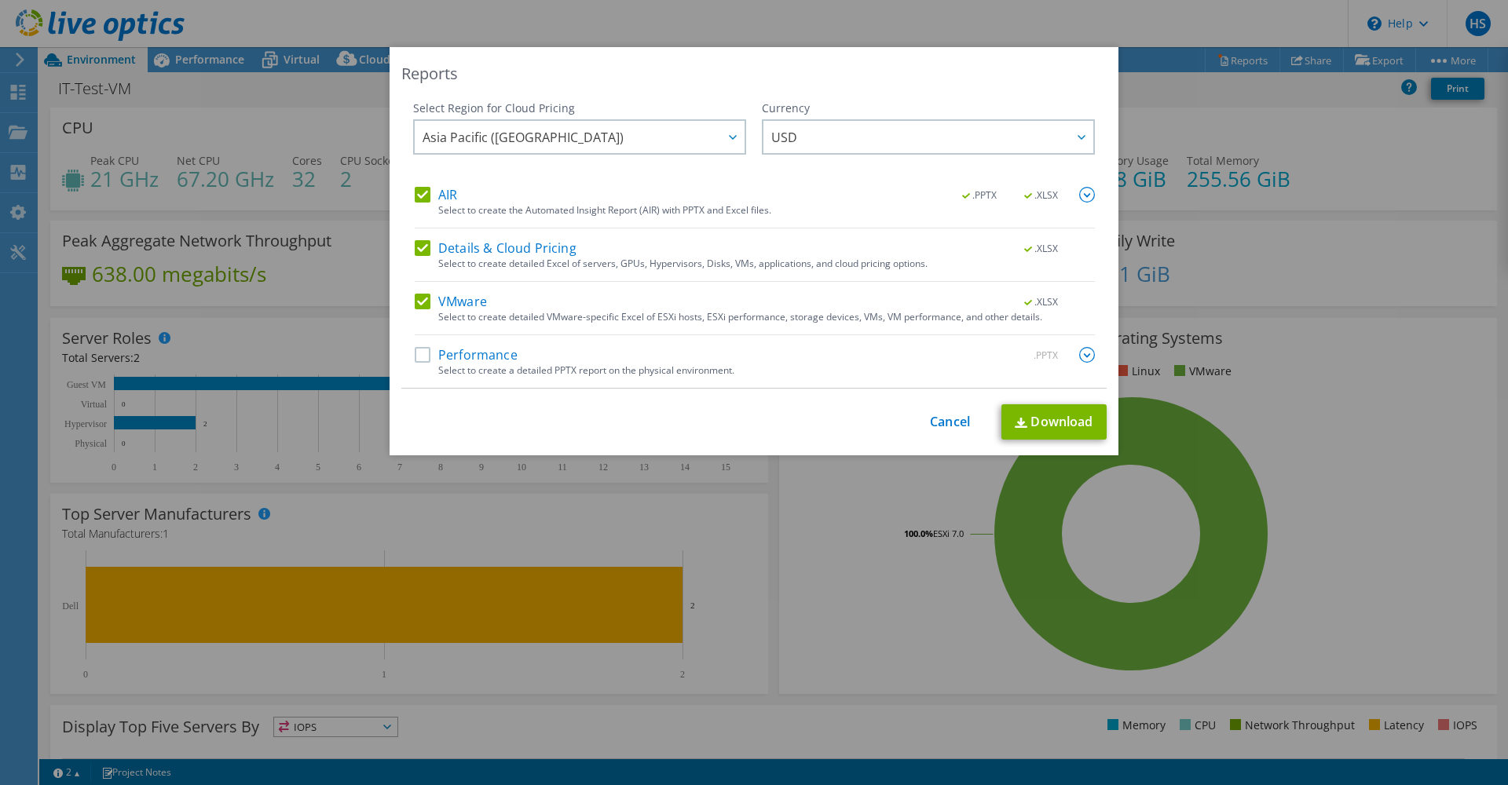
click at [427, 355] on label "Performance" at bounding box center [466, 355] width 103 height 16
click at [0, 0] on input "Performance" at bounding box center [0, 0] width 0 height 0
click at [1059, 415] on link "Download" at bounding box center [1053, 421] width 105 height 35
click at [1417, 269] on div "Reports Select Region for Cloud Pricing Asia Pacific (Hong Kong) Asia Pacific (…" at bounding box center [754, 392] width 1508 height 691
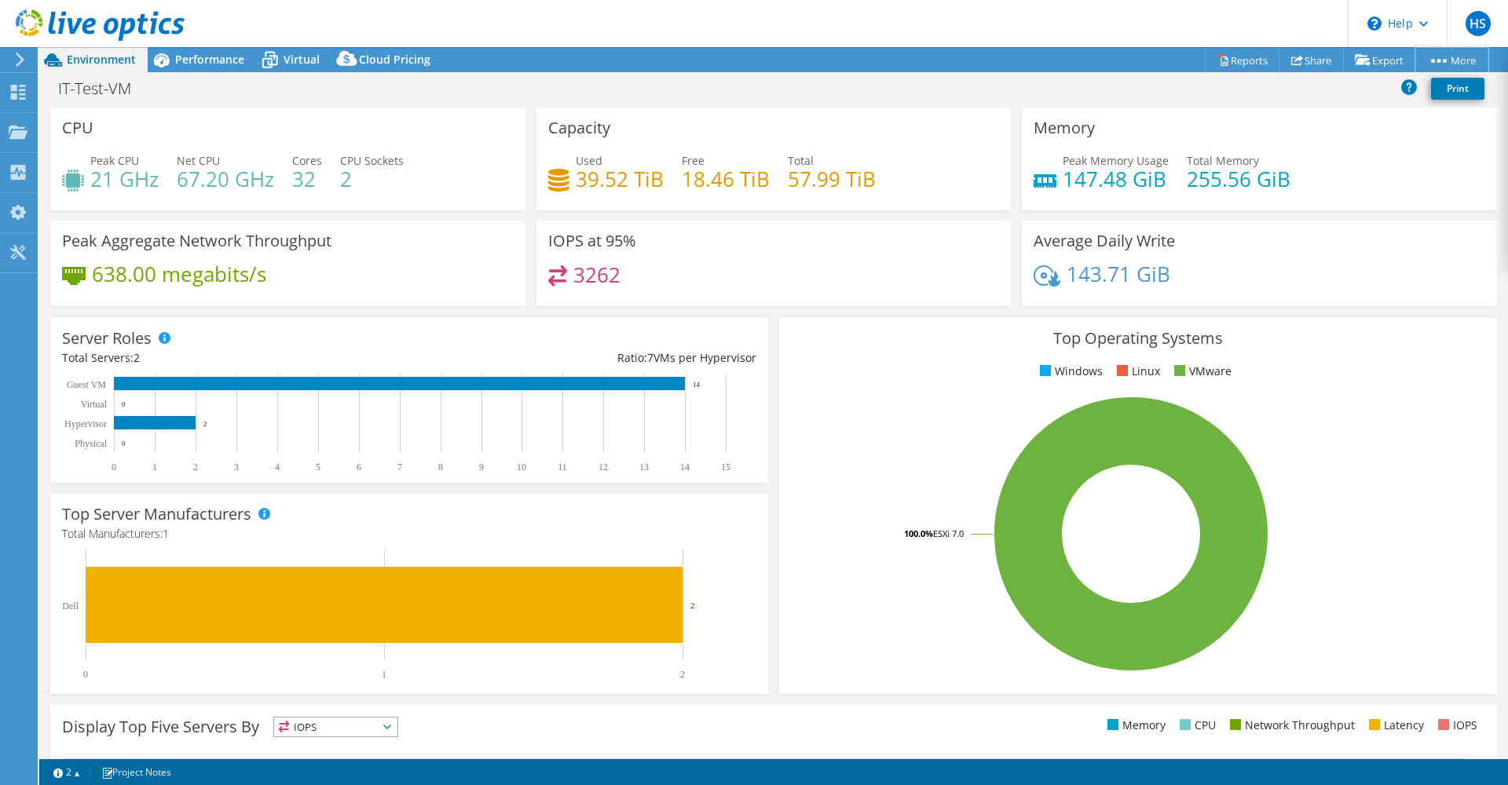
click at [1430, 63] on link "More" at bounding box center [1451, 60] width 73 height 24
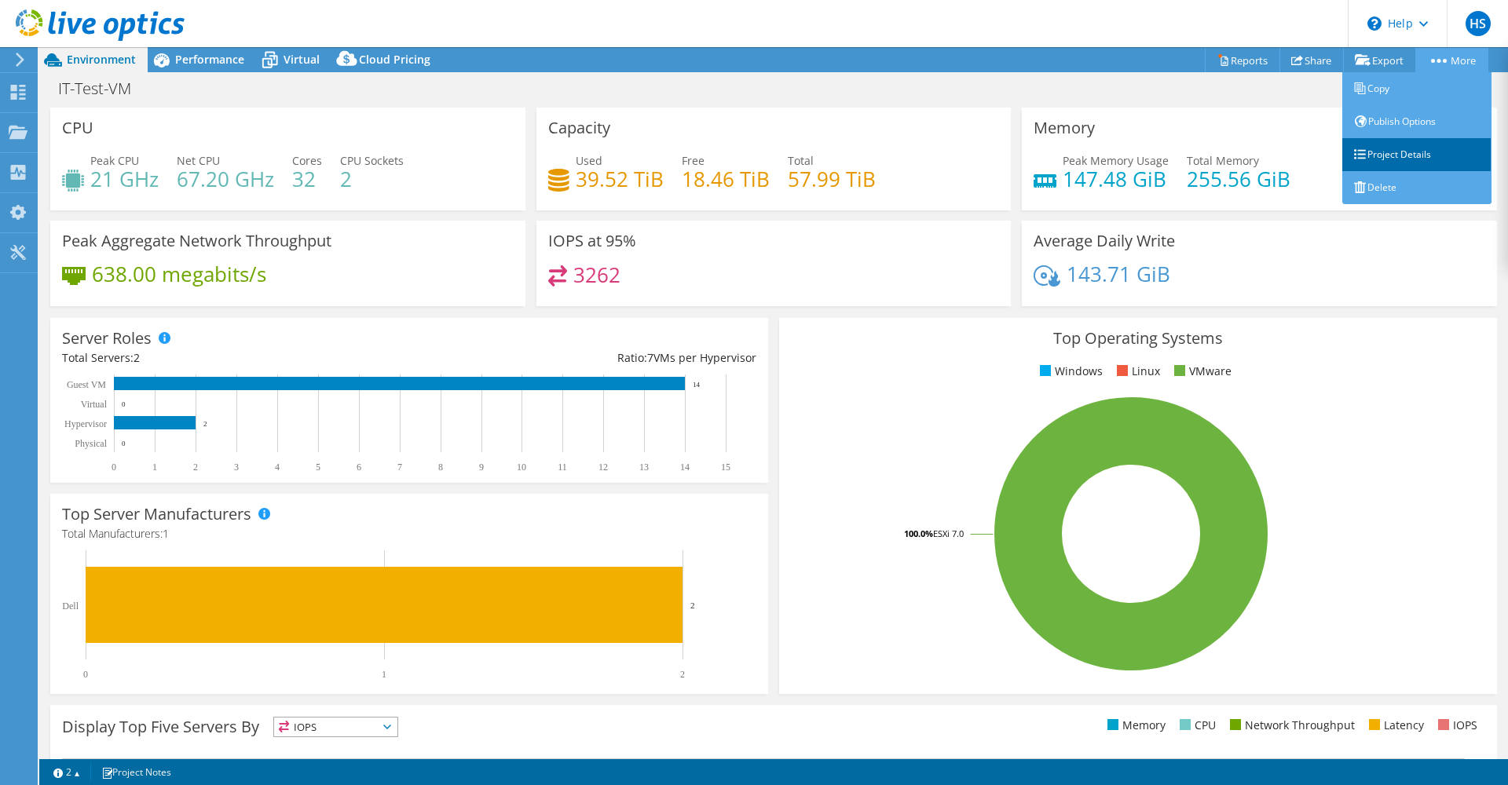
click at [1419, 148] on link "Project Details" at bounding box center [1416, 154] width 149 height 33
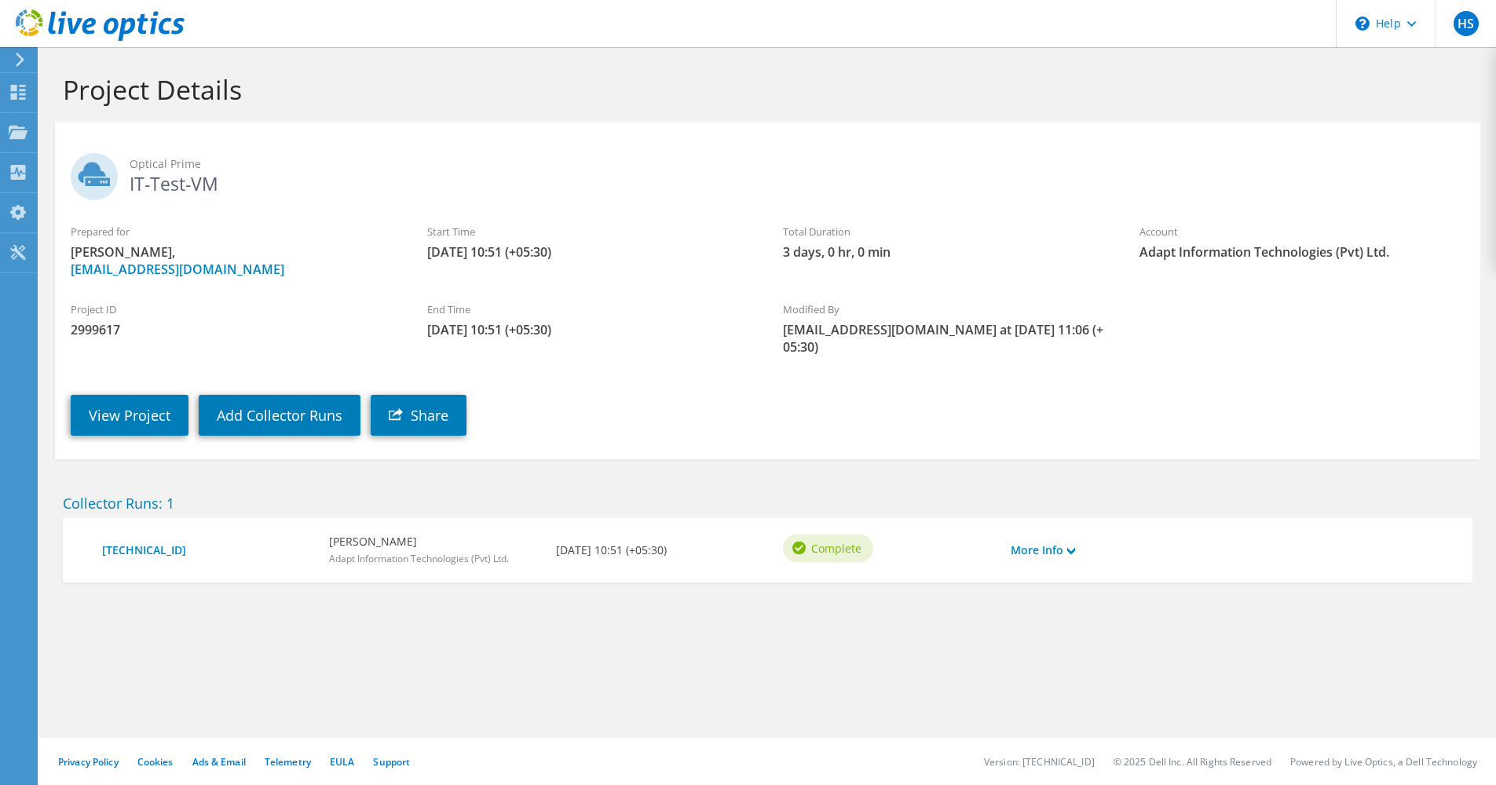
click at [174, 183] on h2 "Optical Prime IT-Test-VM" at bounding box center [768, 172] width 1394 height 39
drag, startPoint x: 192, startPoint y: 180, endPoint x: 152, endPoint y: 177, distance: 40.2
click at [152, 177] on h2 "Optical Prime IT-Test-VM" at bounding box center [768, 172] width 1394 height 39
drag, startPoint x: 679, startPoint y: 241, endPoint x: 850, endPoint y: 386, distance: 224.5
click at [680, 241] on div "Start Time 08/02/2025, 10:51 (+05:30)" at bounding box center [589, 242] width 357 height 53
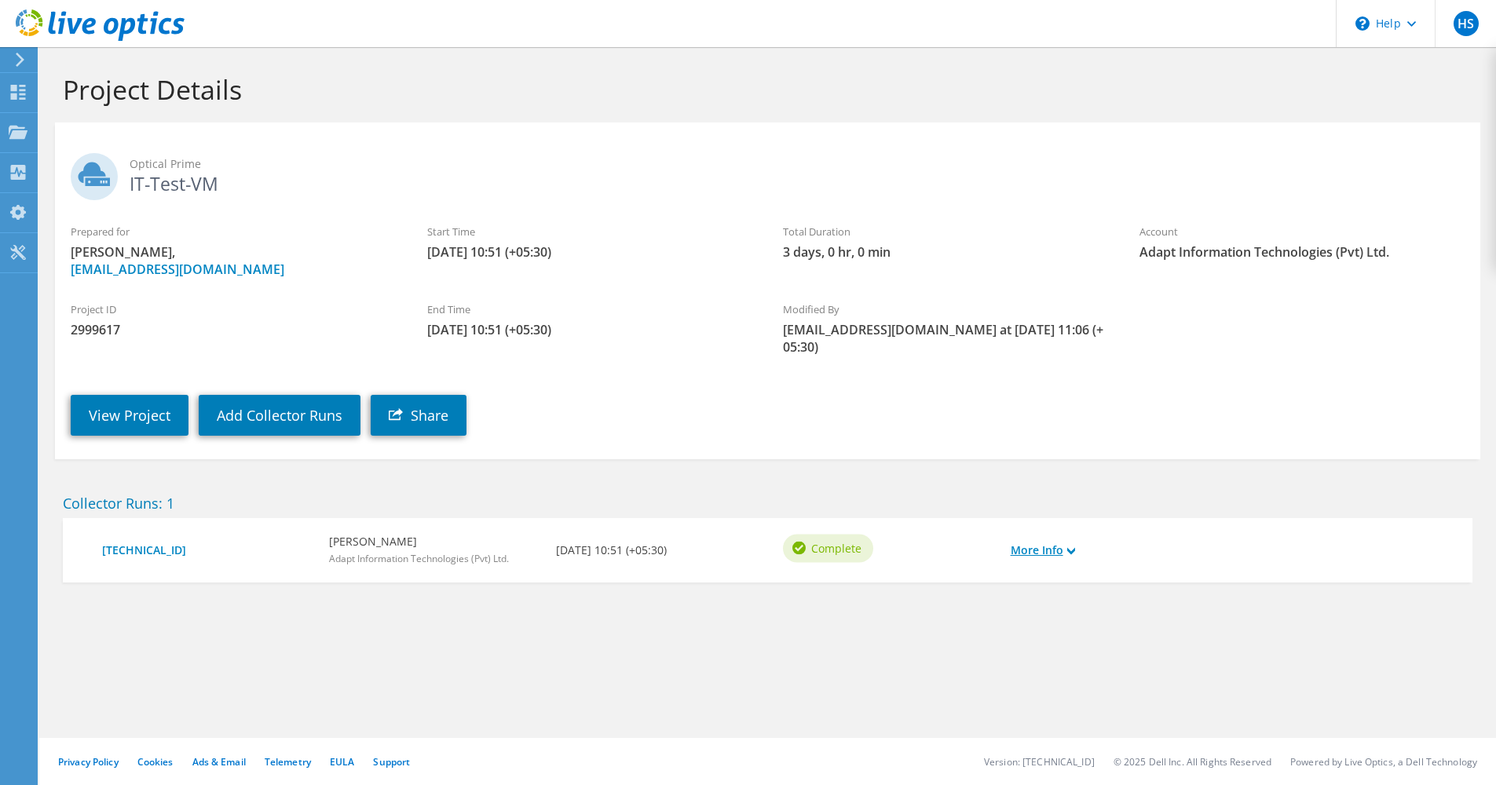
click at [1056, 542] on link "More Info" at bounding box center [1043, 550] width 64 height 17
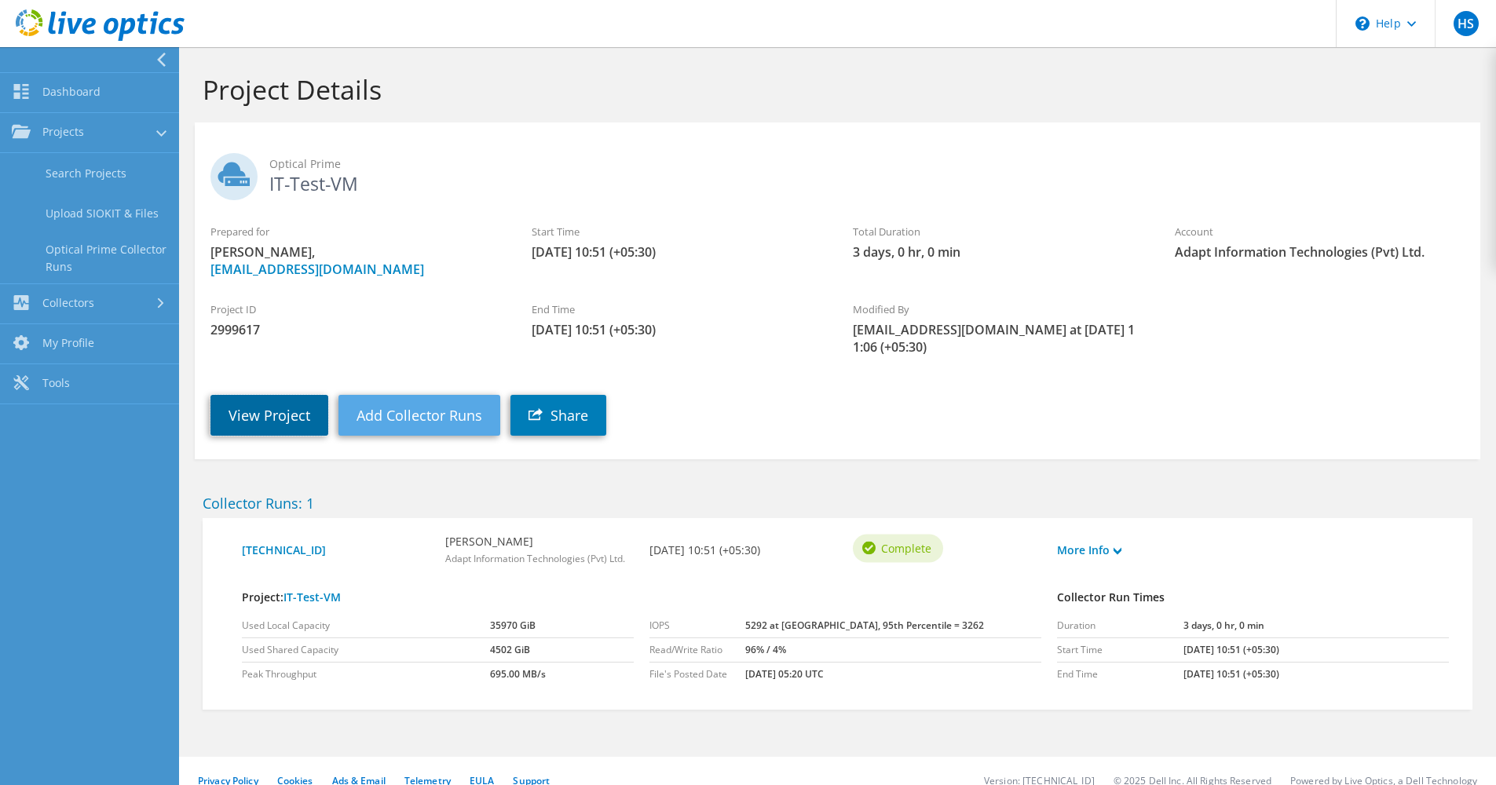
click at [242, 400] on link "View Project" at bounding box center [269, 415] width 118 height 41
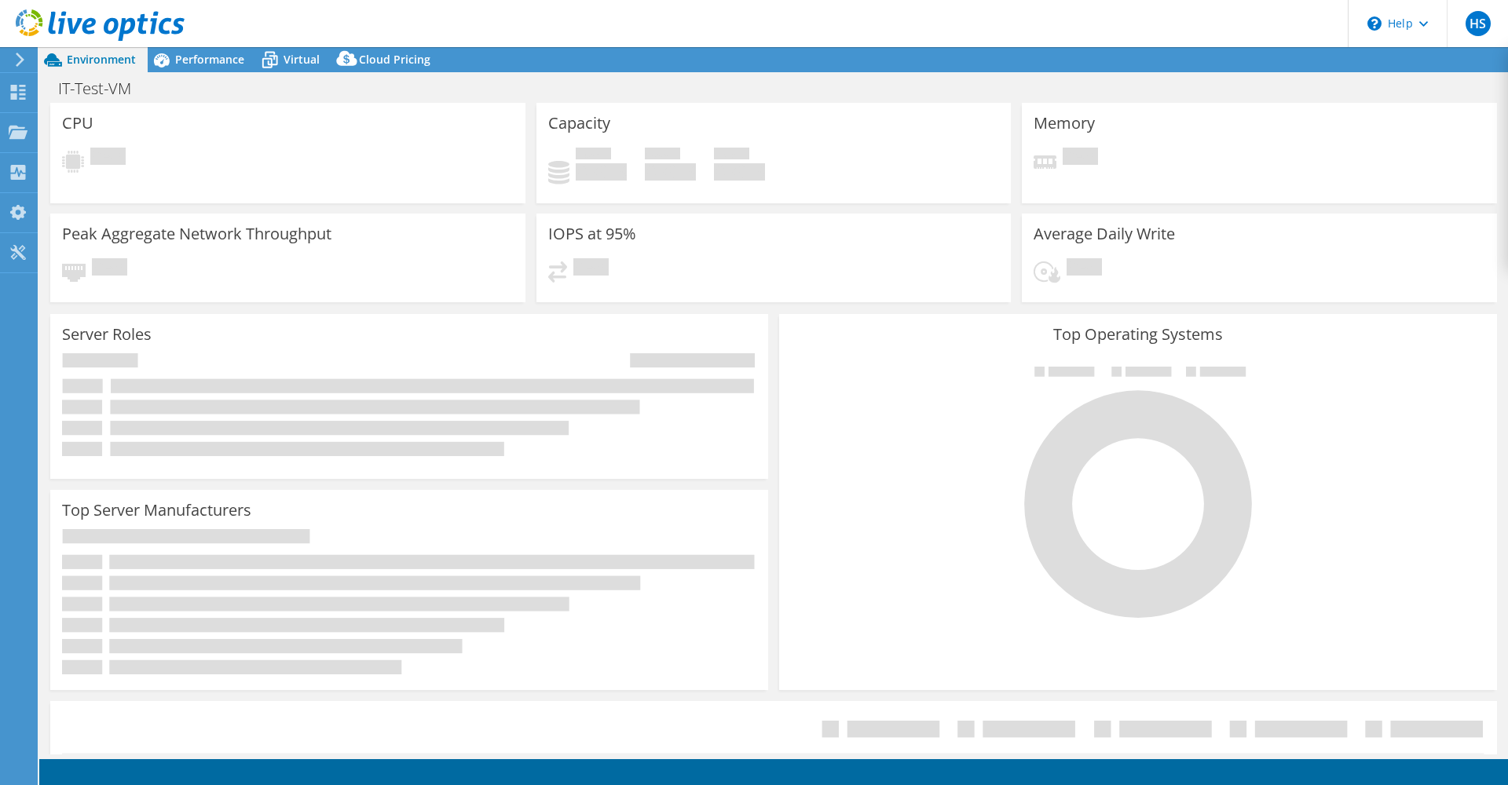
select select "[GEOGRAPHIC_DATA]"
select select "USD"
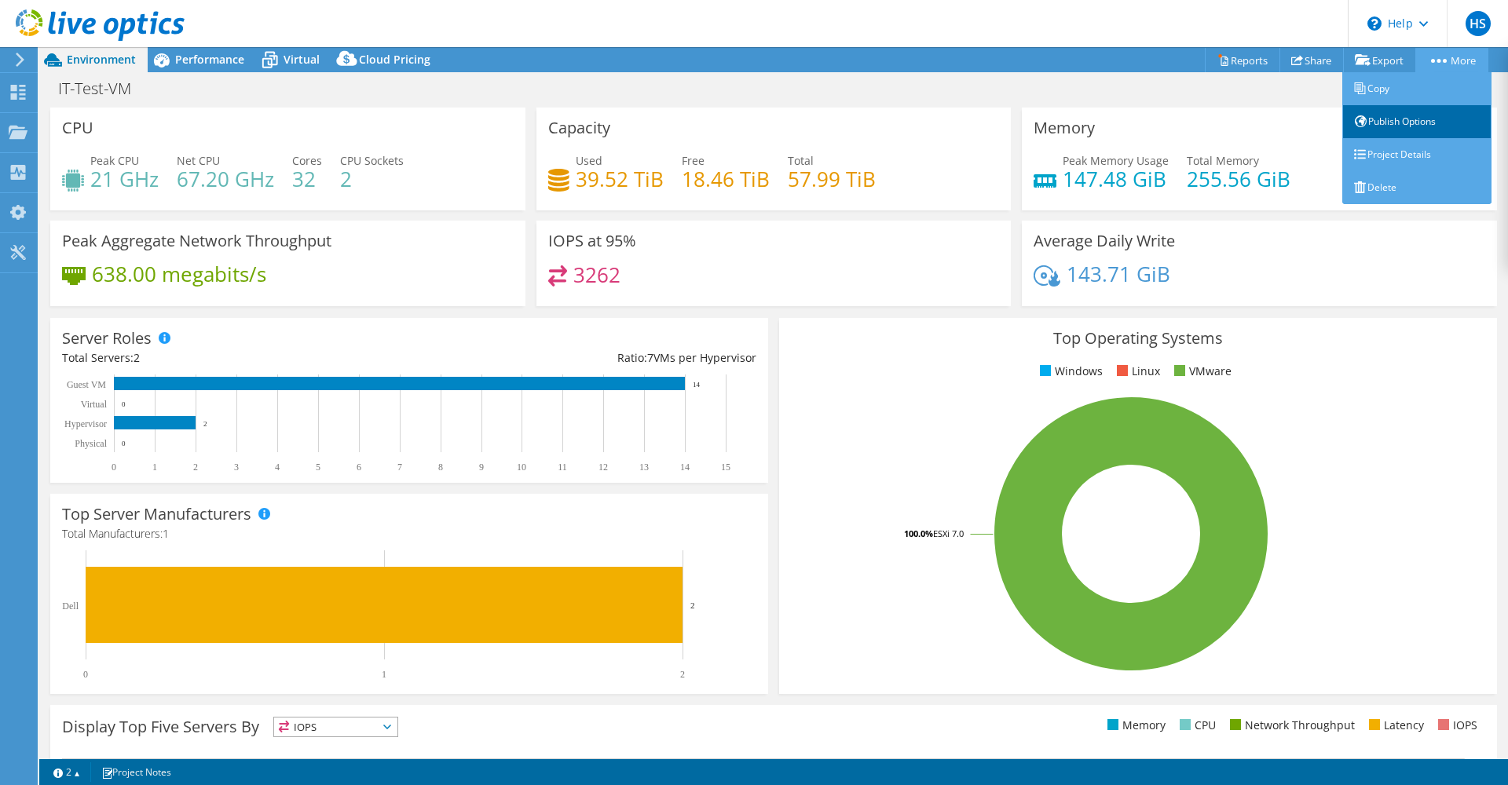
click at [1417, 112] on link "Publish Options" at bounding box center [1416, 121] width 149 height 33
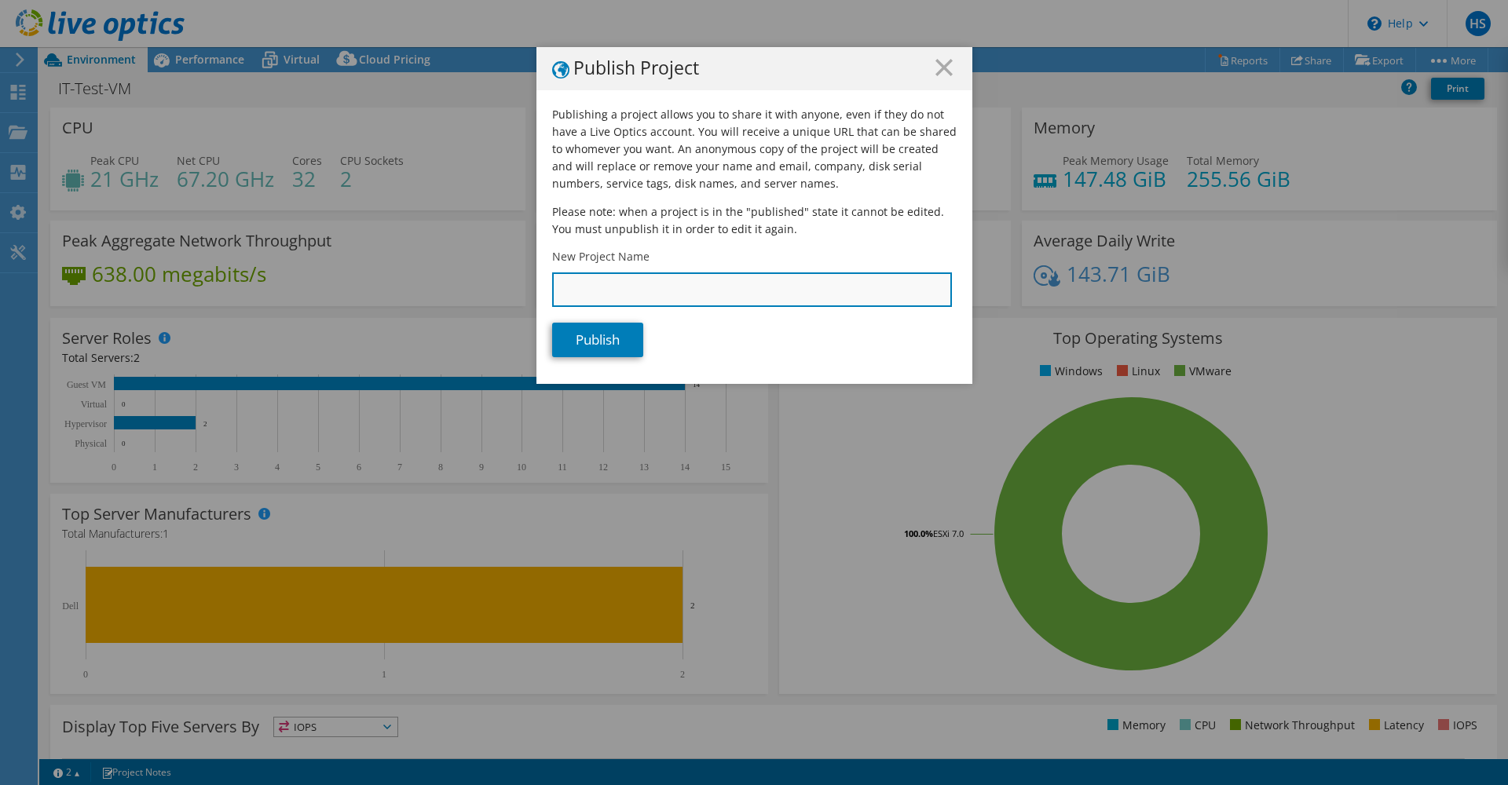
click at [671, 298] on input "New Project Name" at bounding box center [752, 289] width 400 height 35
click at [932, 77] on h1 "Publish Project" at bounding box center [754, 69] width 404 height 20
click at [935, 67] on icon at bounding box center [943, 67] width 17 height 17
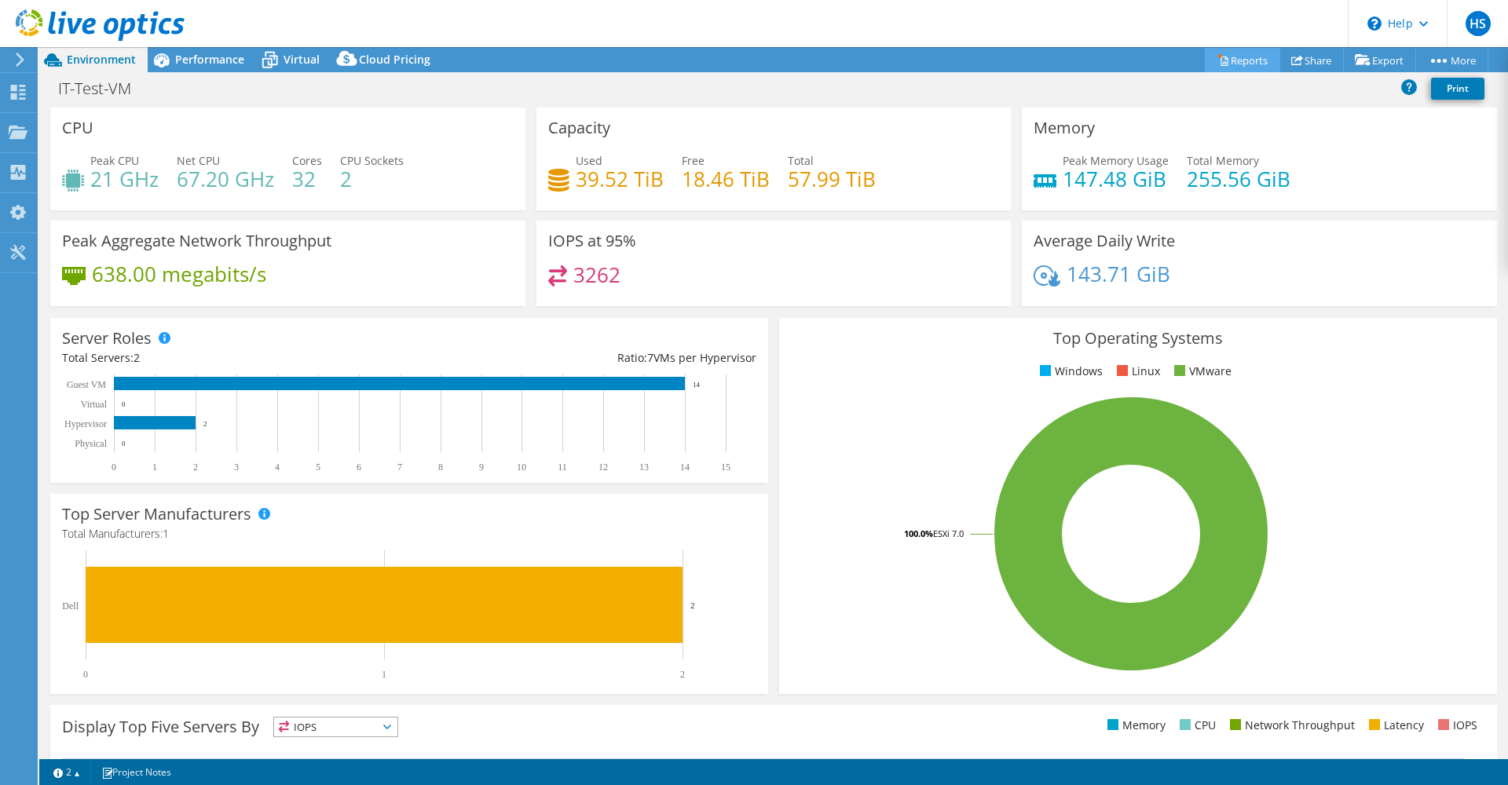
click at [1249, 60] on link "Reports" at bounding box center [1242, 60] width 75 height 24
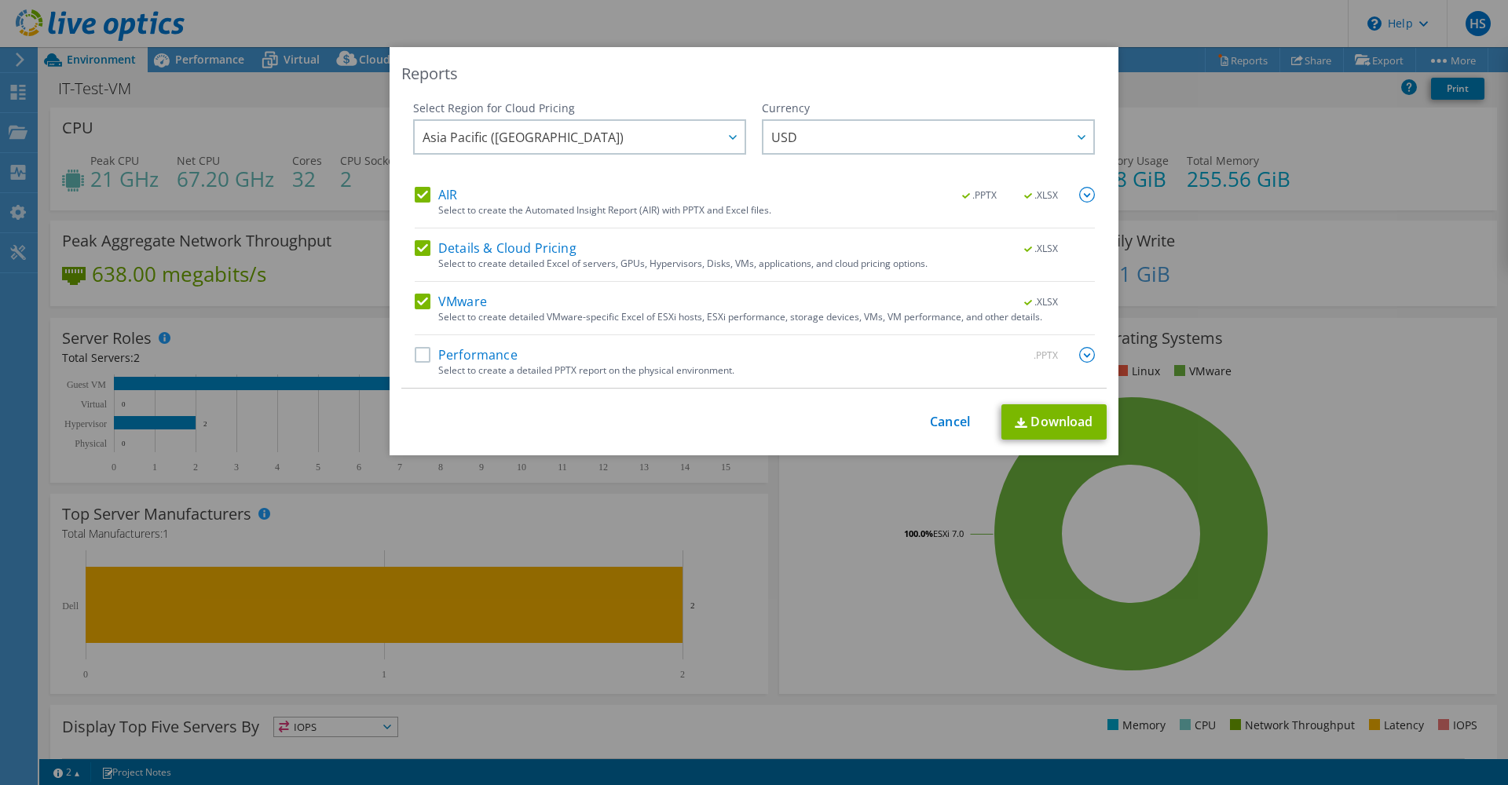
click at [1310, 139] on div "Reports Select Region for Cloud Pricing Asia Pacific (Hong Kong) Asia Pacific (…" at bounding box center [754, 392] width 1508 height 691
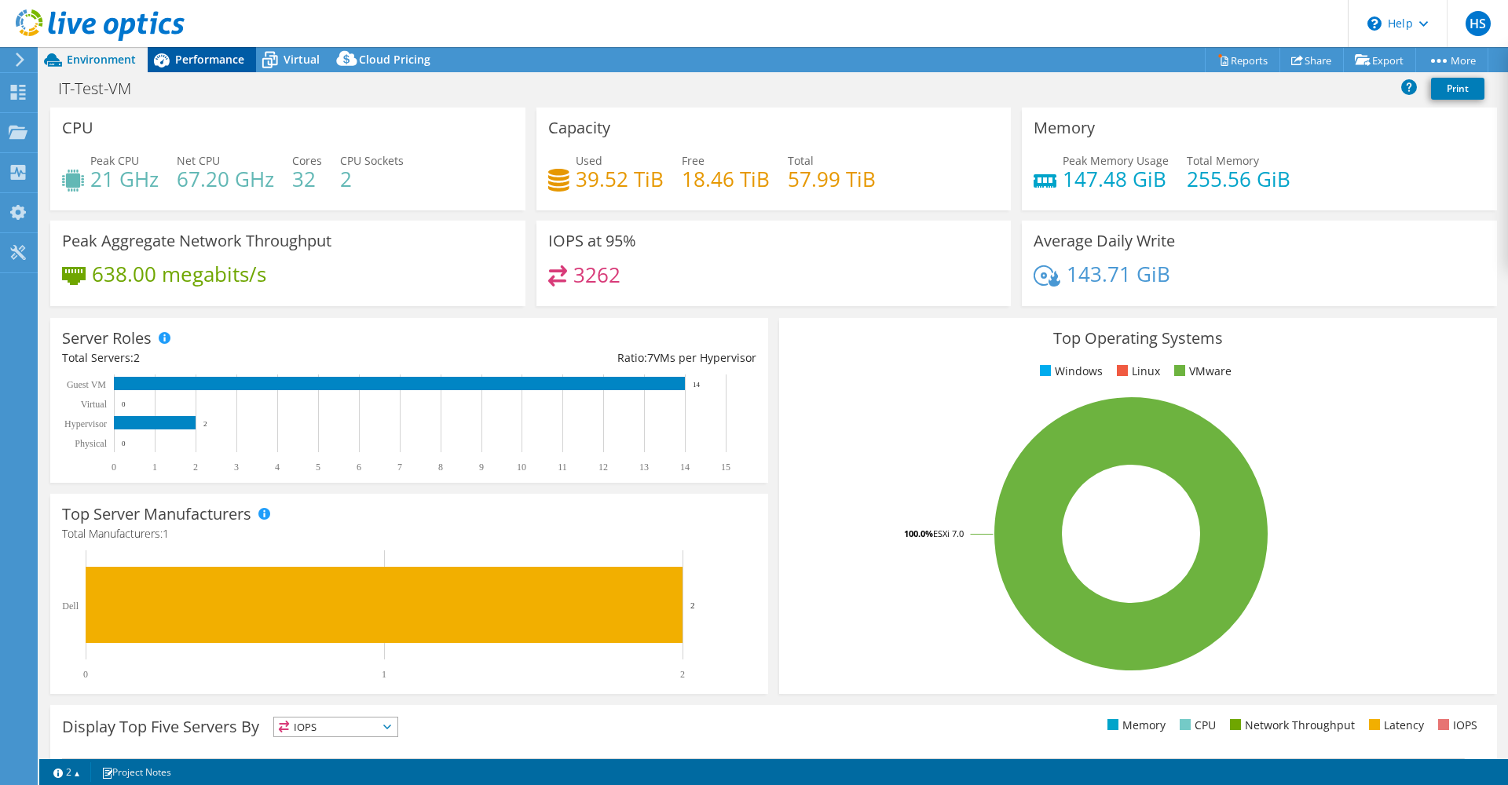
click at [209, 57] on span "Performance" at bounding box center [209, 59] width 69 height 15
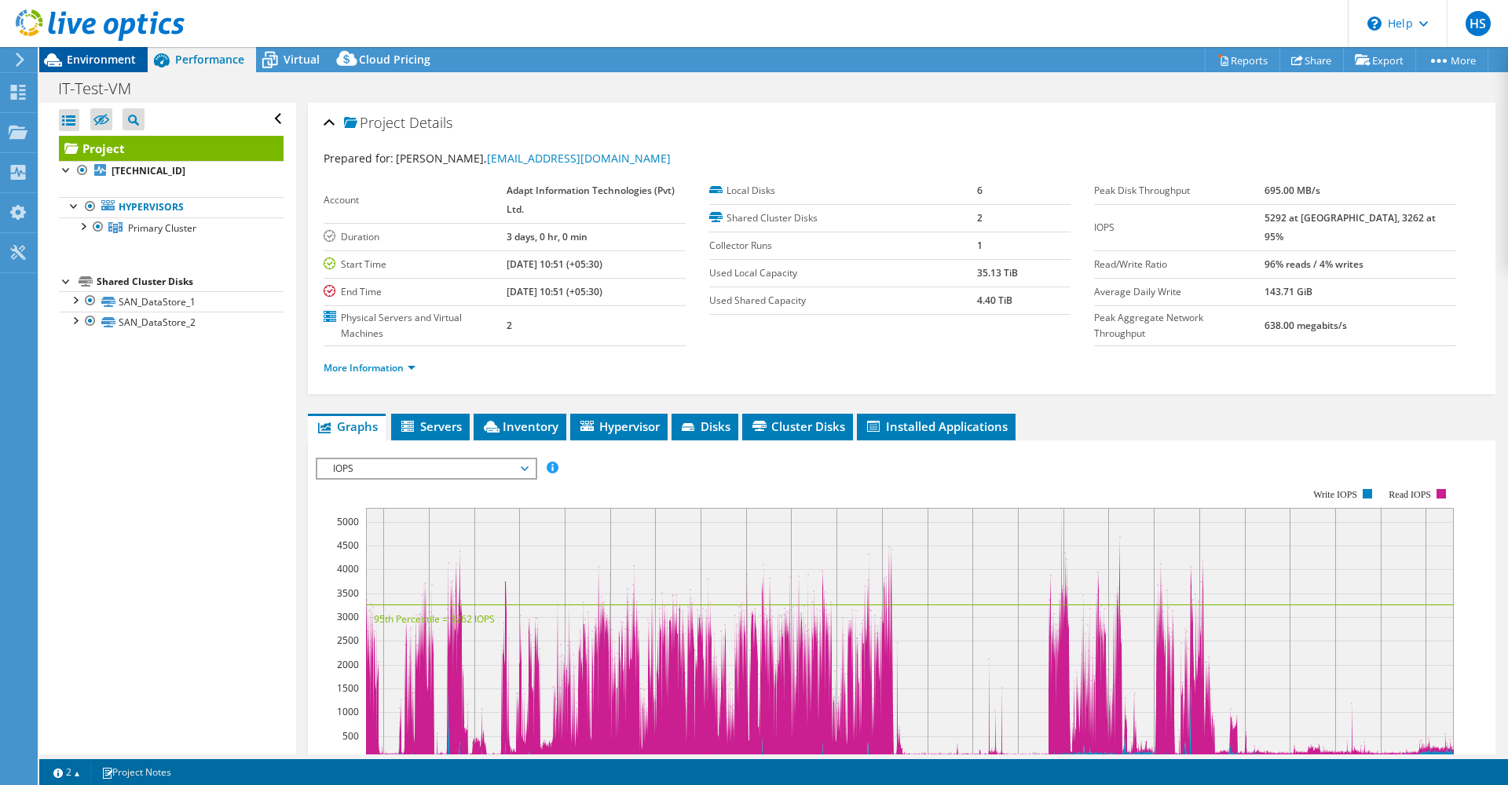
click at [122, 61] on span "Environment" at bounding box center [101, 59] width 69 height 15
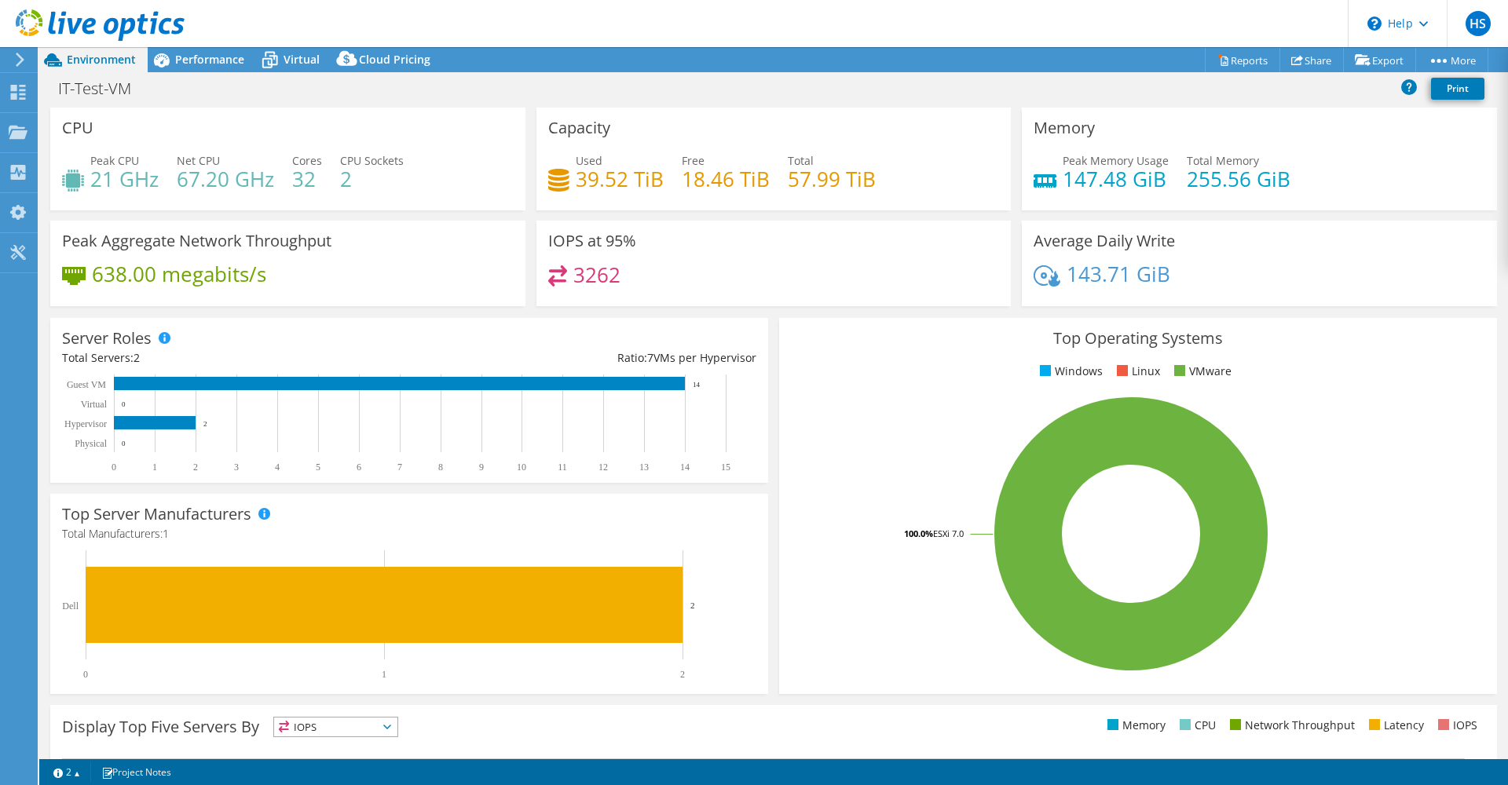
click at [818, 412] on rect at bounding box center [1131, 534] width 680 height 275
click at [51, 129] on div "Projects" at bounding box center [74, 132] width 75 height 39
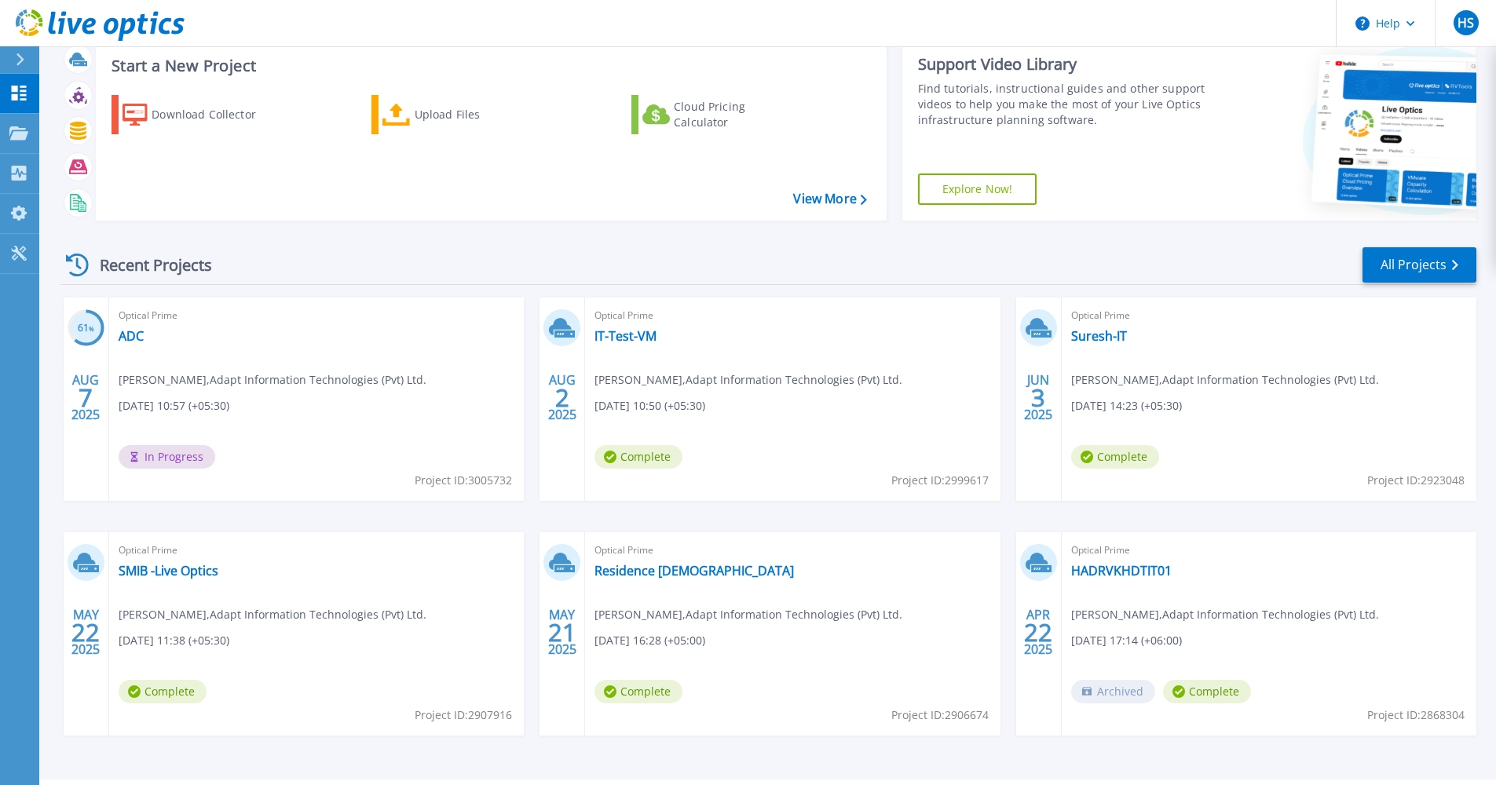
scroll to position [85, 0]
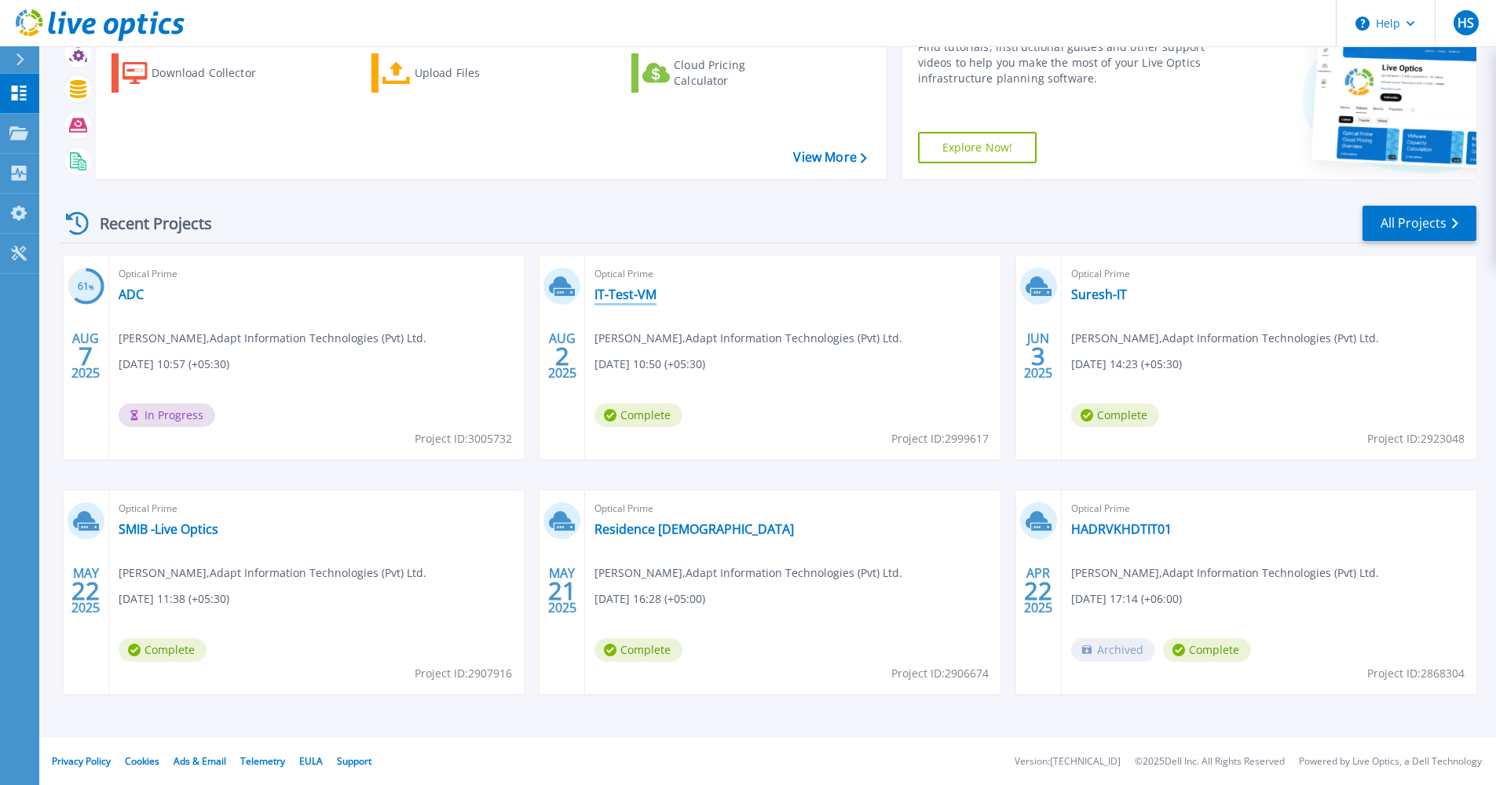
click at [627, 294] on link "IT-Test-VM" at bounding box center [625, 295] width 62 height 16
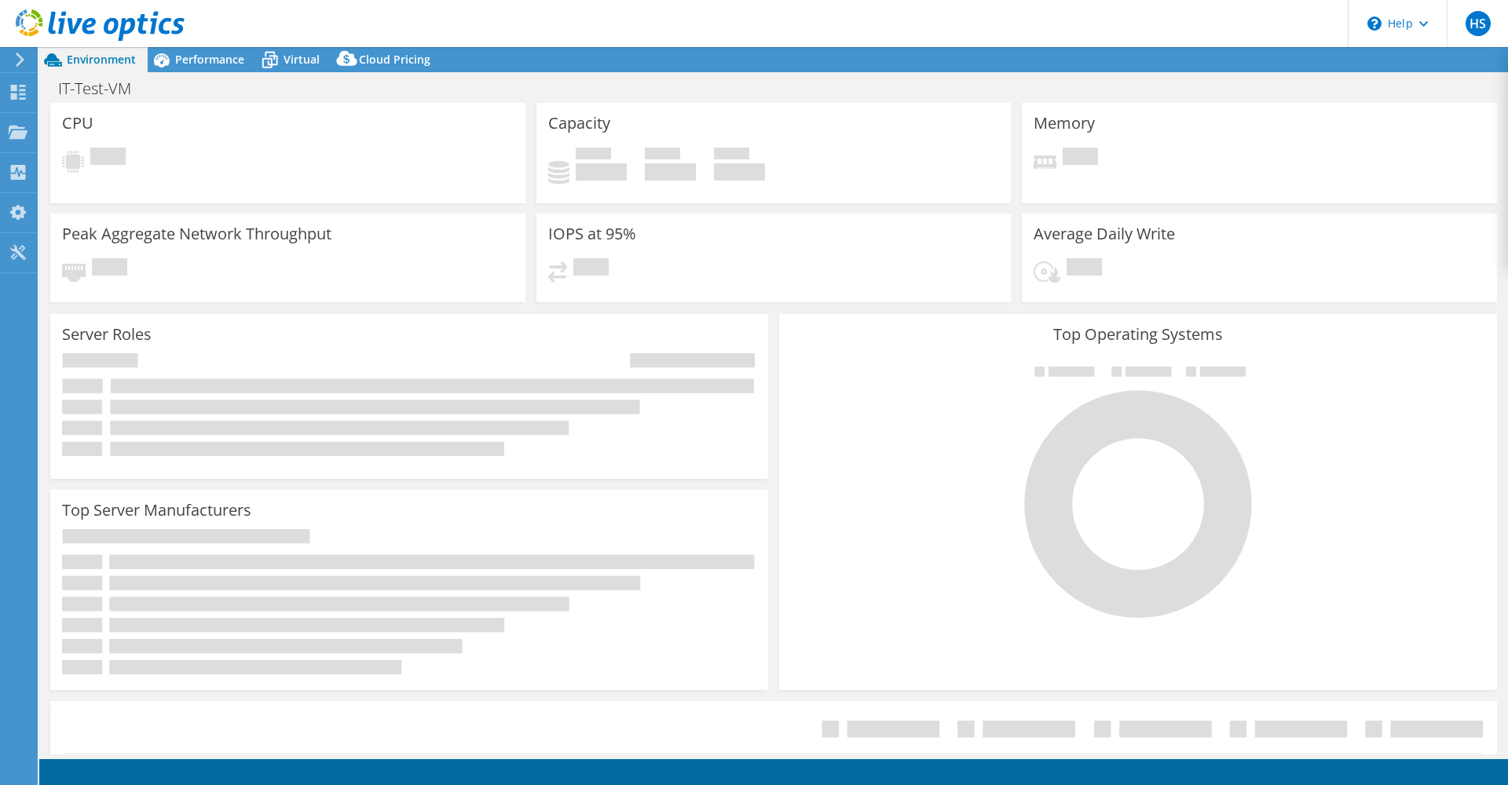
select select "[GEOGRAPHIC_DATA]"
